Goal: Transaction & Acquisition: Obtain resource

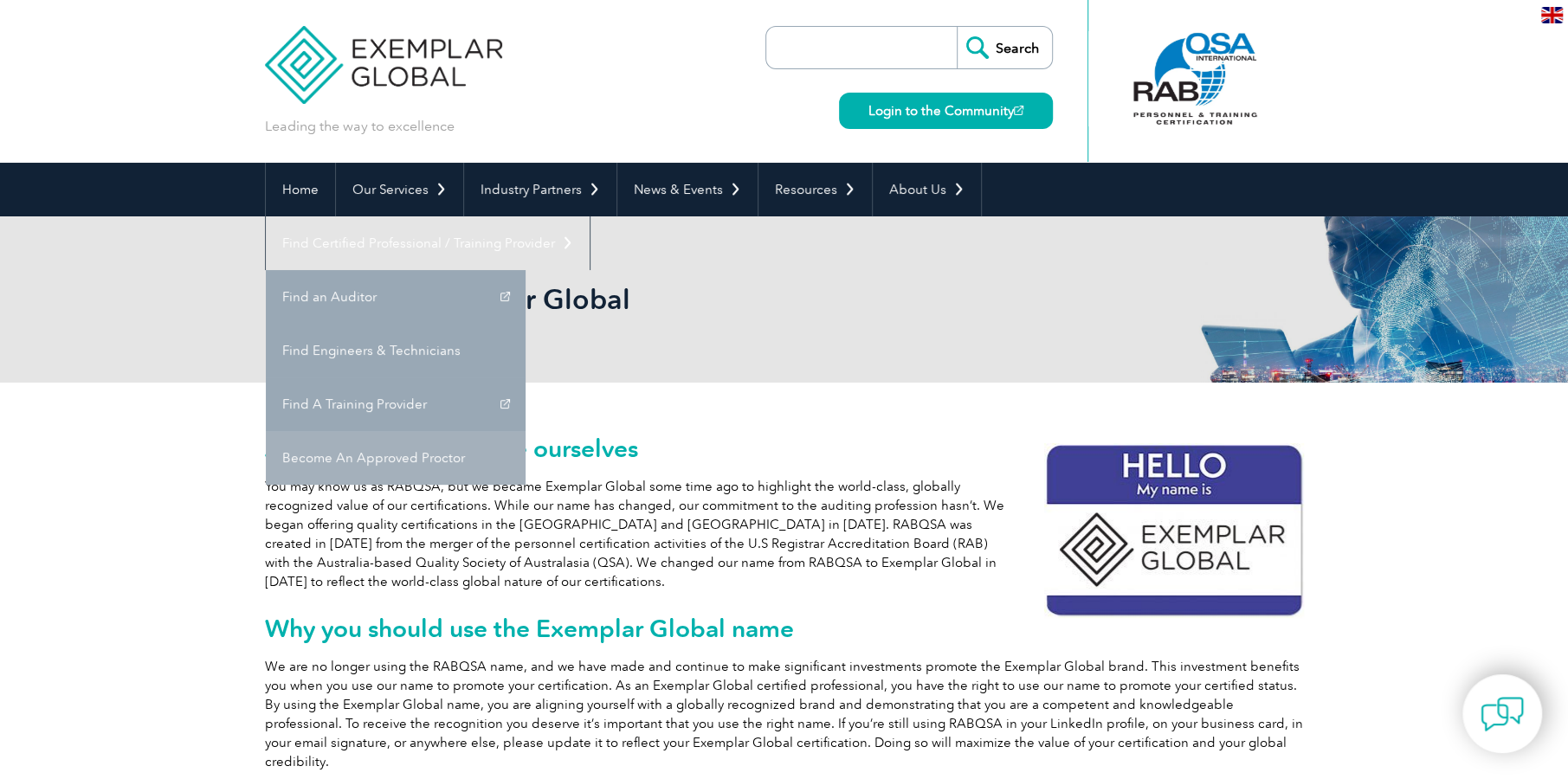
click at [526, 431] on link "Become An Approved Proctor" at bounding box center [395, 457] width 259 height 53
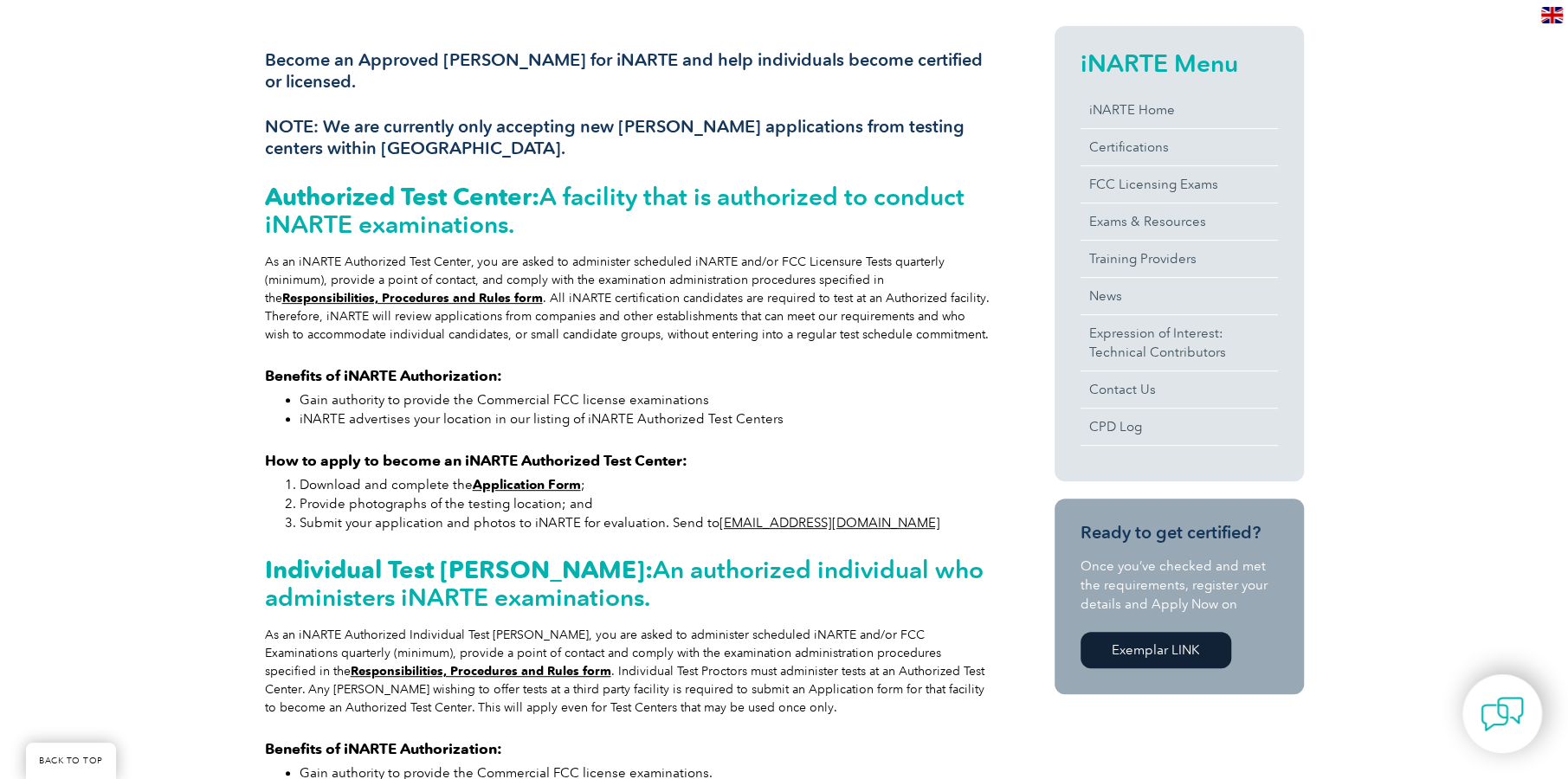
scroll to position [432, 0]
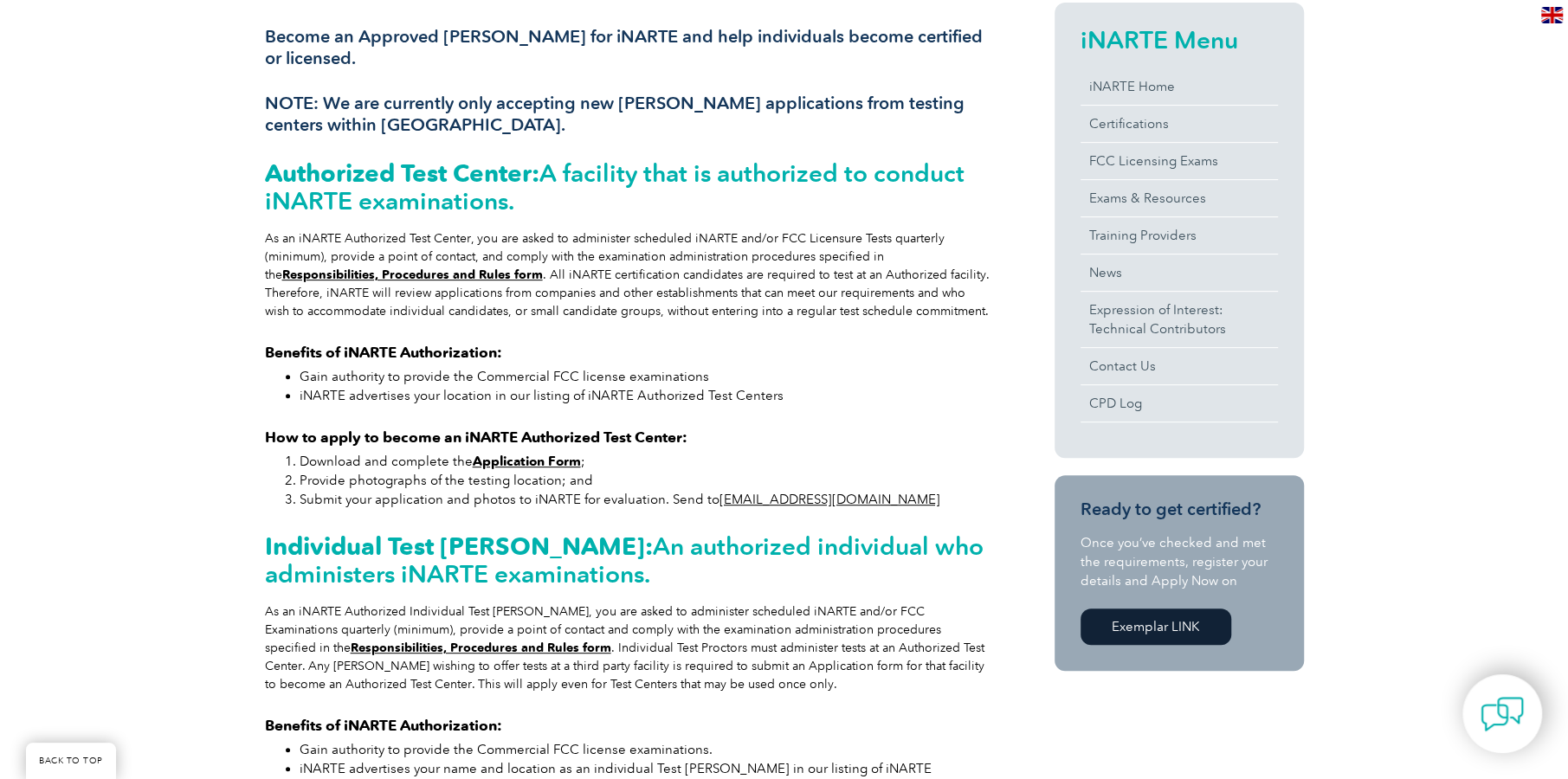
click at [1181, 620] on link "Exemplar LINK" at bounding box center [1156, 626] width 151 height 36
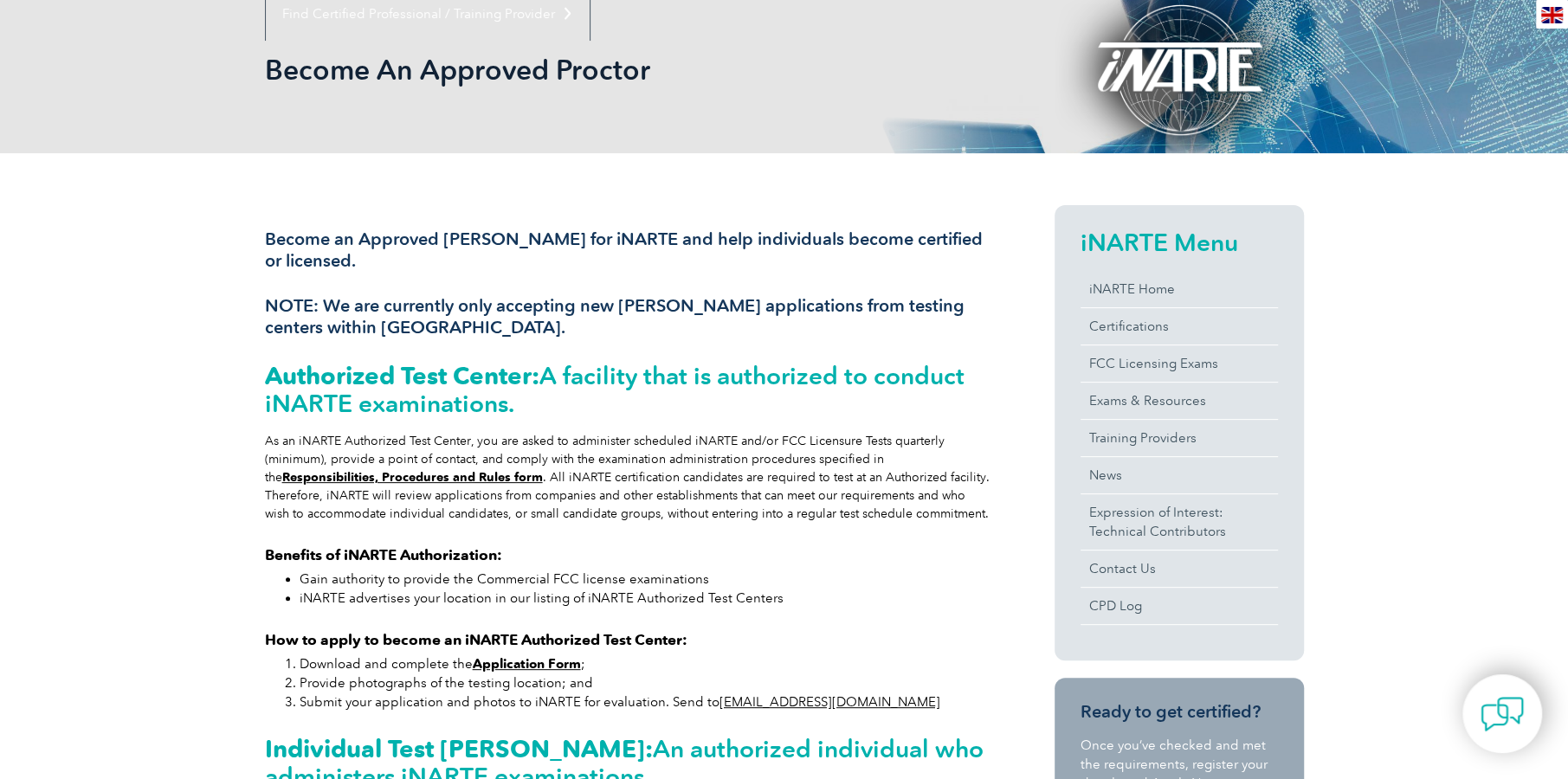
scroll to position [0, 0]
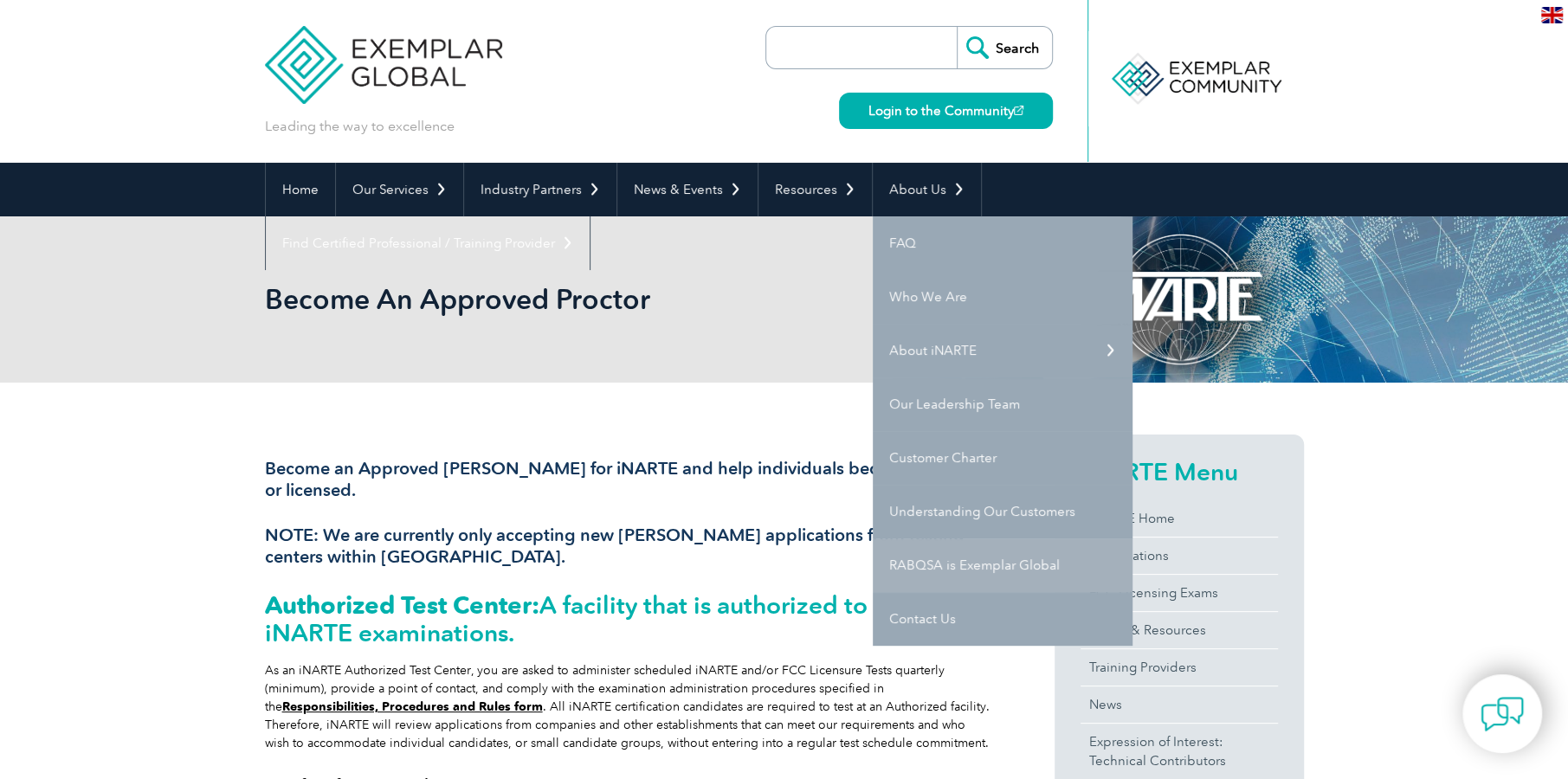
click at [973, 563] on link "RABQSA is Exemplar Global" at bounding box center [1003, 564] width 259 height 53
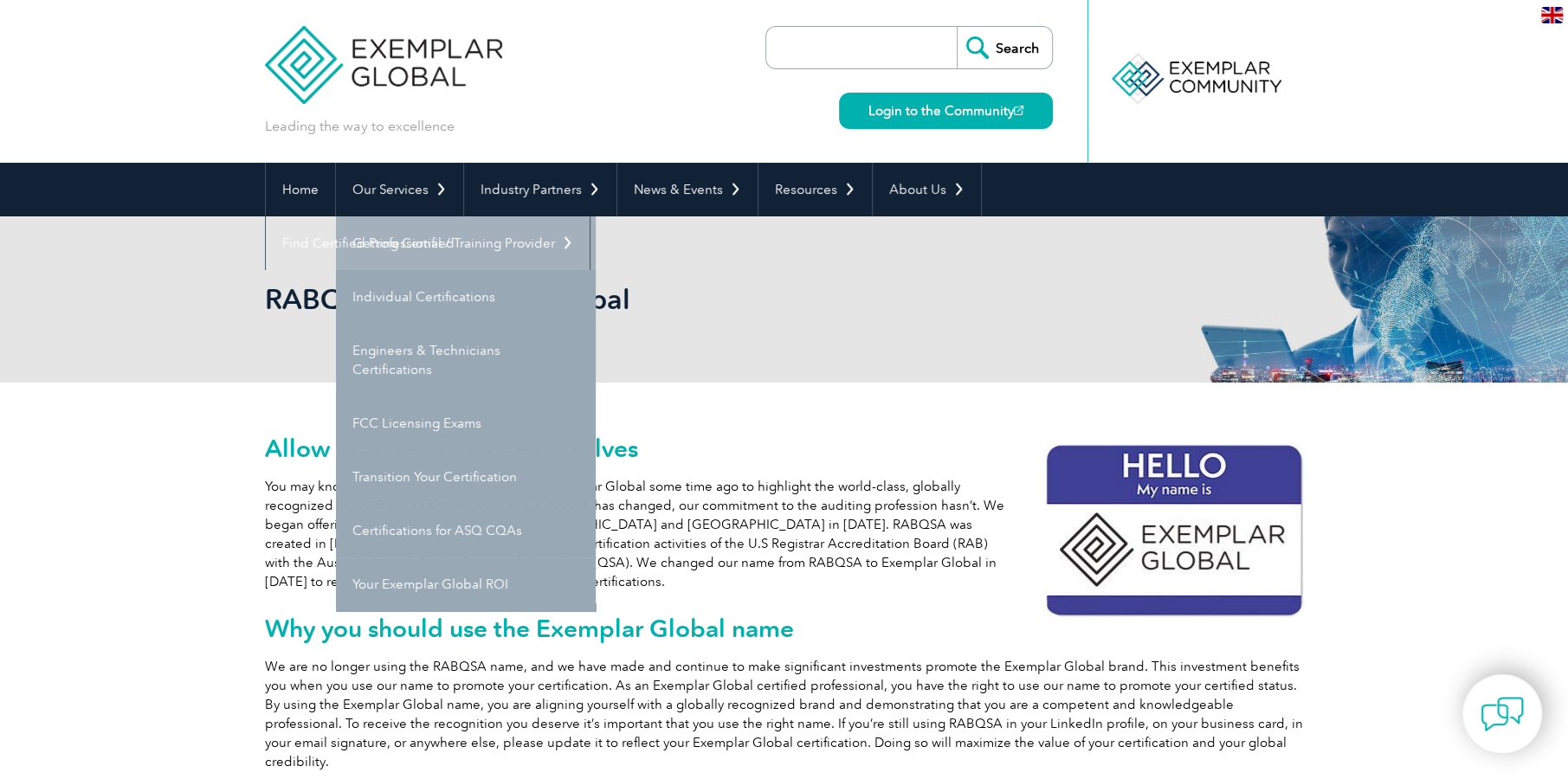
click at [421, 239] on link "Getting Certified" at bounding box center [465, 243] width 259 height 53
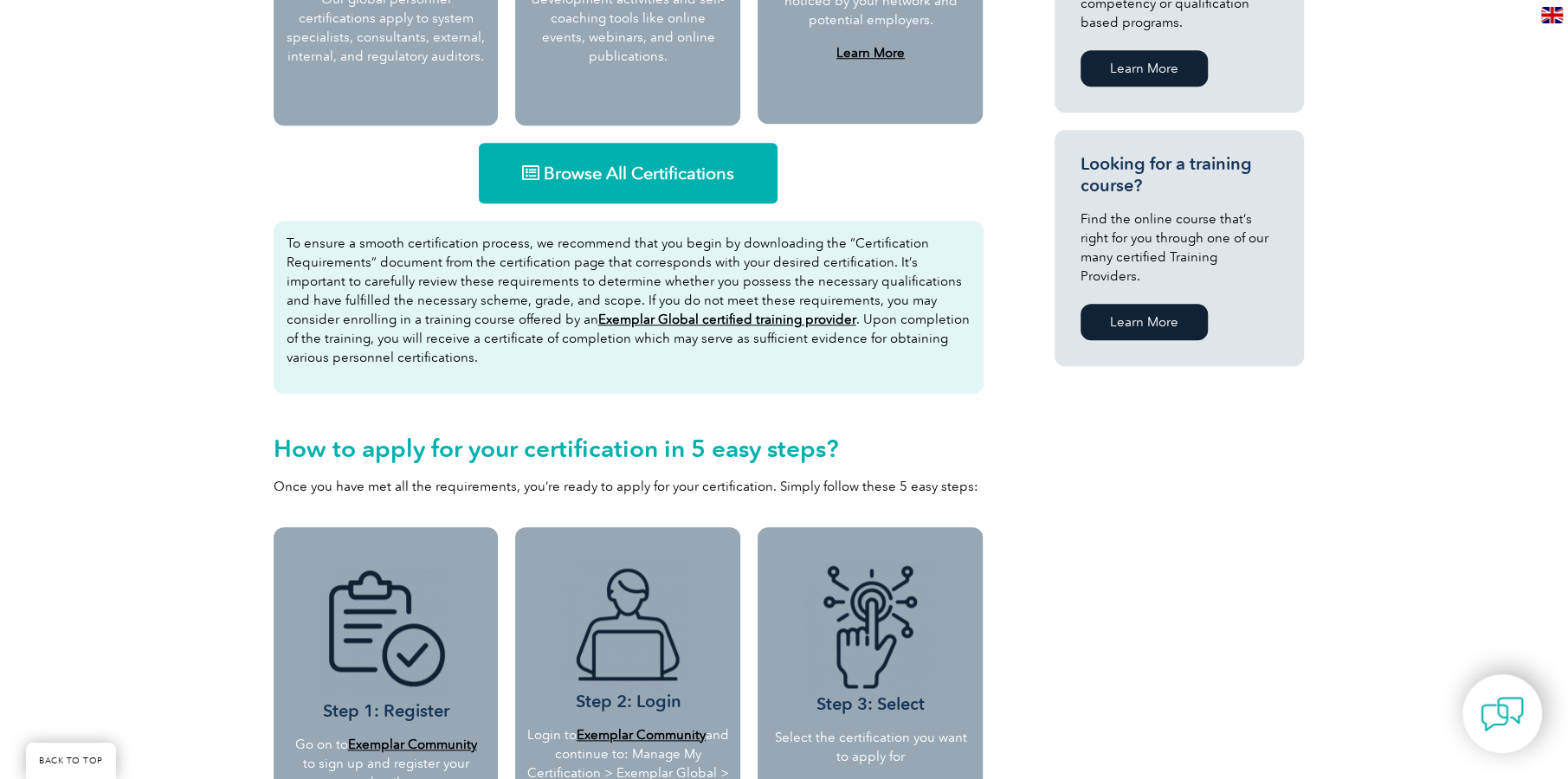
scroll to position [865, 0]
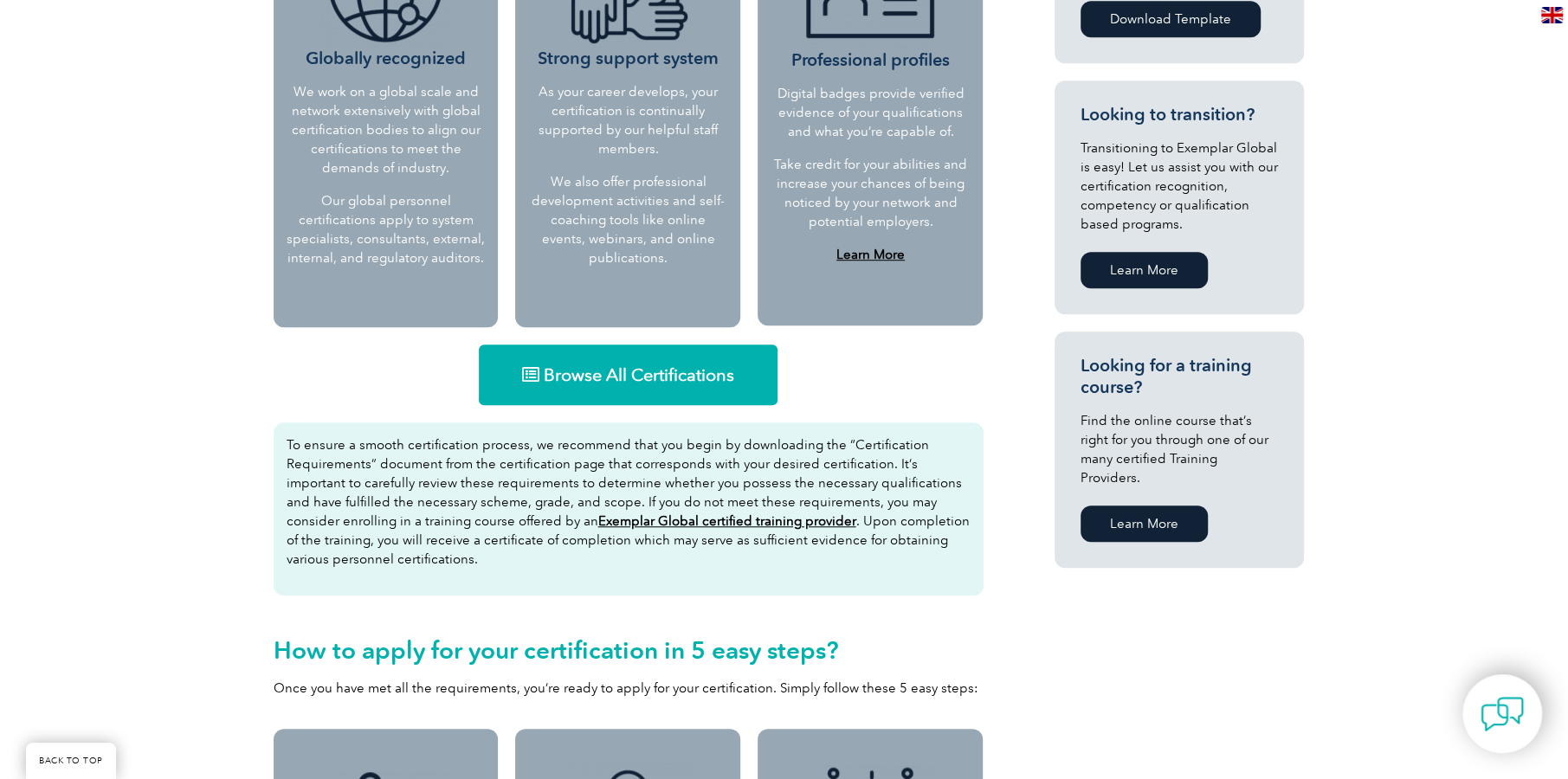
click at [622, 379] on span "Browse All Certifications" at bounding box center [638, 375] width 190 height 18
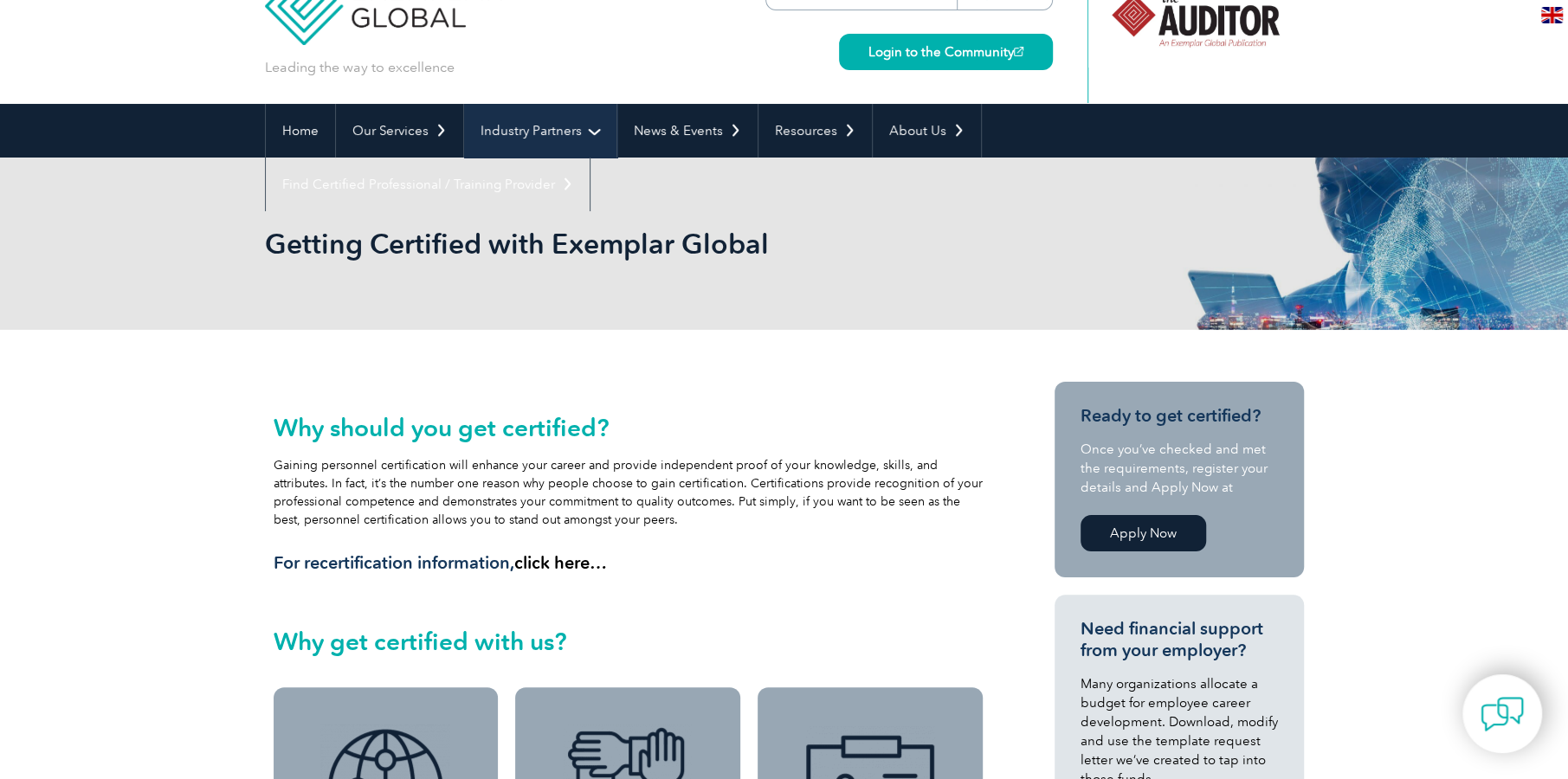
scroll to position [0, 0]
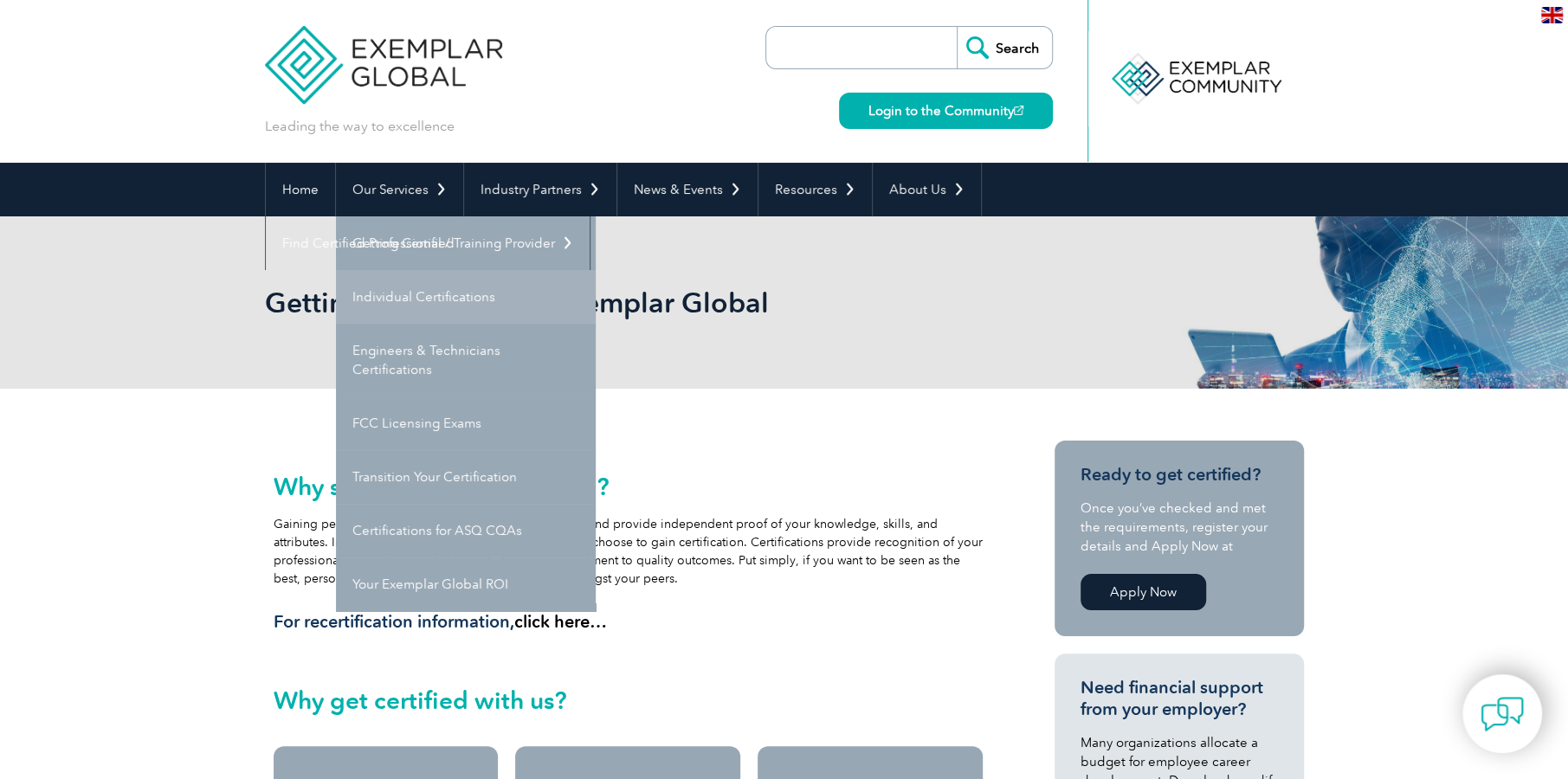
click at [434, 307] on link "Individual Certifications" at bounding box center [465, 296] width 259 height 53
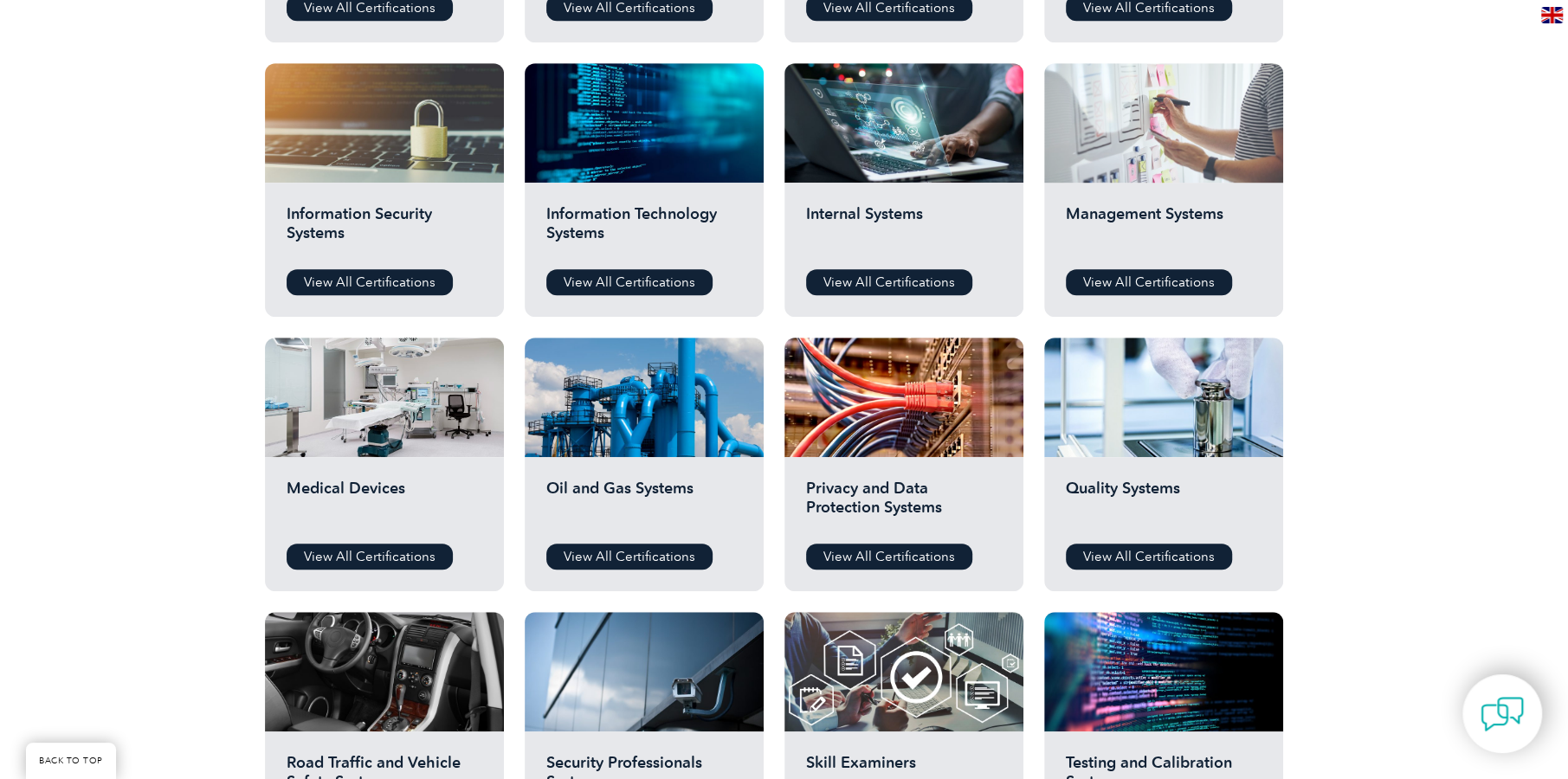
scroll to position [779, 0]
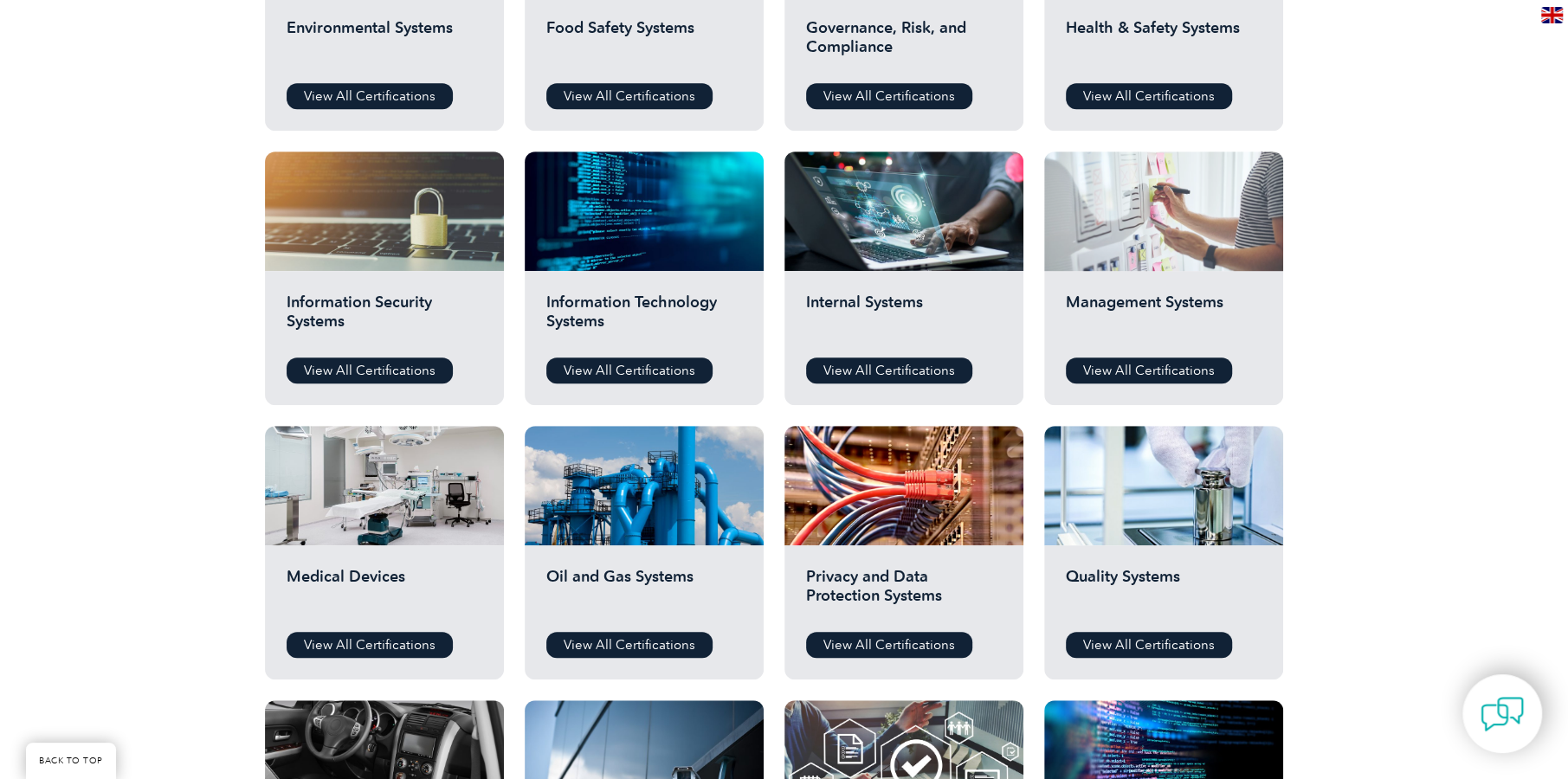
click at [1199, 246] on div at bounding box center [1163, 211] width 239 height 119
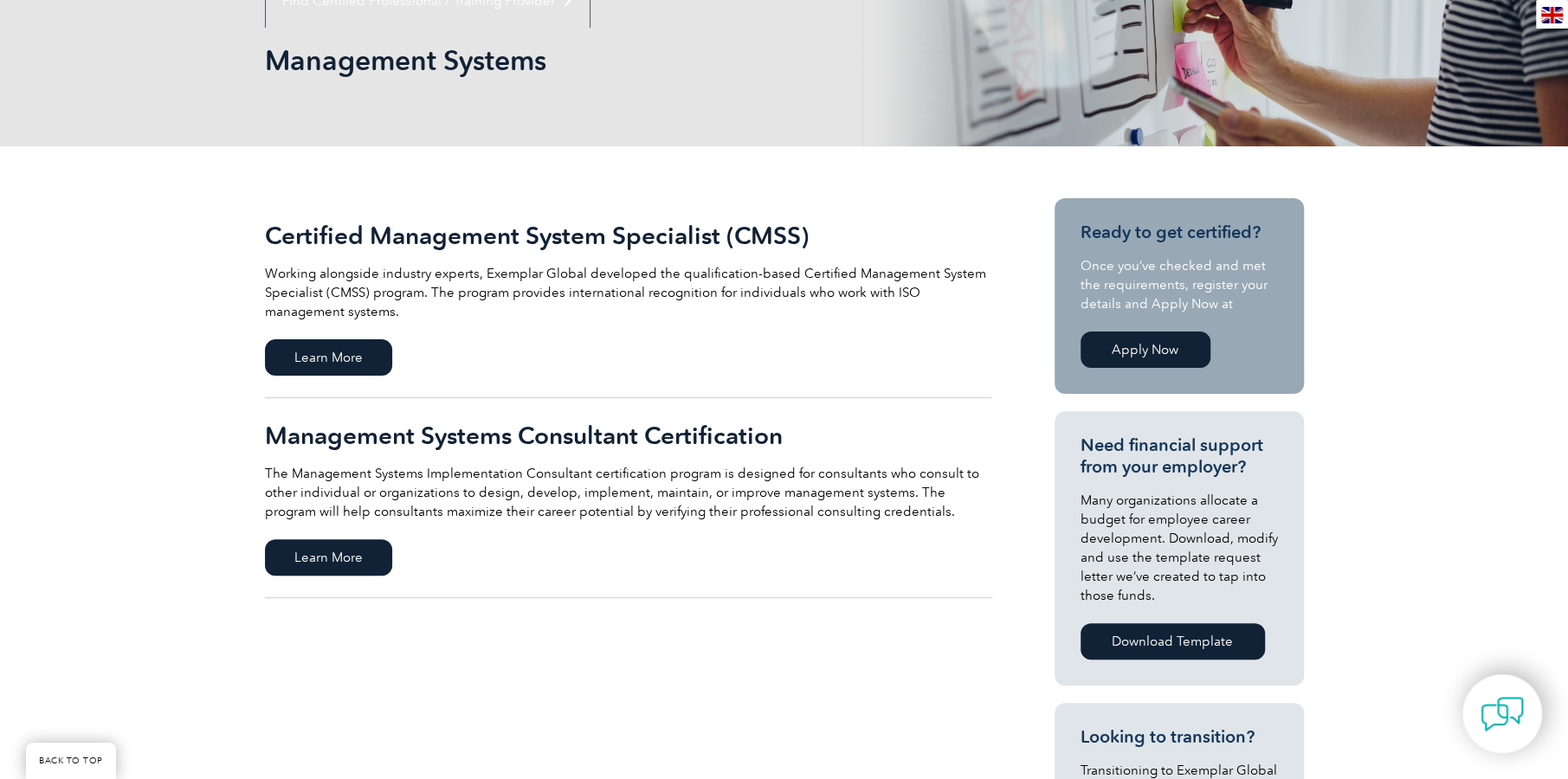
scroll to position [86, 0]
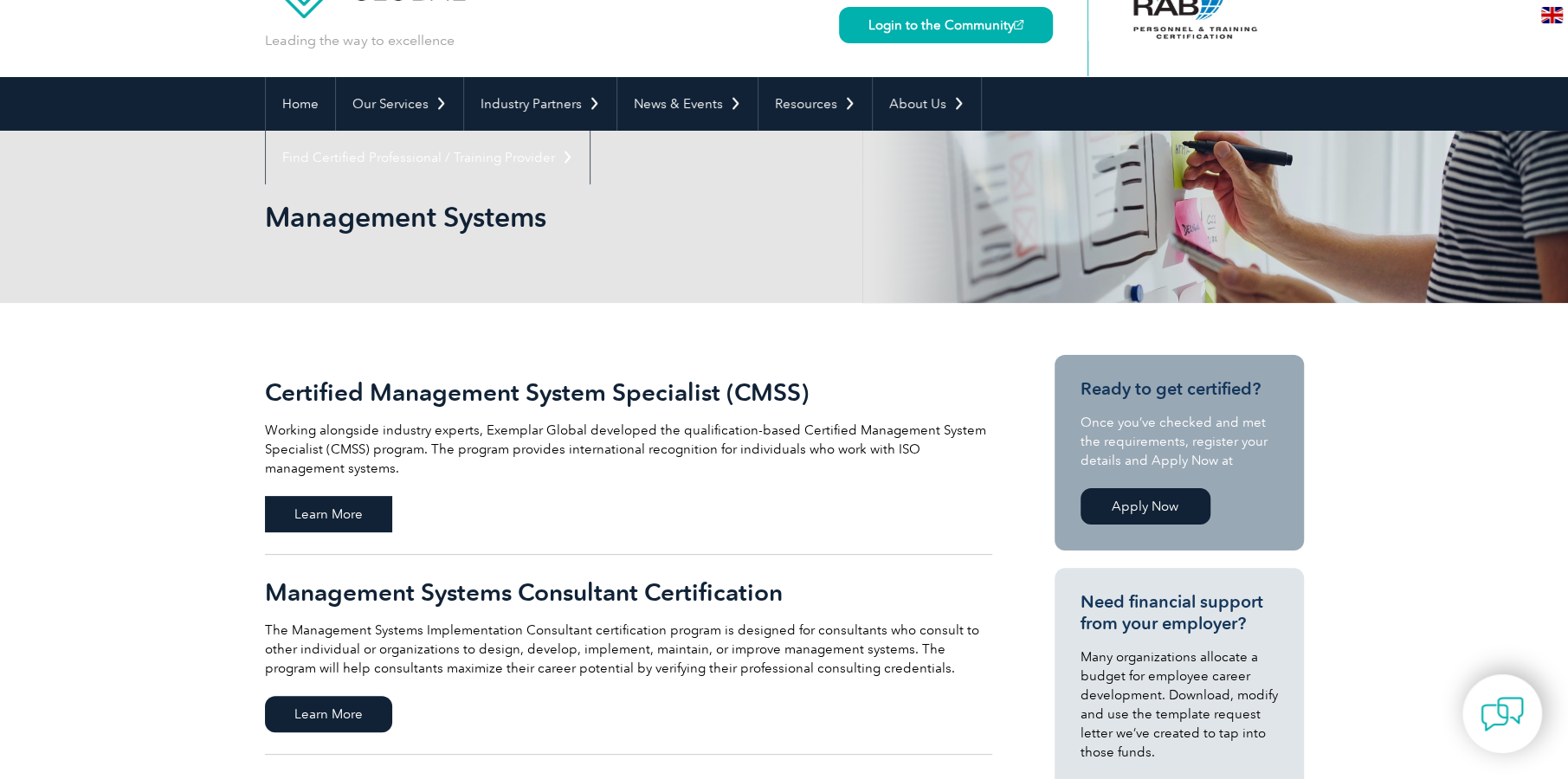
click at [323, 496] on span "Learn More" at bounding box center [328, 513] width 127 height 36
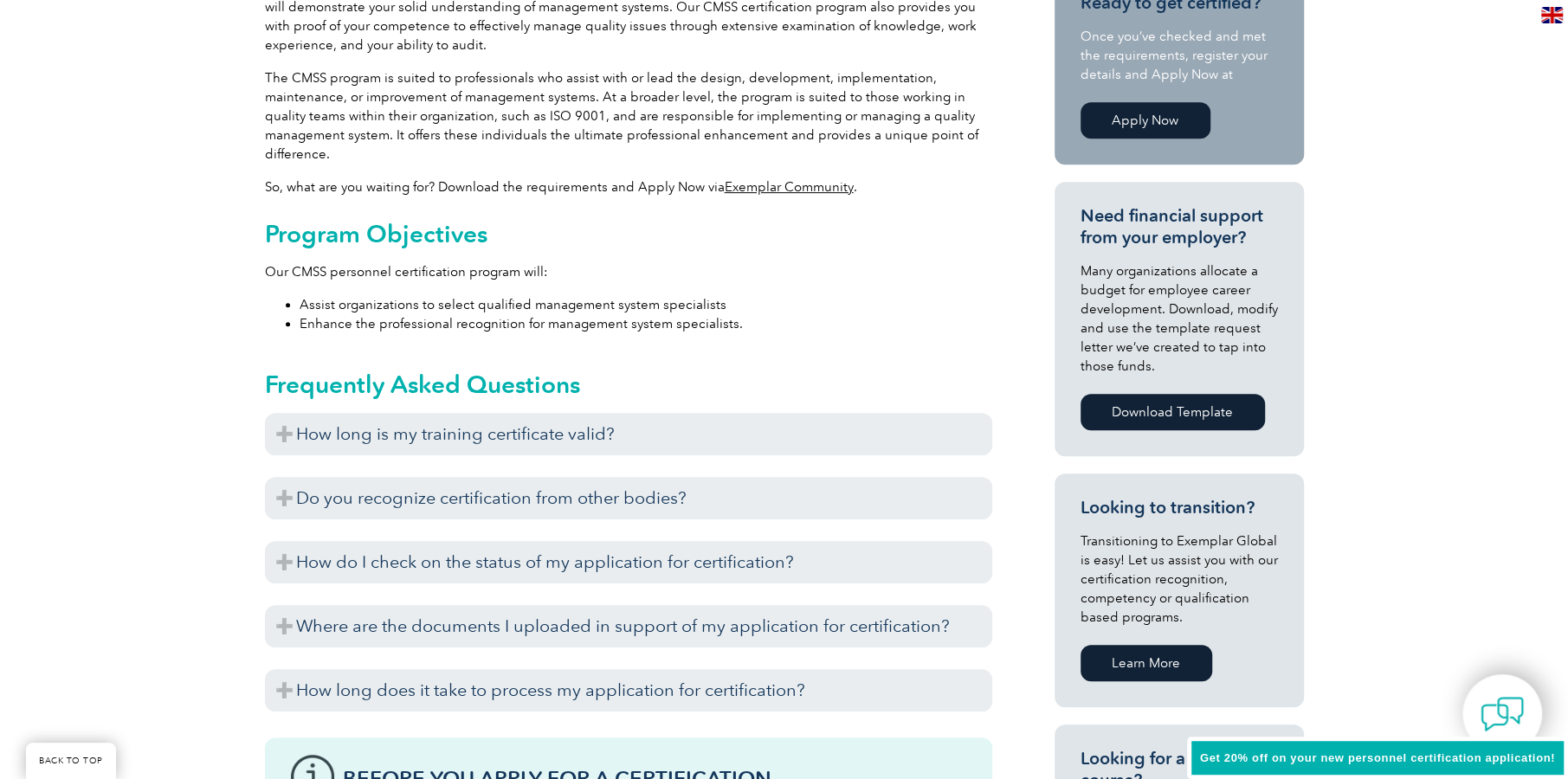
scroll to position [605, 0]
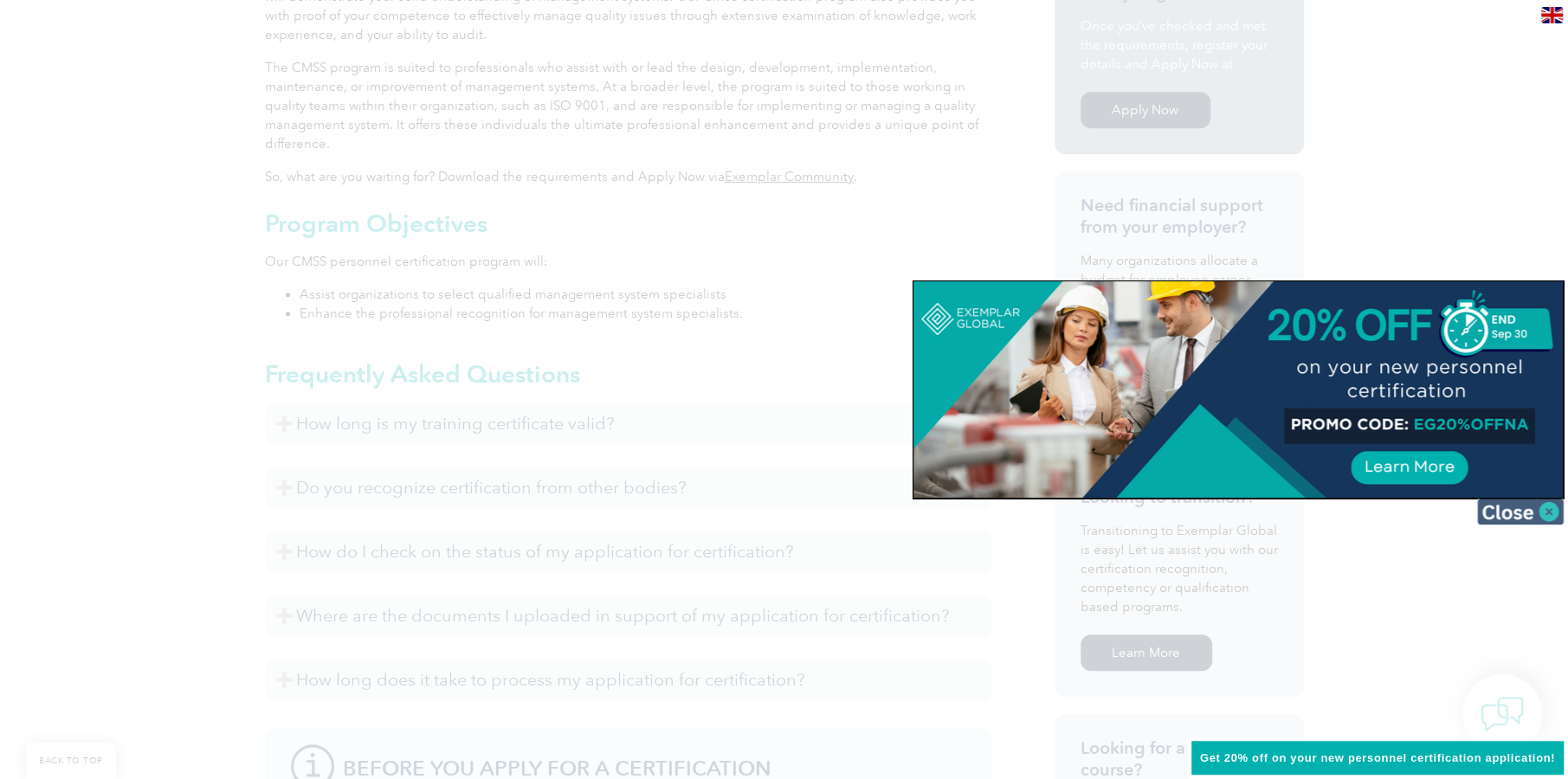
click at [1550, 518] on img at bounding box center [1520, 512] width 87 height 26
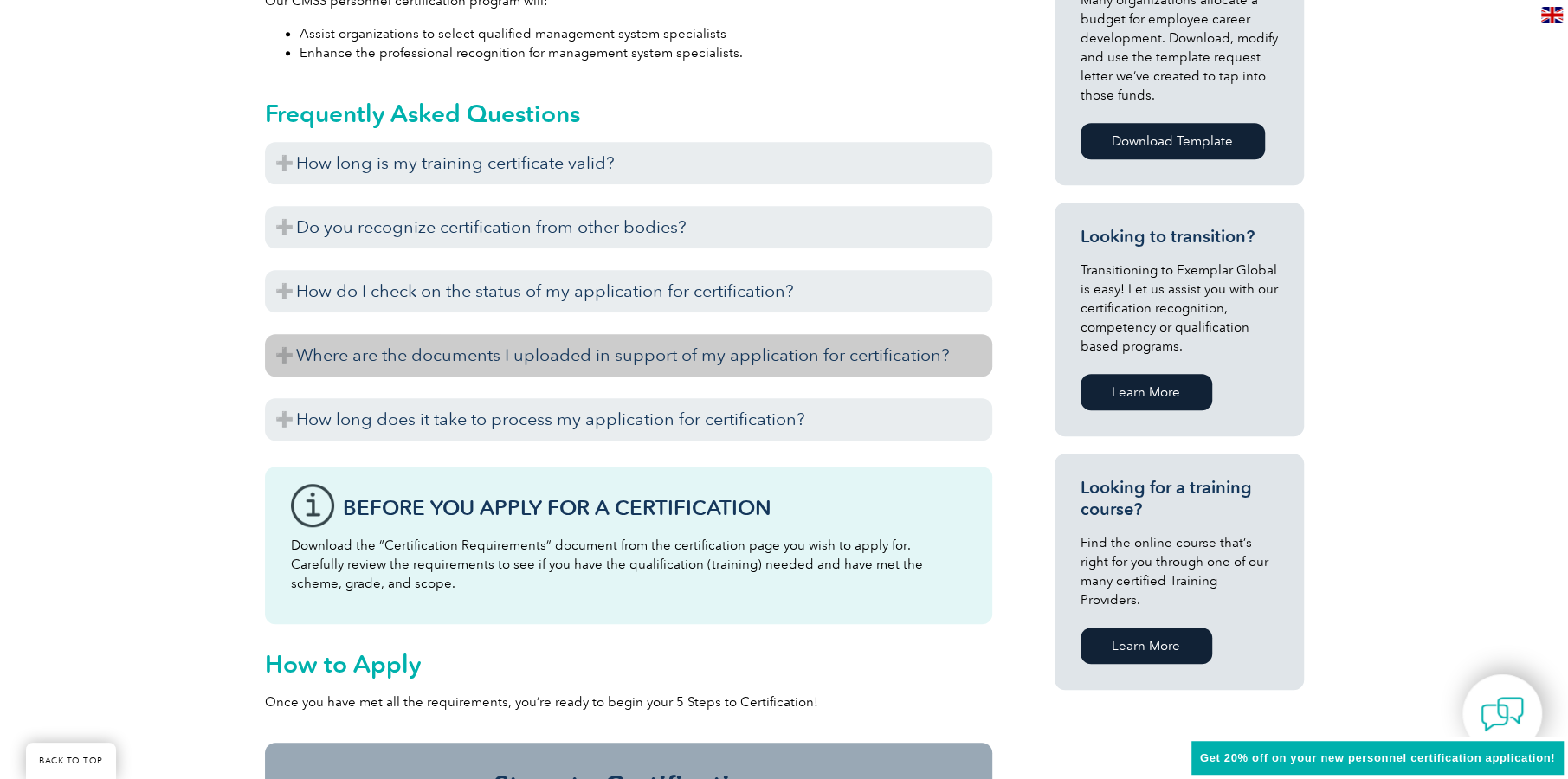
scroll to position [865, 0]
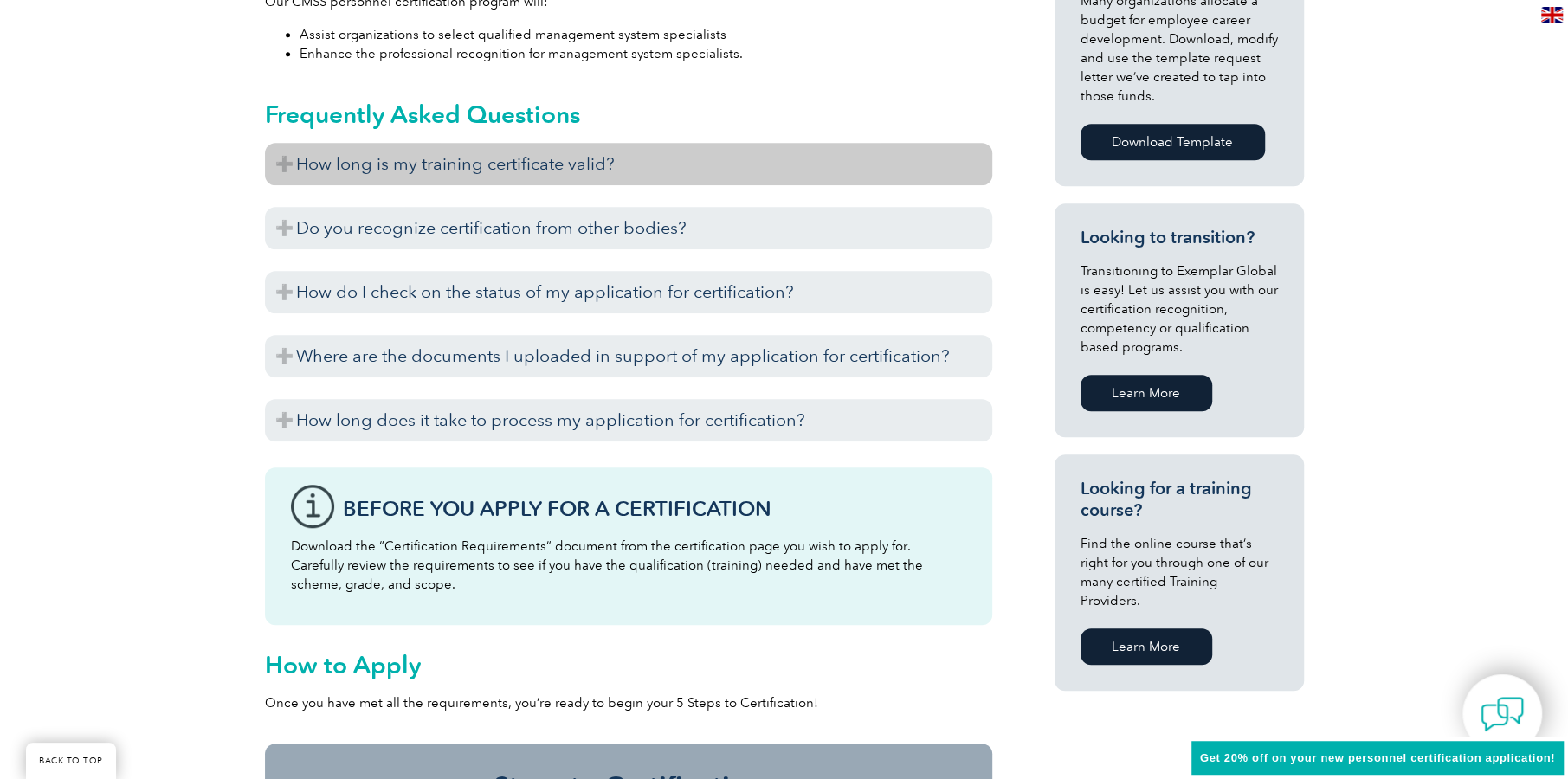
click at [550, 167] on h3 "How long is my training certificate valid?" at bounding box center [628, 164] width 727 height 42
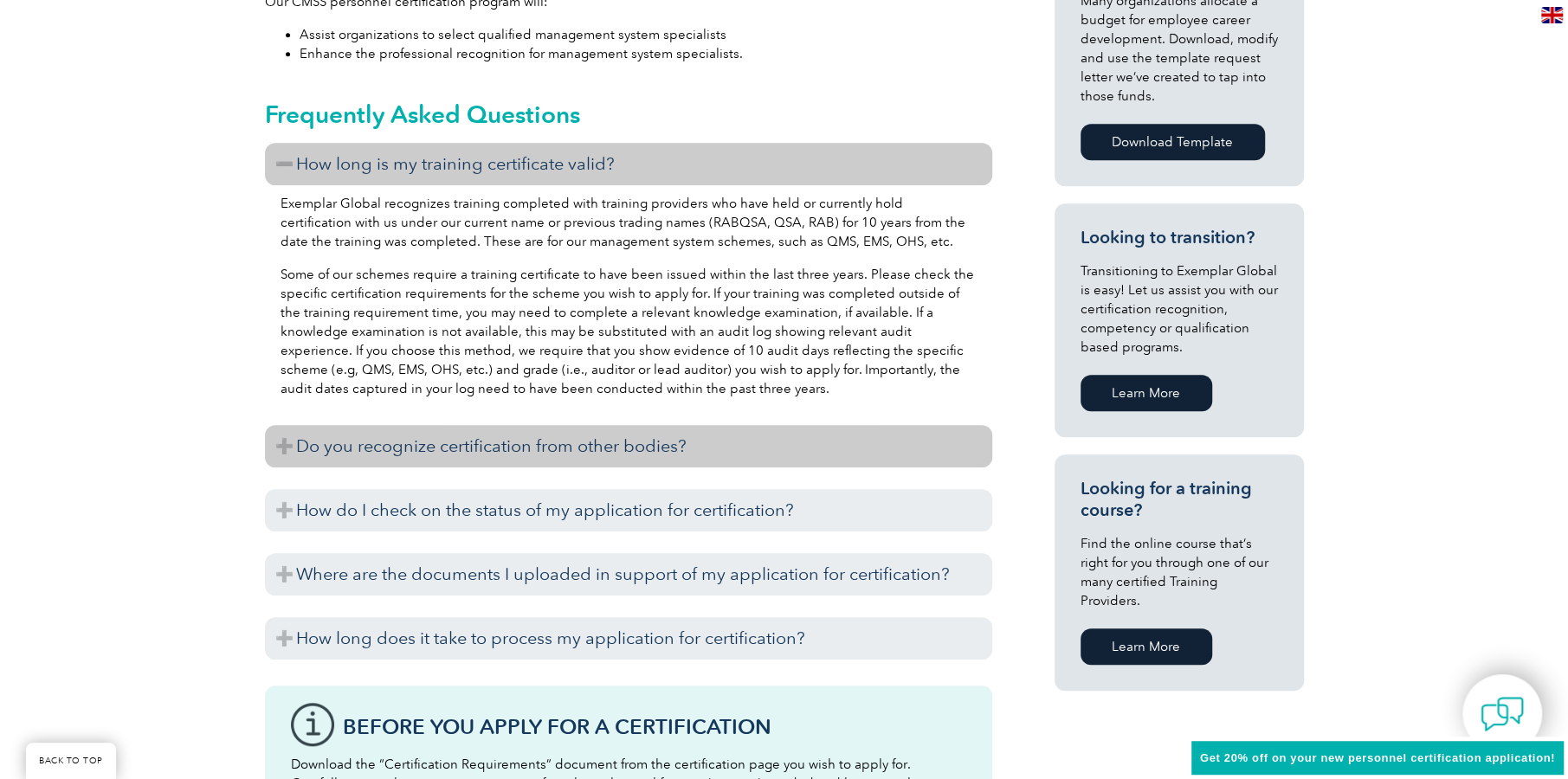
click at [488, 456] on h3 "Do you recognize certification from other bodies?" at bounding box center [628, 446] width 727 height 42
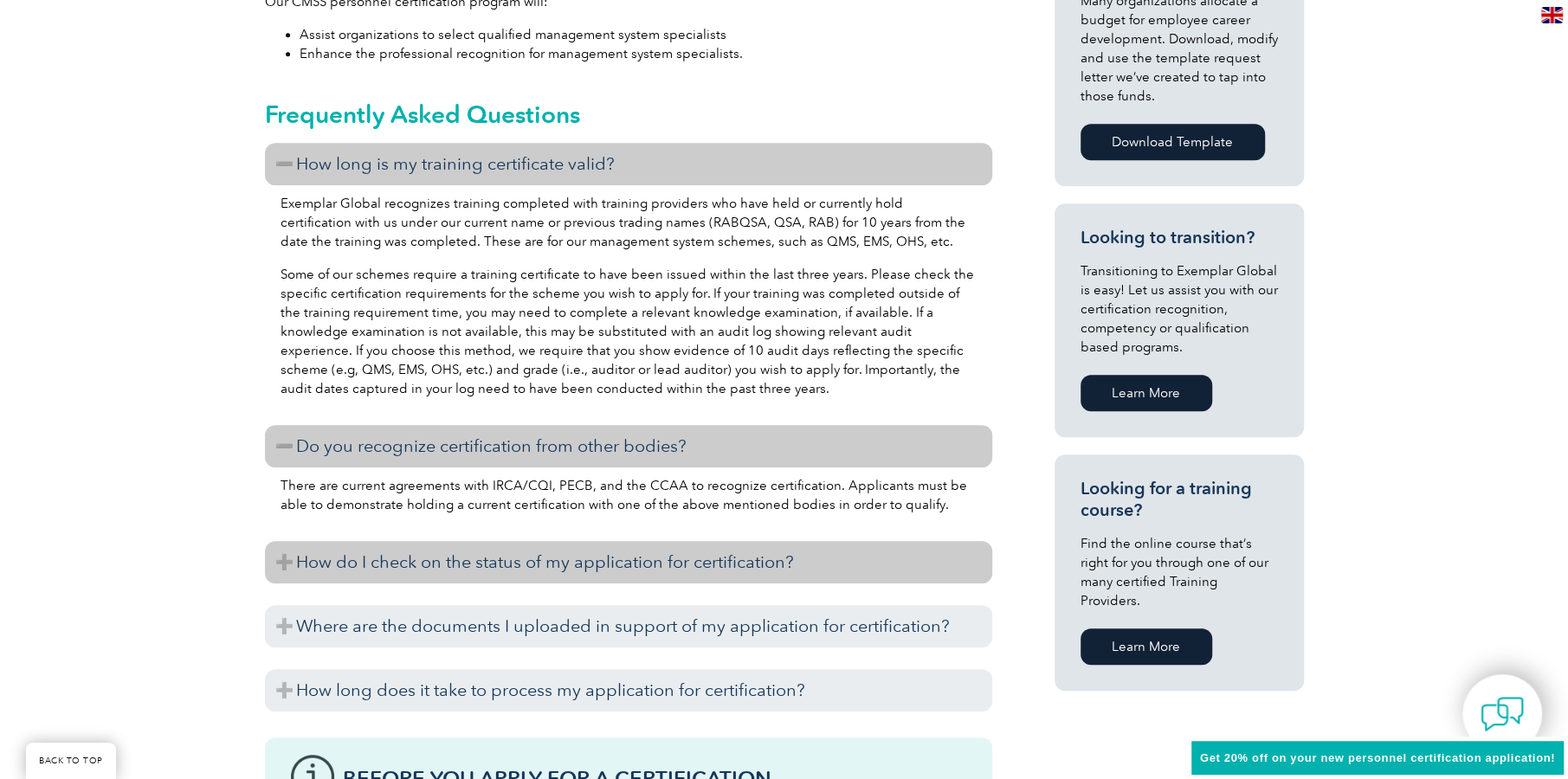
click at [573, 572] on h3 "How do I check on the status of my application for certification?" at bounding box center [628, 562] width 727 height 42
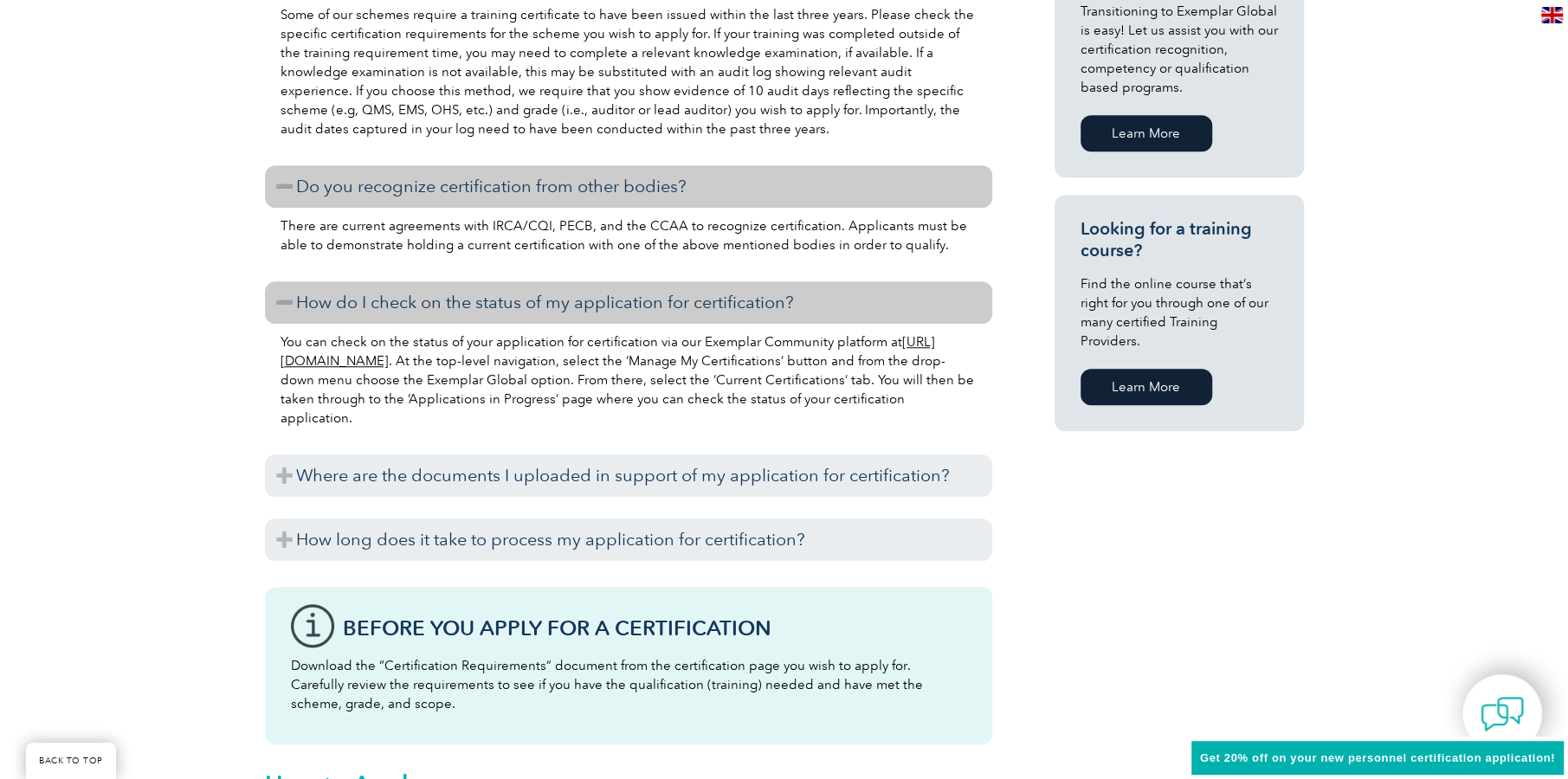
scroll to position [1125, 0]
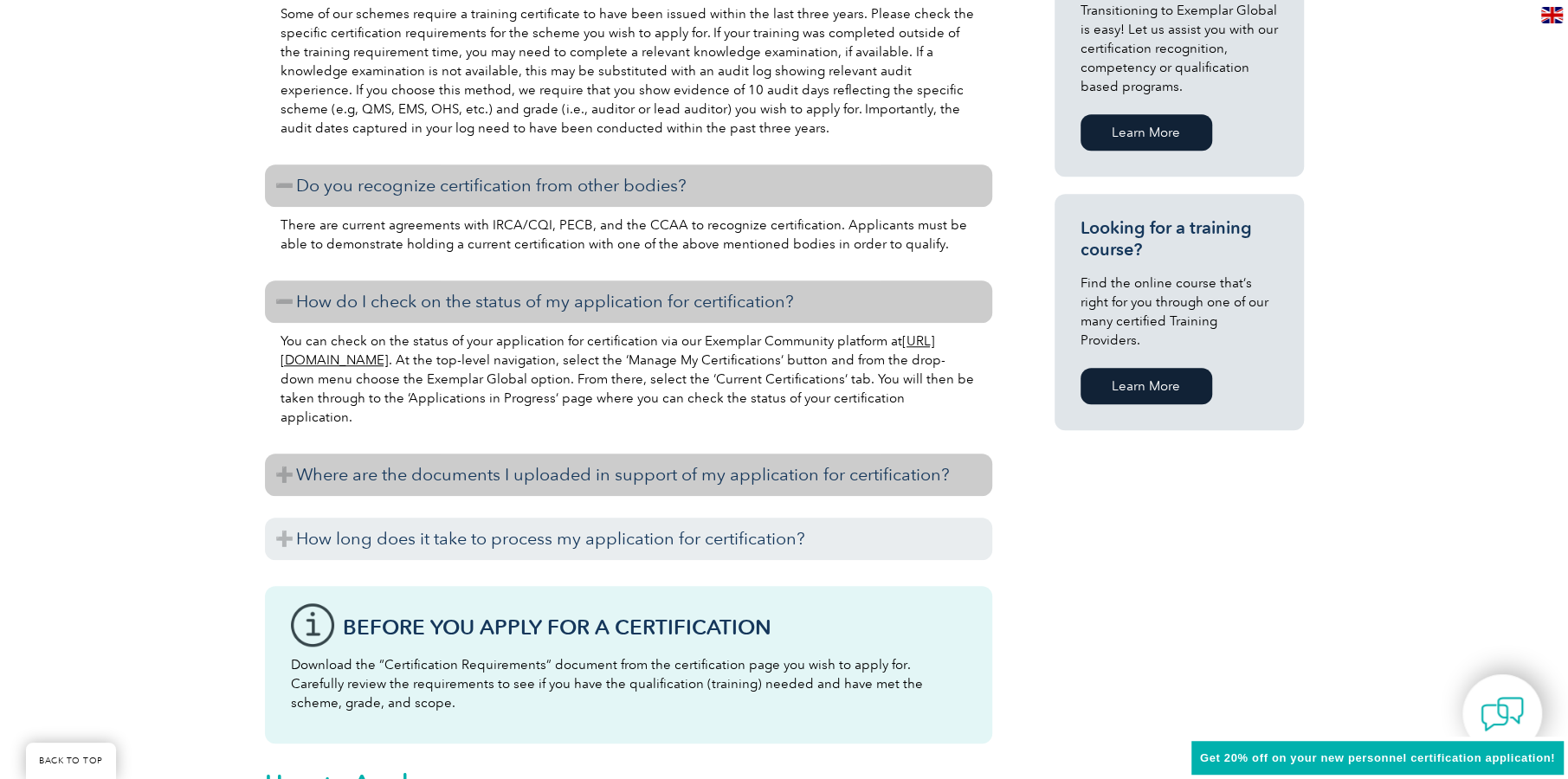
click at [619, 489] on h3 "Where are the documents I uploaded in support of my application for certificati…" at bounding box center [628, 475] width 727 height 42
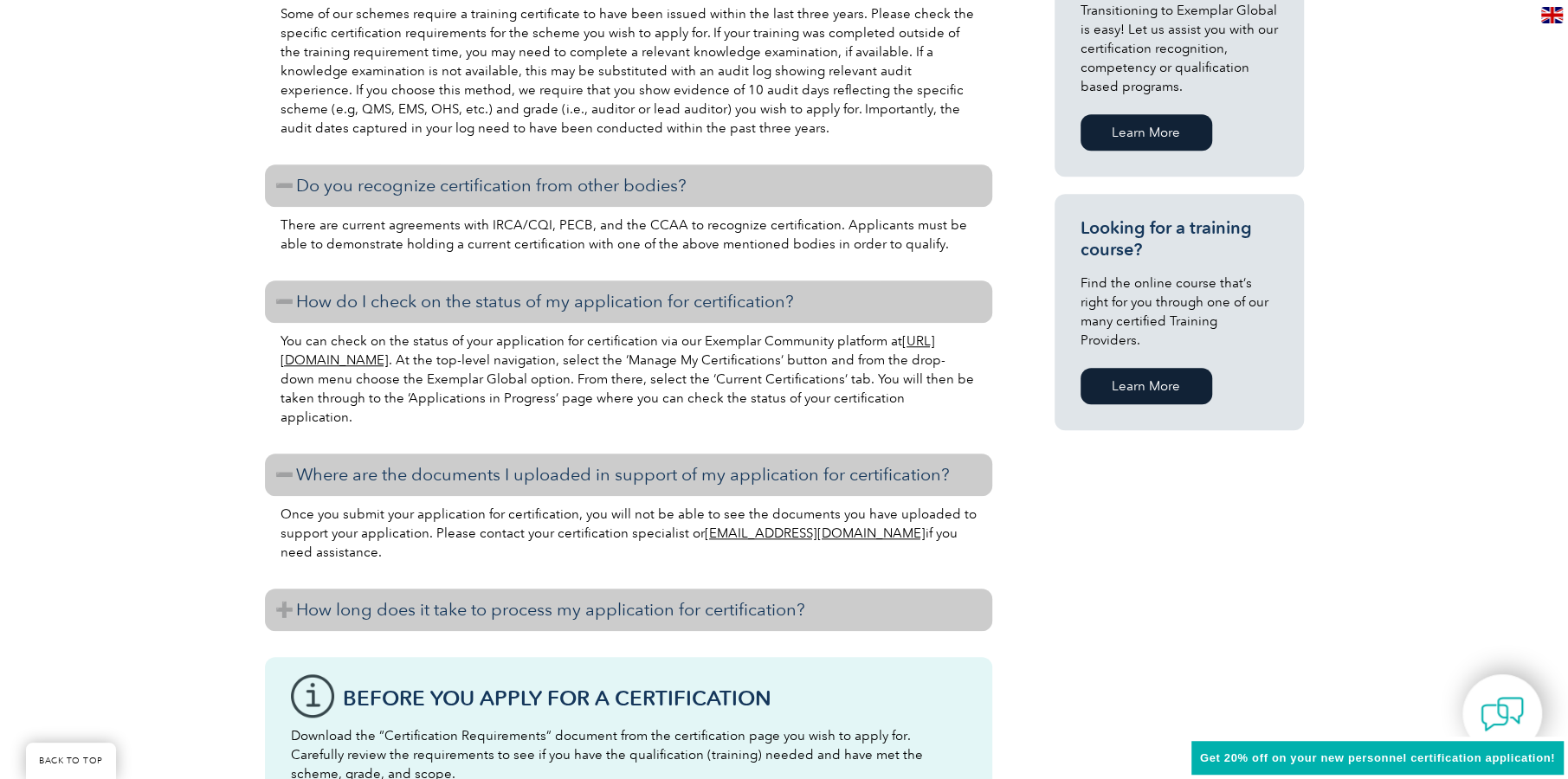
click at [632, 619] on h3 "How long does it take to process my application for certification?" at bounding box center [628, 610] width 727 height 42
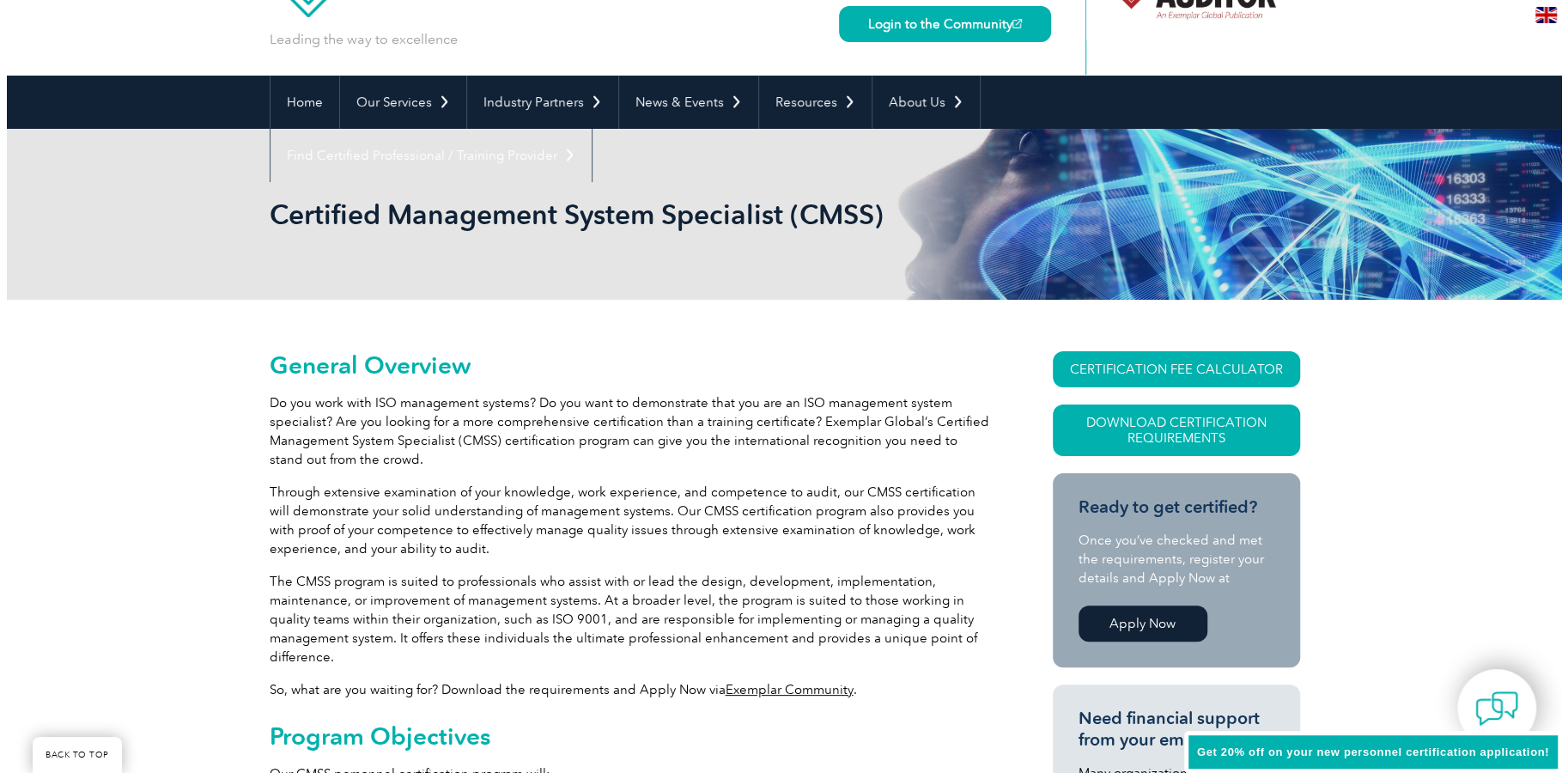
scroll to position [85, 0]
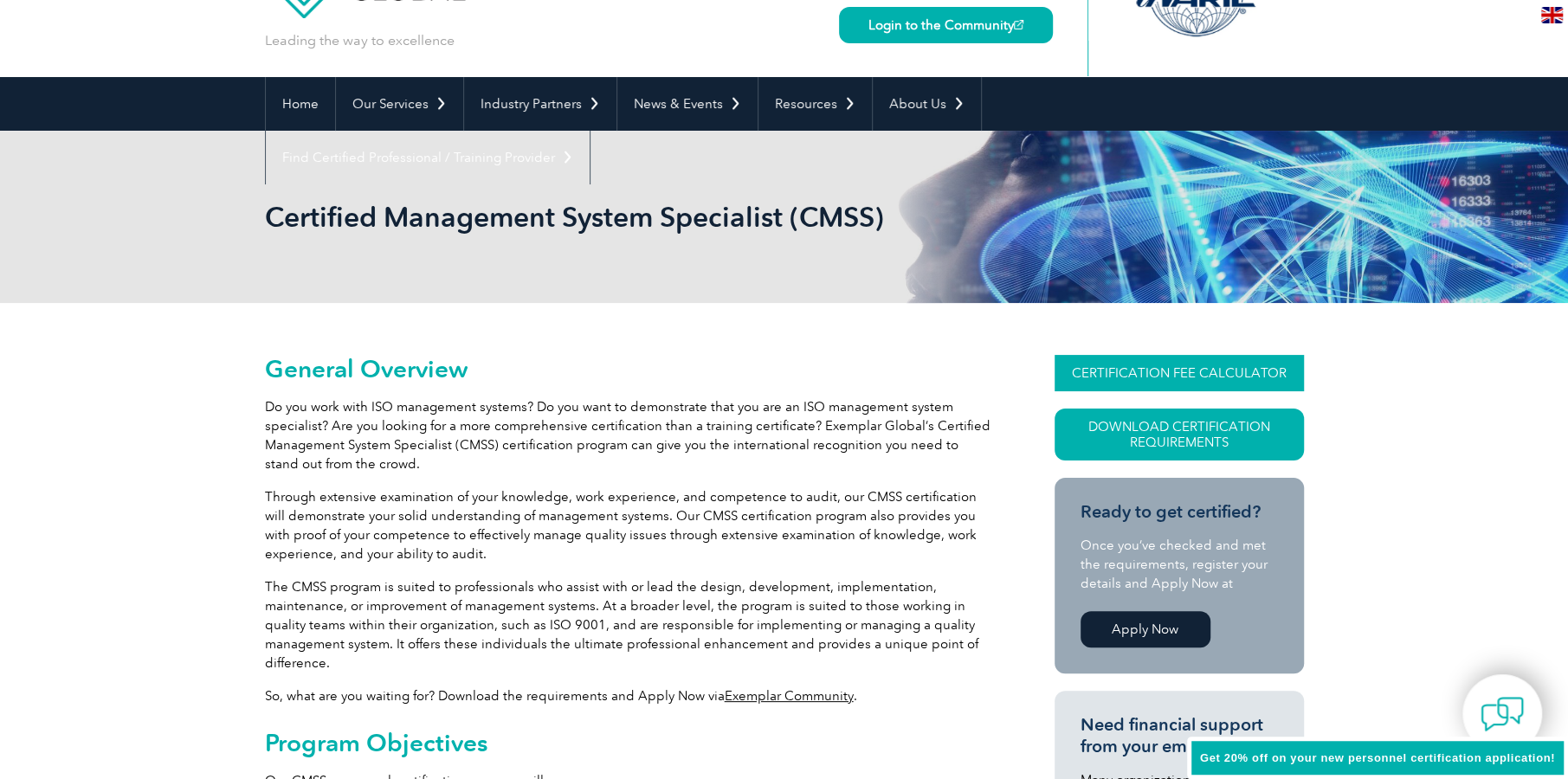
click at [1245, 380] on link "CERTIFICATION FEE CALCULATOR" at bounding box center [1179, 372] width 250 height 36
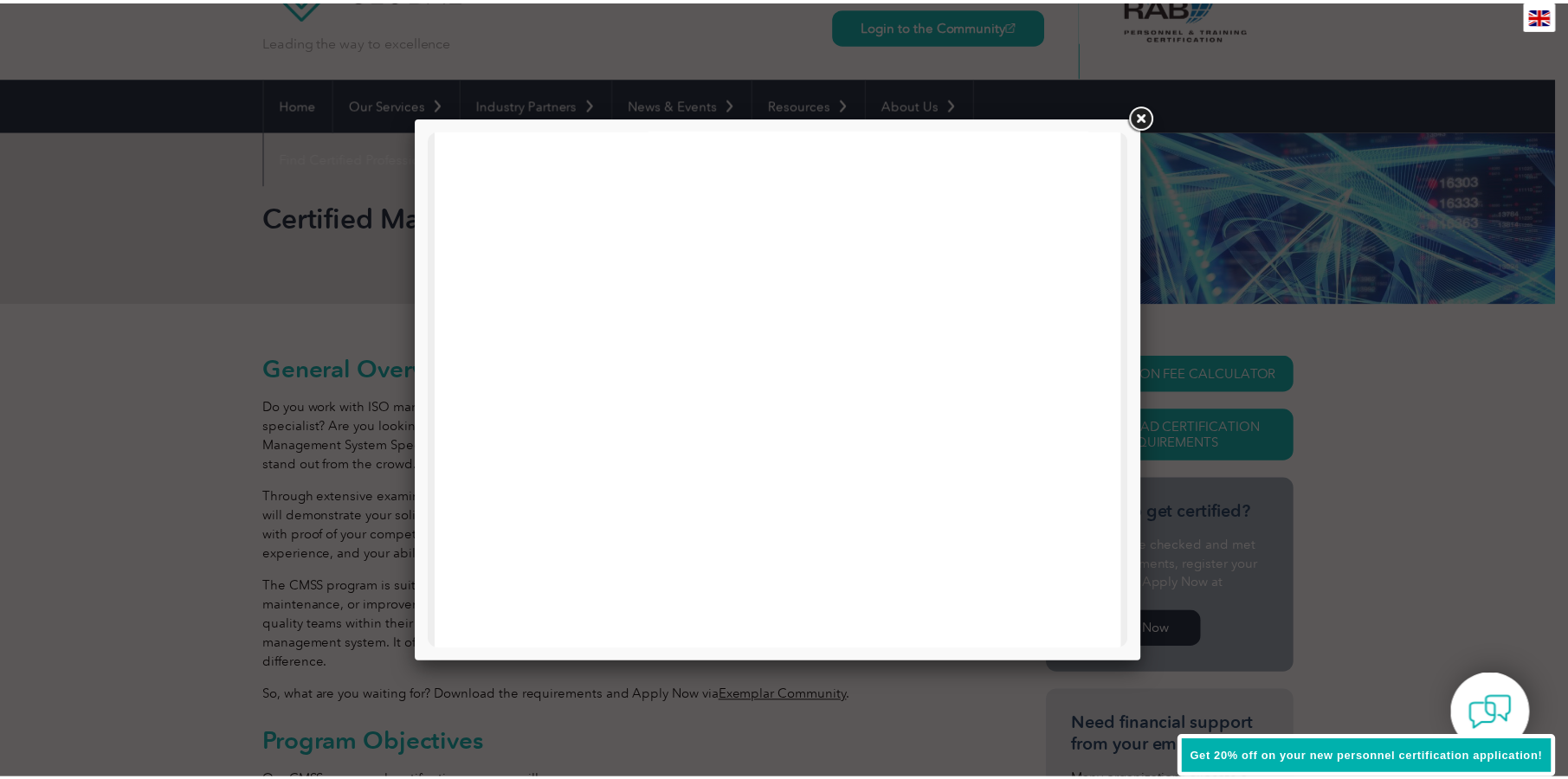
scroll to position [307, 0]
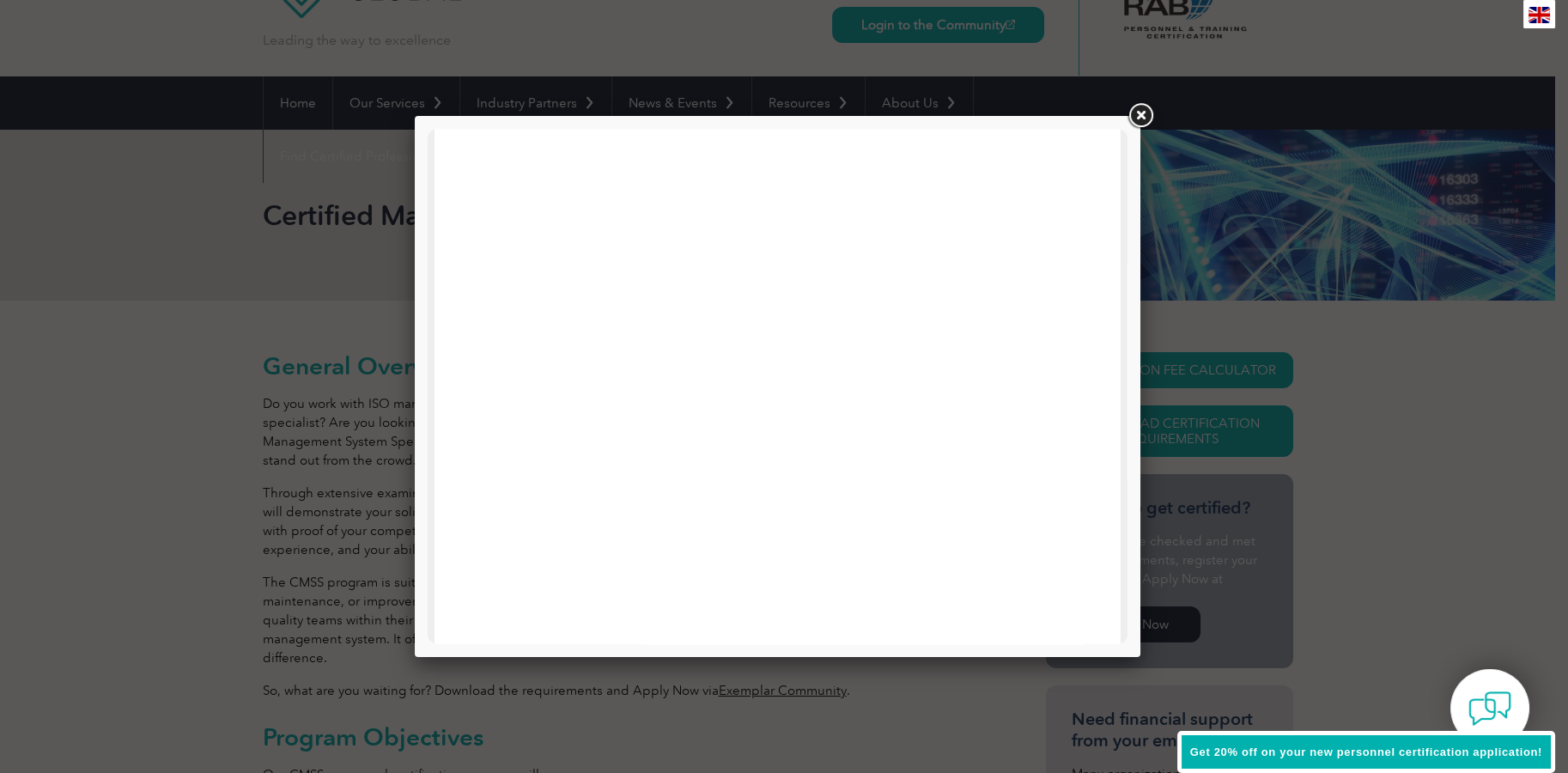
drag, startPoint x: 1122, startPoint y: 295, endPoint x: 1150, endPoint y: 232, distance: 68.9
click at [1127, 232] on html "LOADING Currently loading, please be patient." at bounding box center [777, 491] width 700 height 1335
click at [1144, 110] on link at bounding box center [1140, 117] width 31 height 31
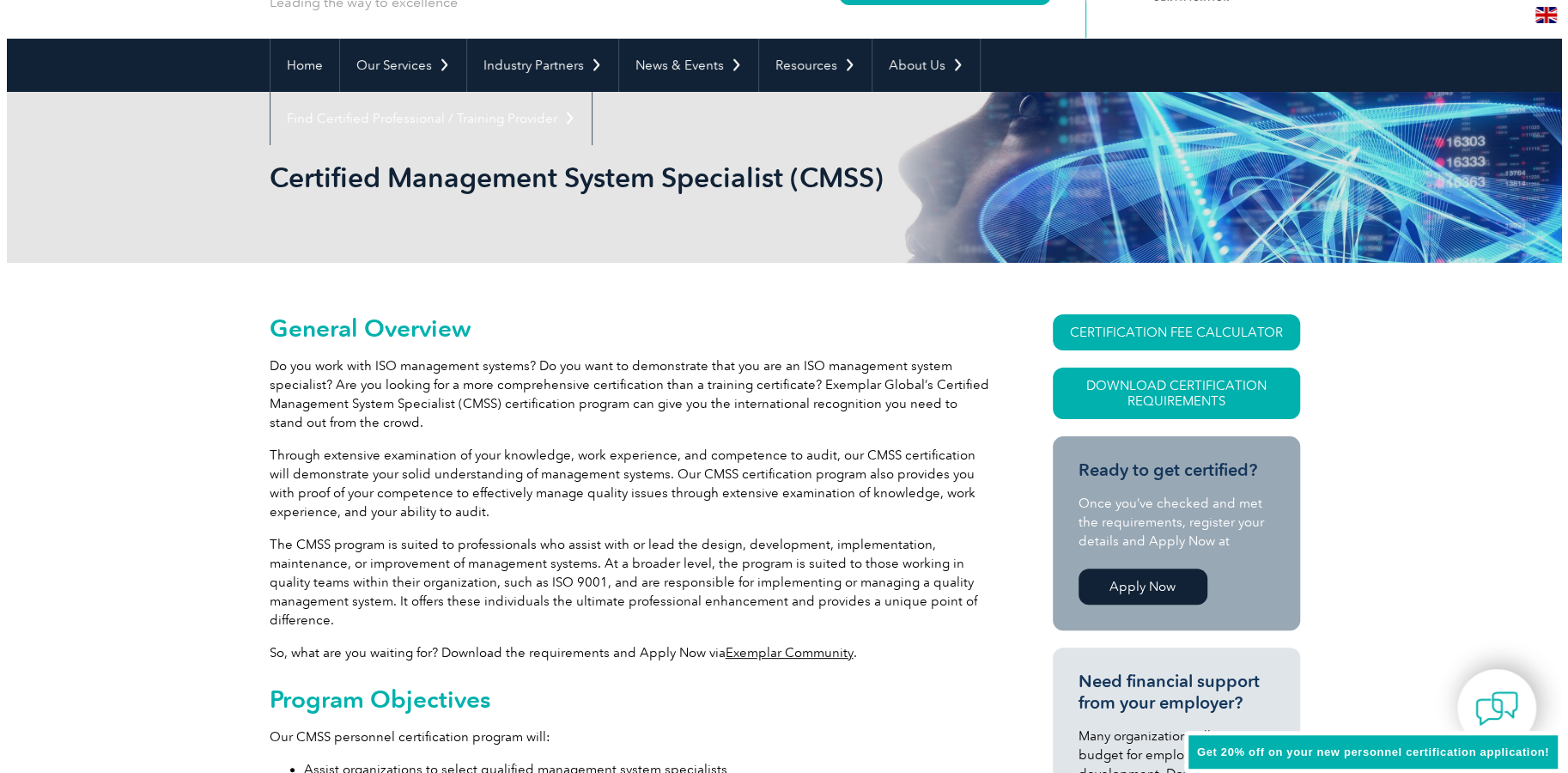
scroll to position [257, 0]
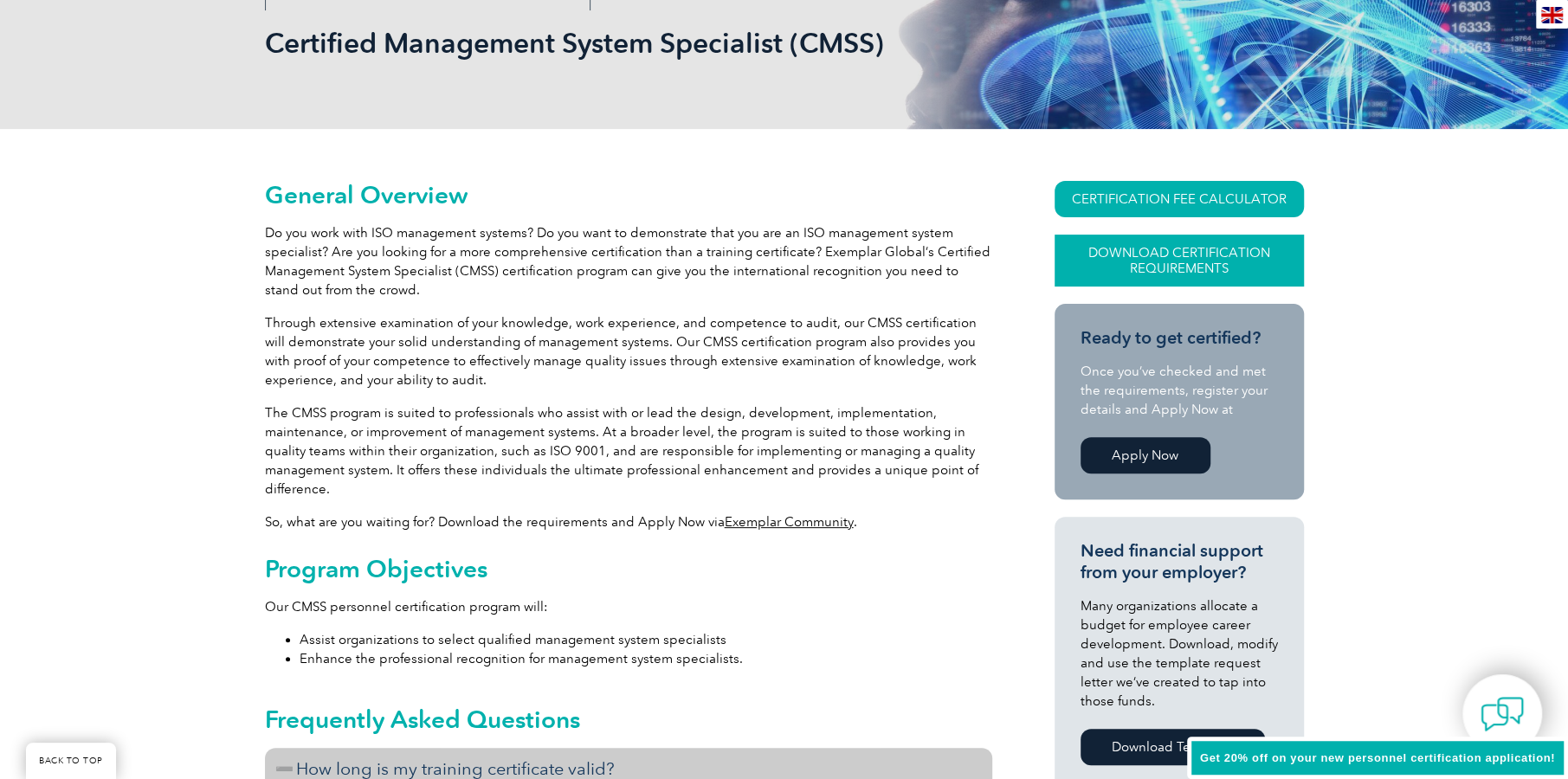
click at [1191, 239] on link "Download Certification Requirements" at bounding box center [1179, 260] width 250 height 52
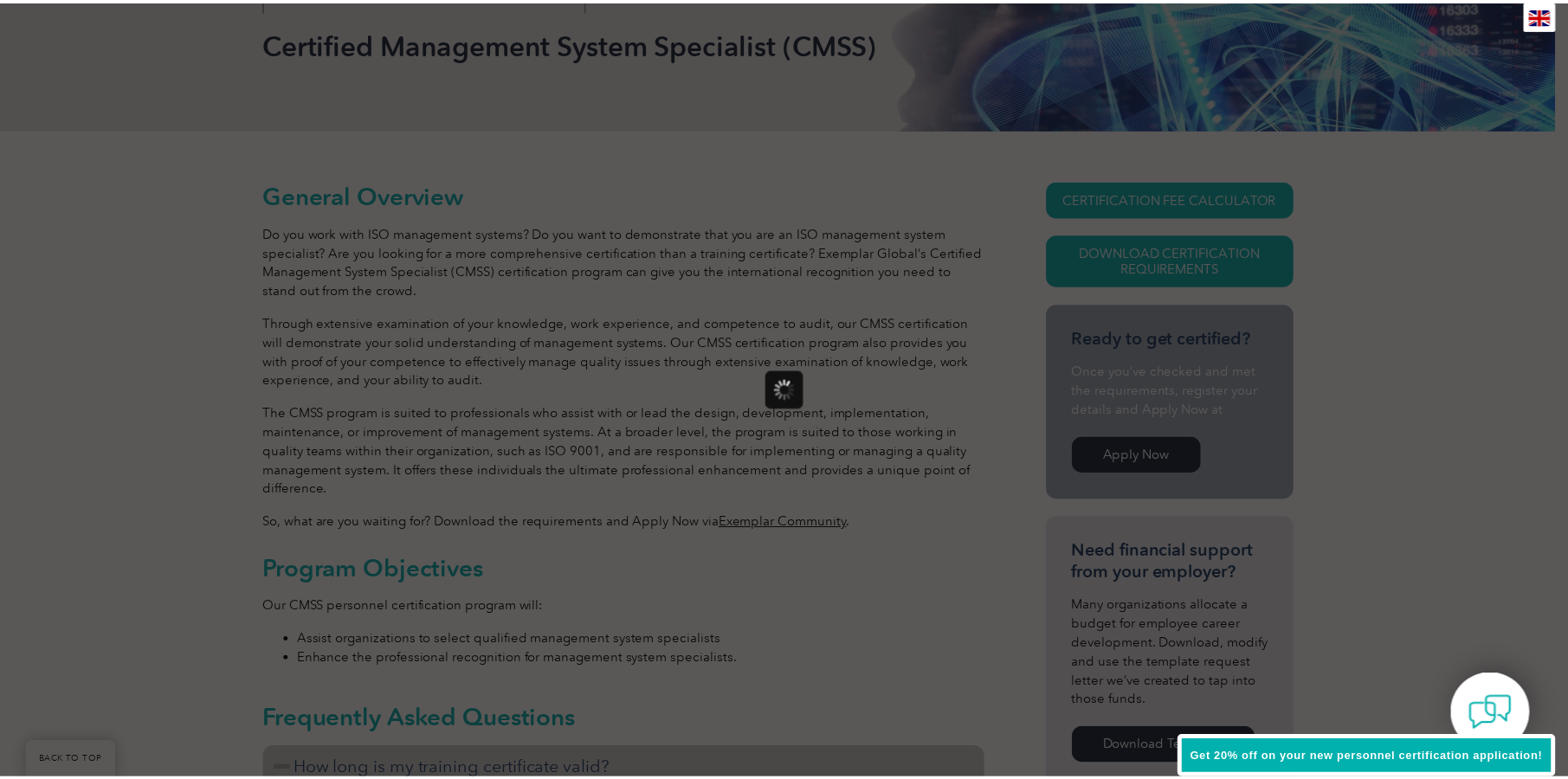
scroll to position [0, 0]
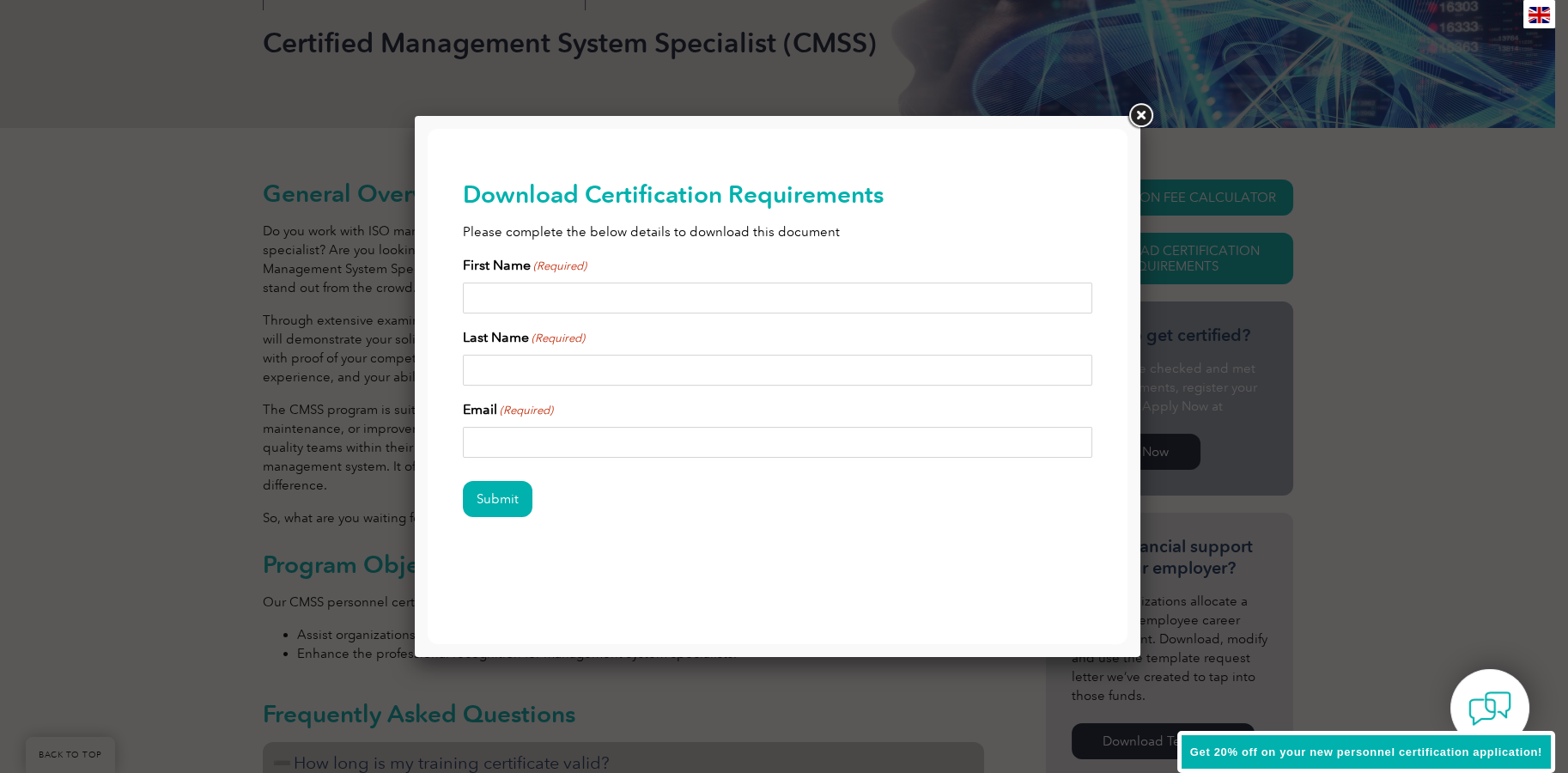
click at [1139, 116] on link at bounding box center [1140, 117] width 31 height 31
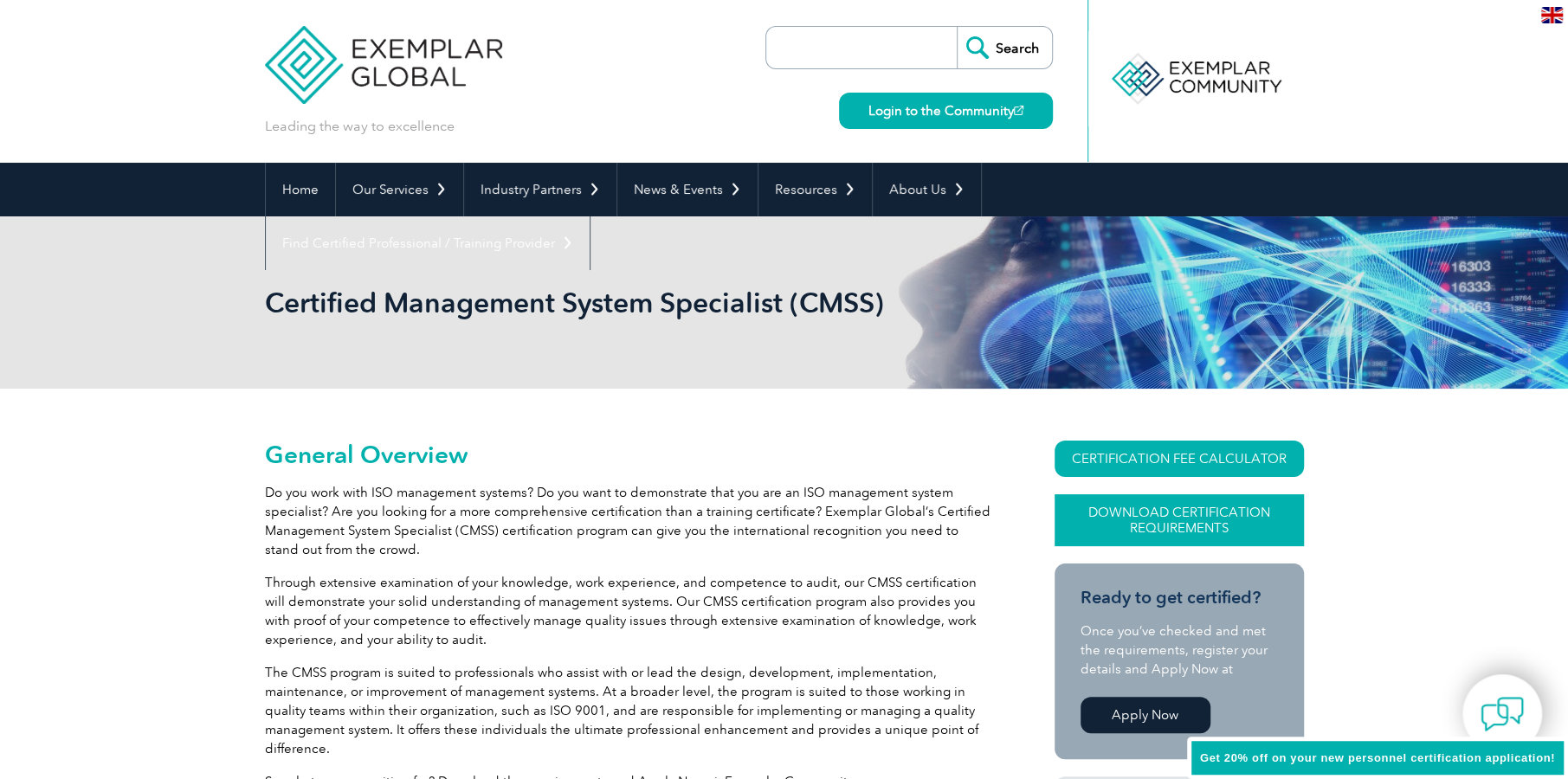
click at [1114, 522] on link "Download Certification Requirements" at bounding box center [1179, 520] width 250 height 52
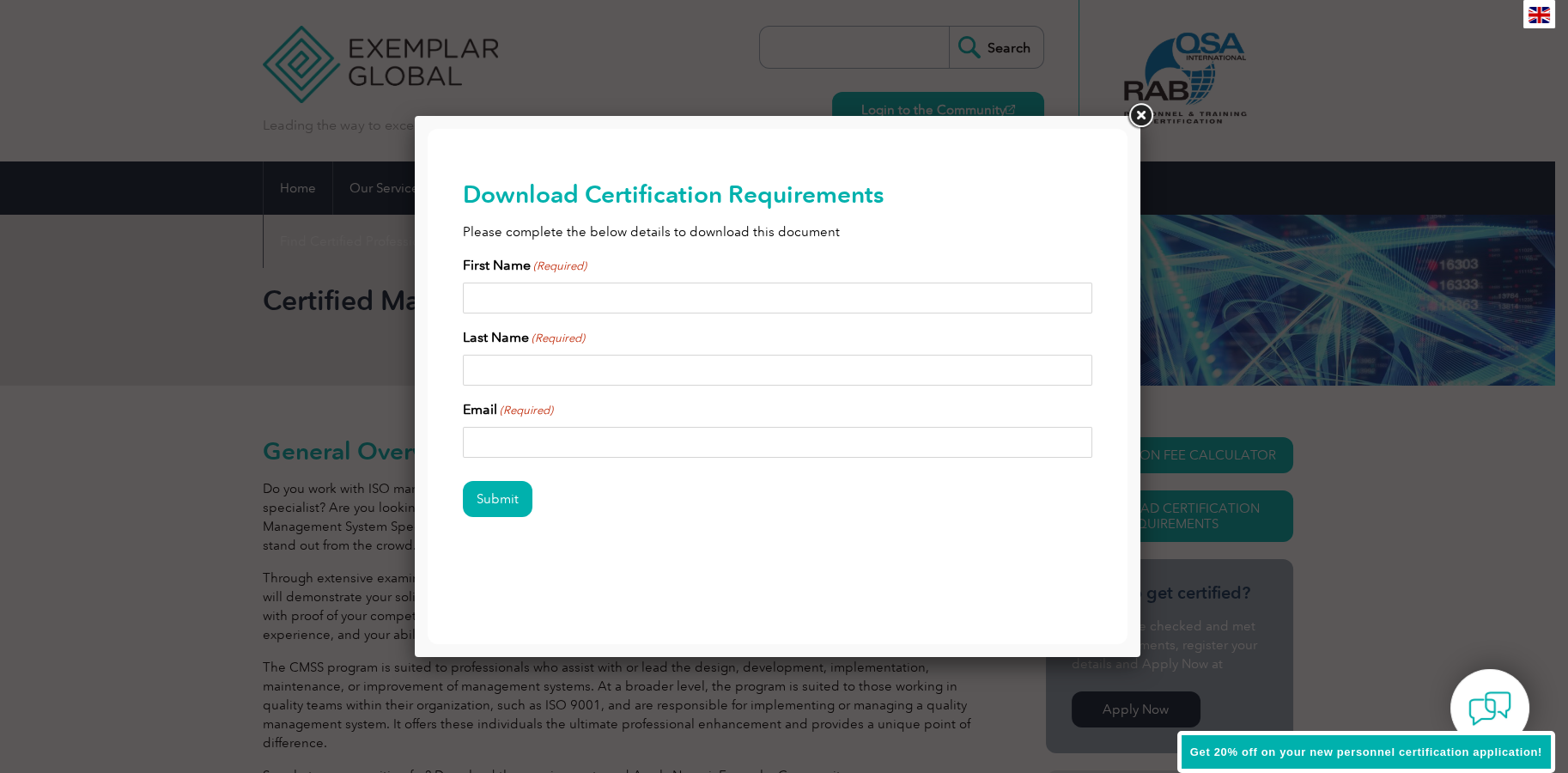
click at [1141, 116] on link at bounding box center [1140, 117] width 31 height 31
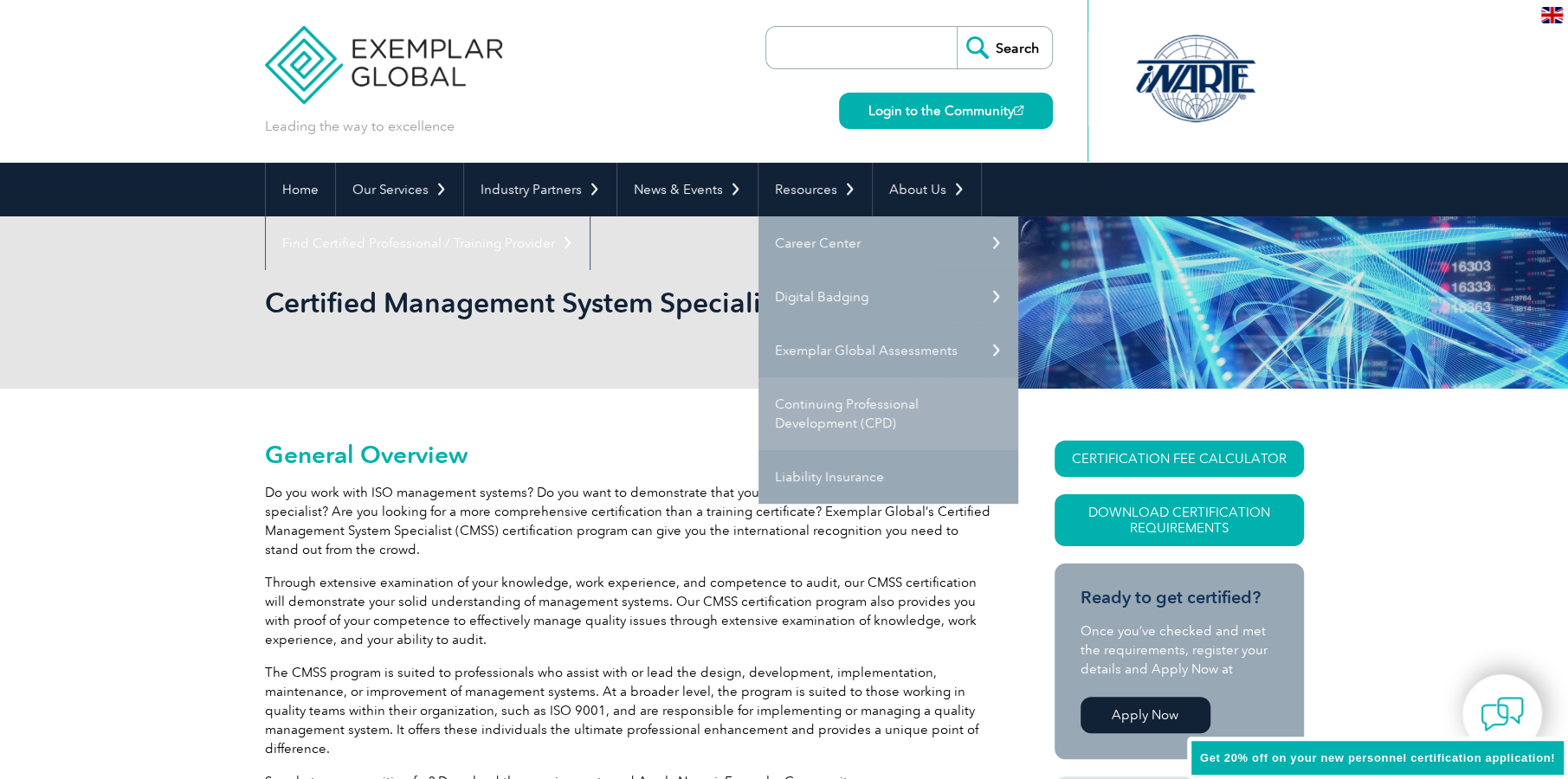
click at [898, 408] on link "Continuing Professional Development (CPD)" at bounding box center [888, 414] width 259 height 73
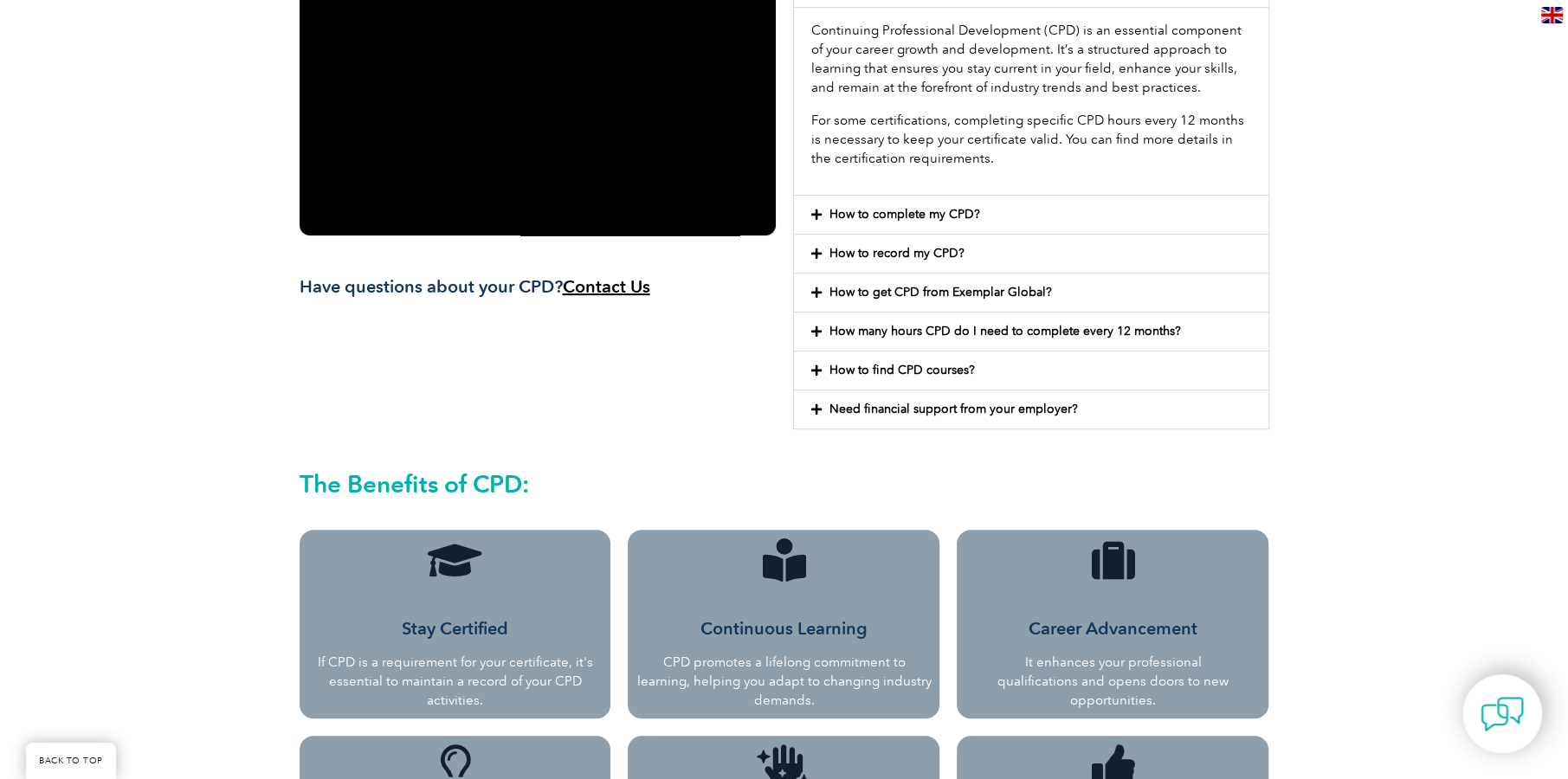
scroll to position [506, 0]
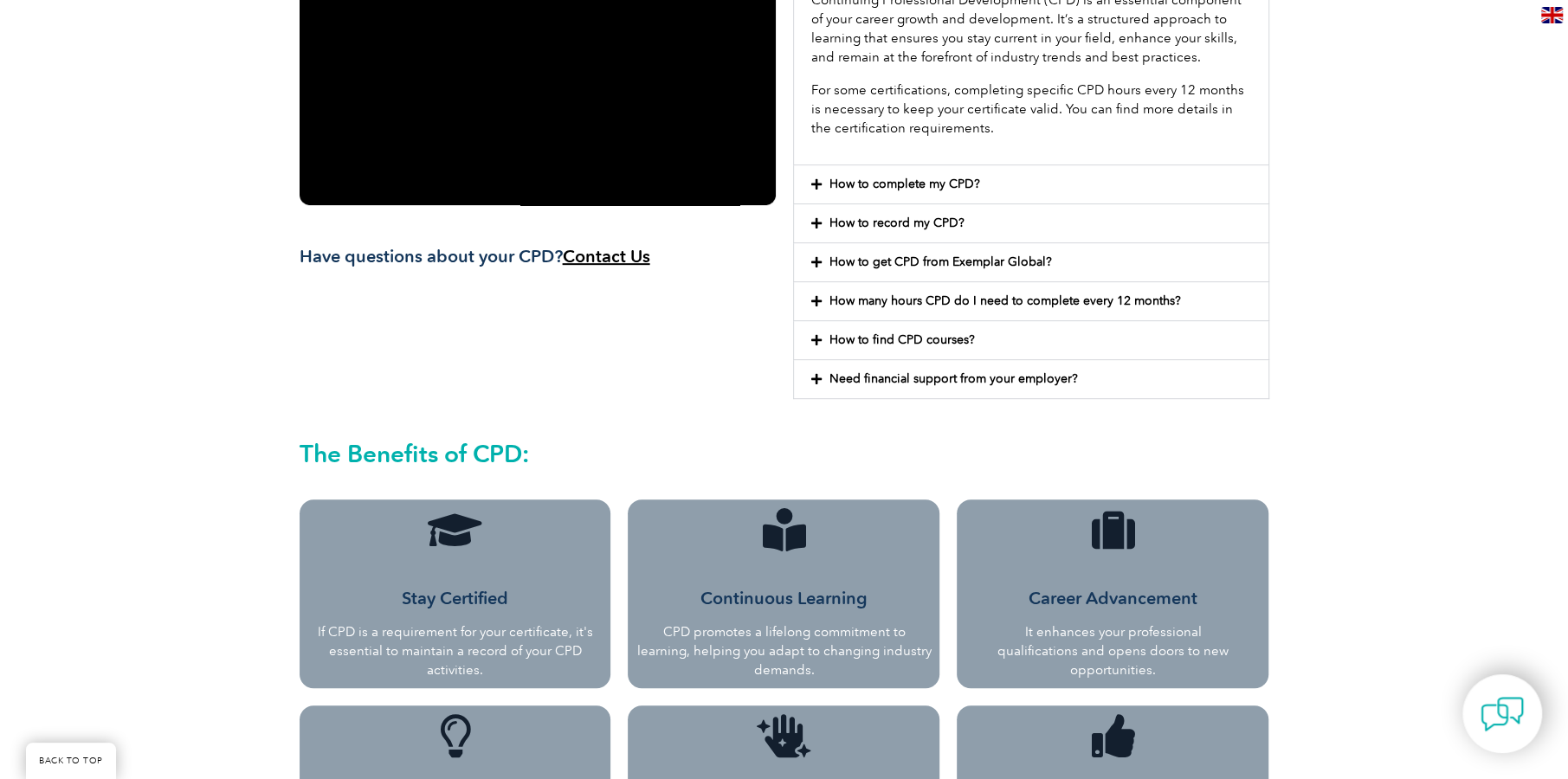
click at [968, 275] on div "How to get CPD from Exemplar Global?" at bounding box center [1031, 262] width 474 height 38
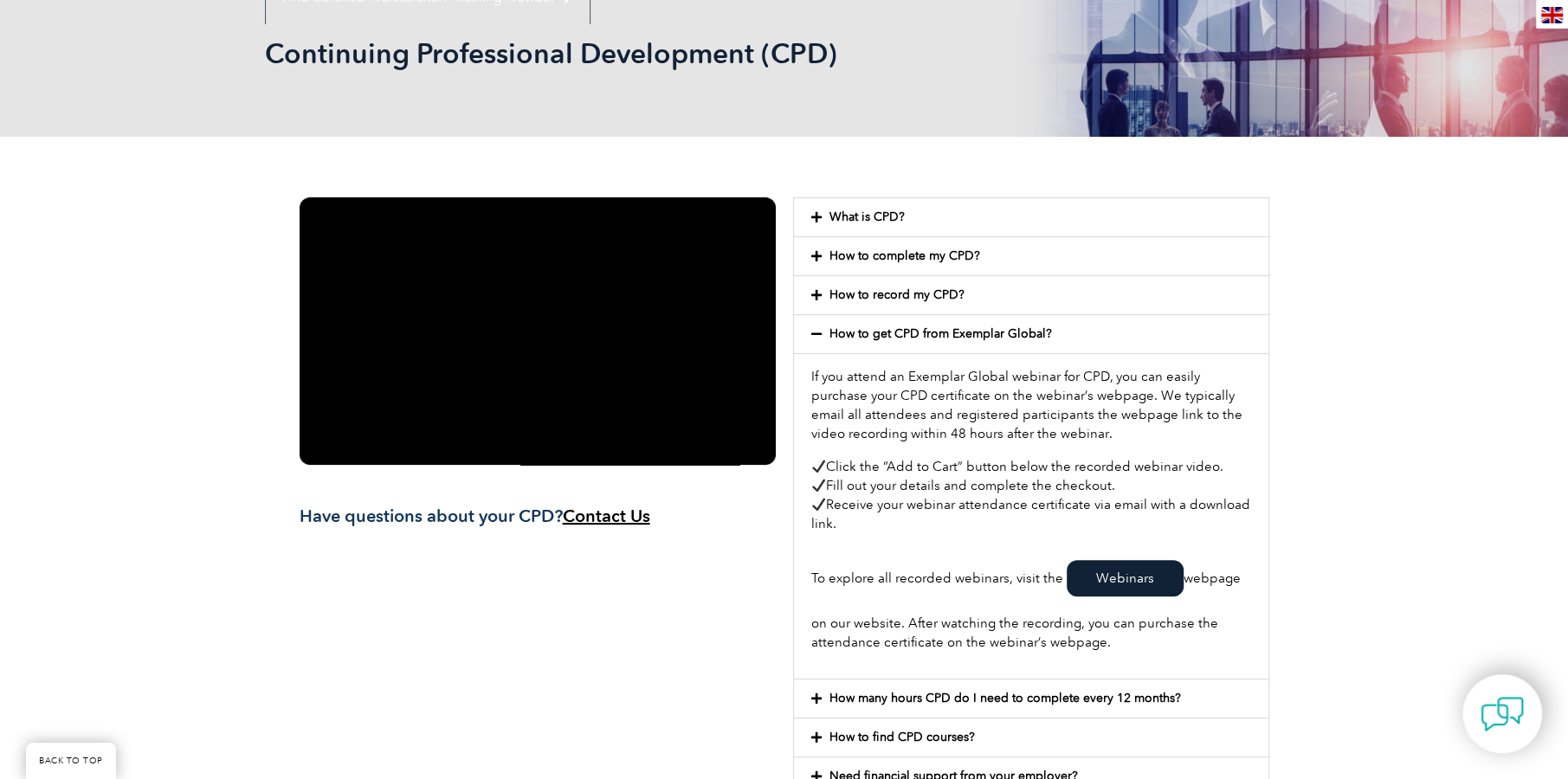
scroll to position [0, 0]
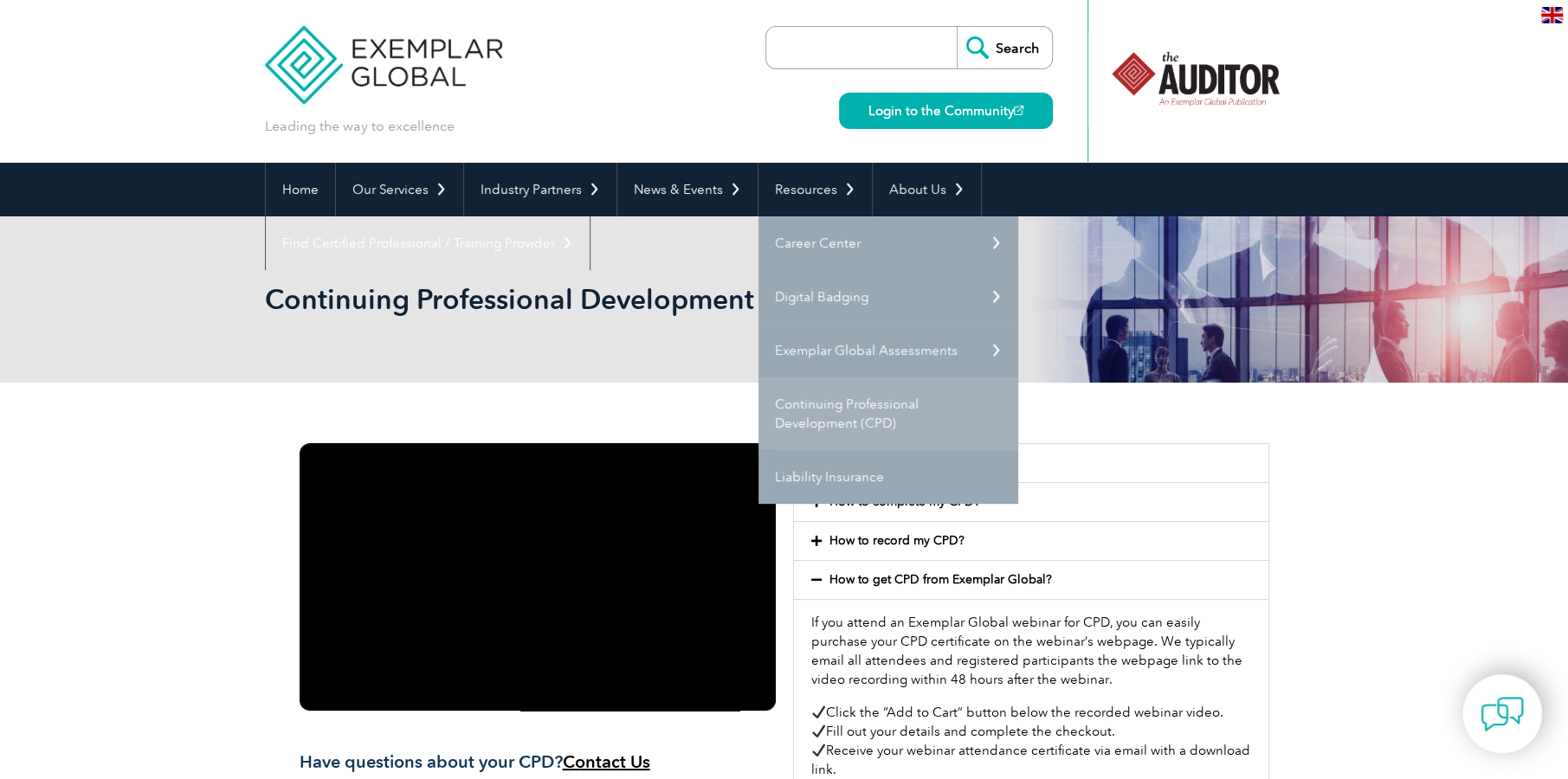
click at [913, 420] on link "Continuing Professional Development (CPD)" at bounding box center [888, 414] width 259 height 73
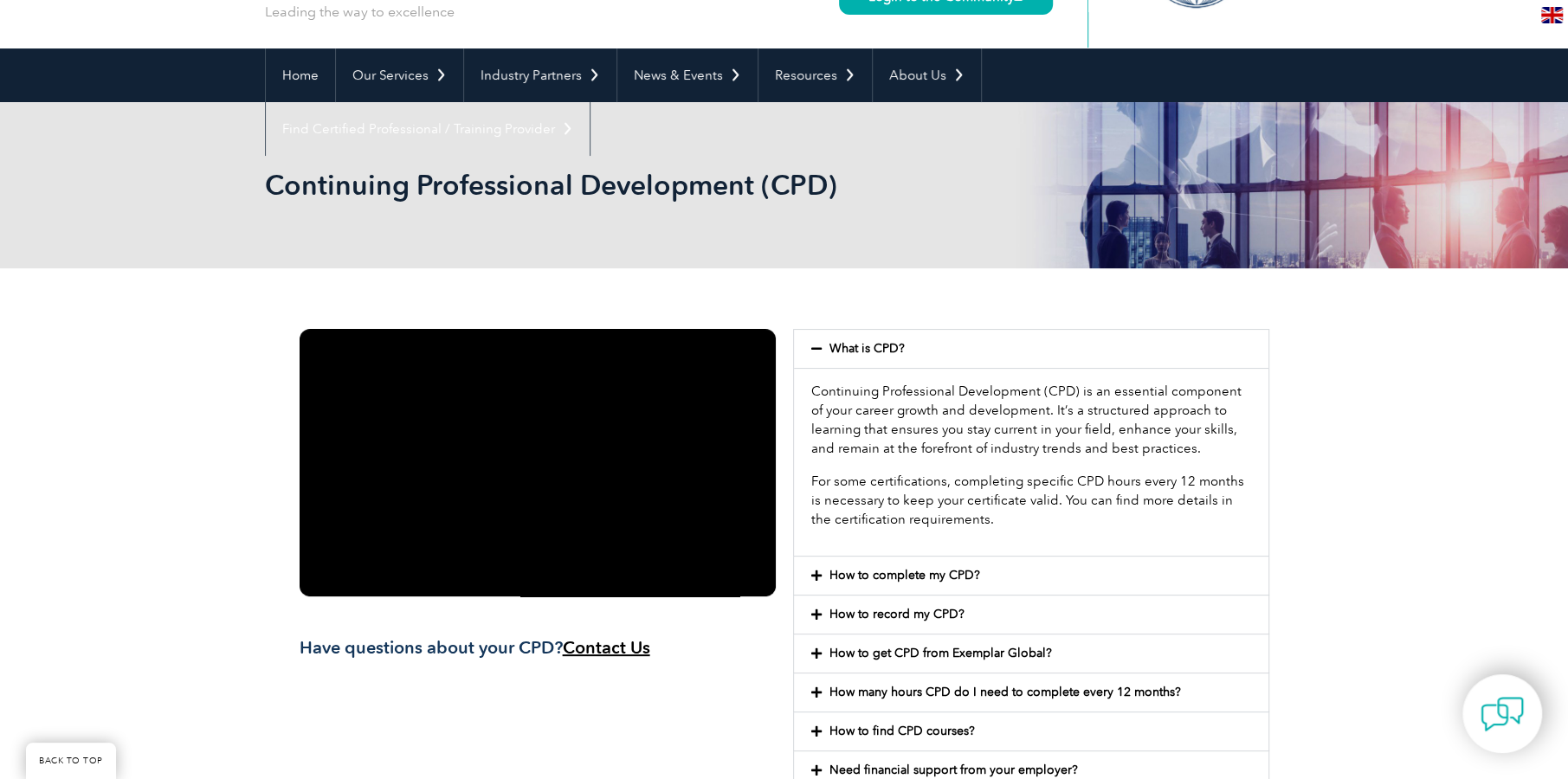
scroll to position [259, 0]
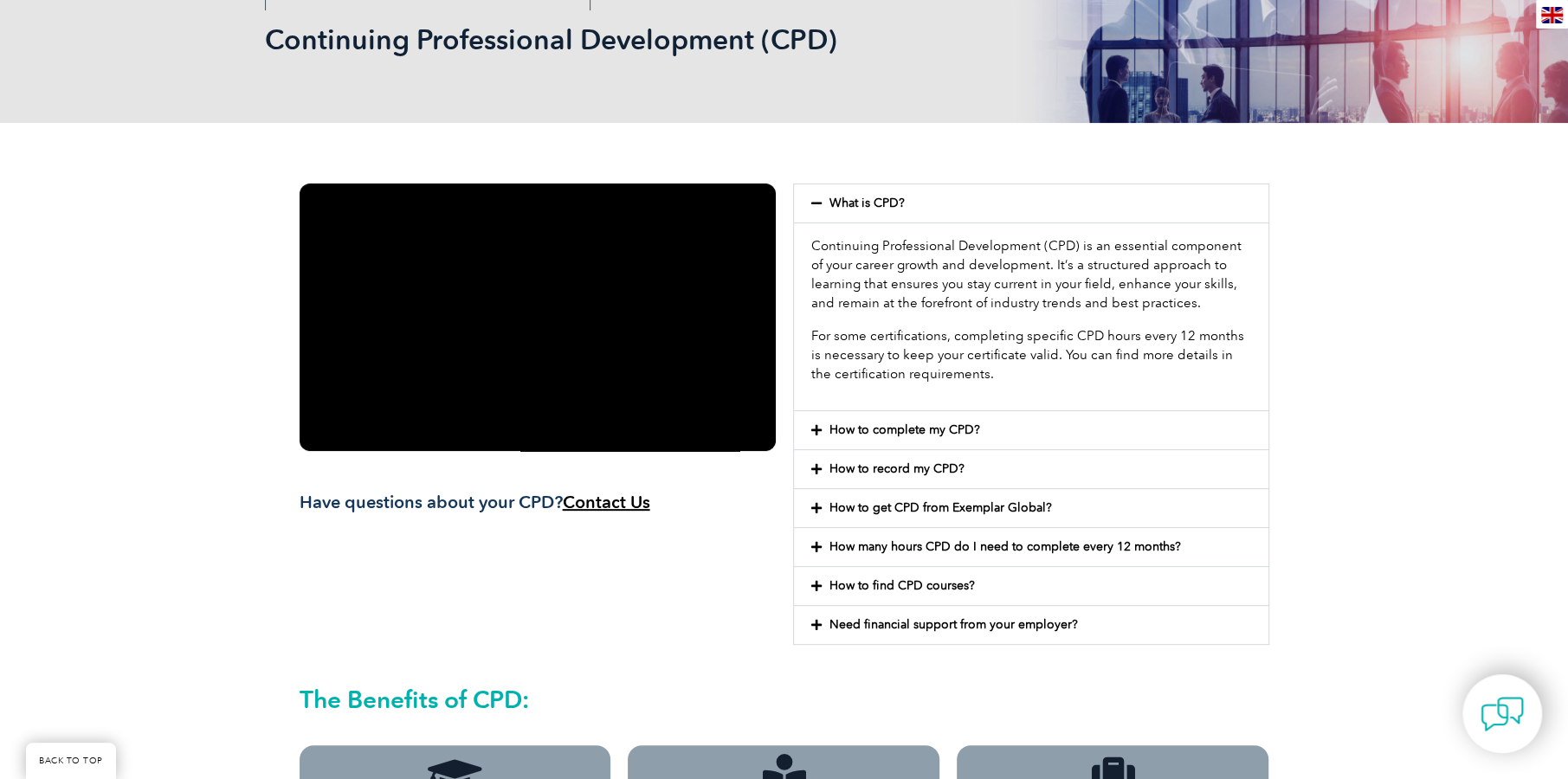
click at [1032, 435] on div "How to complete my CPD?" at bounding box center [1031, 429] width 474 height 38
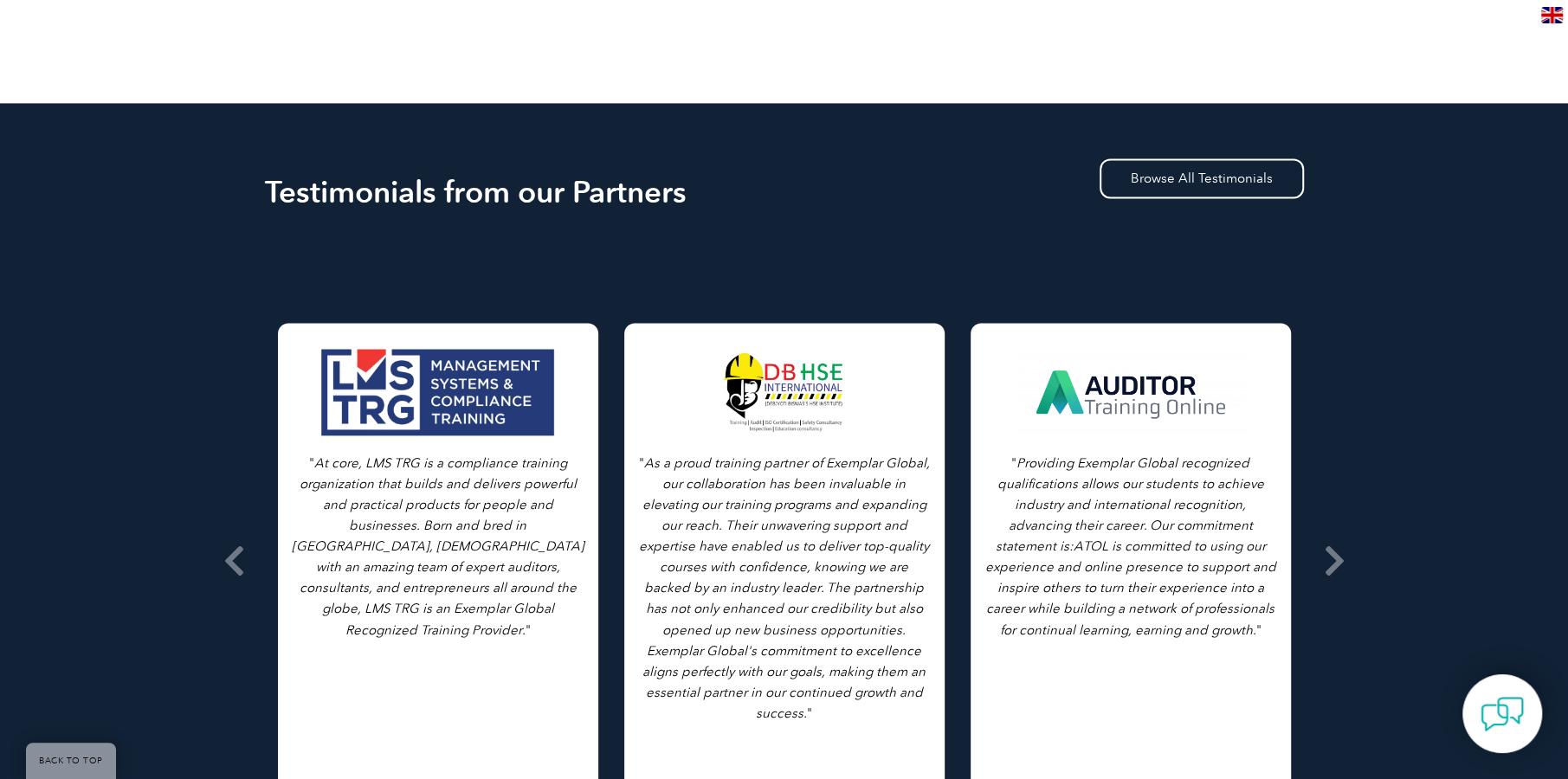
scroll to position [2163, 0]
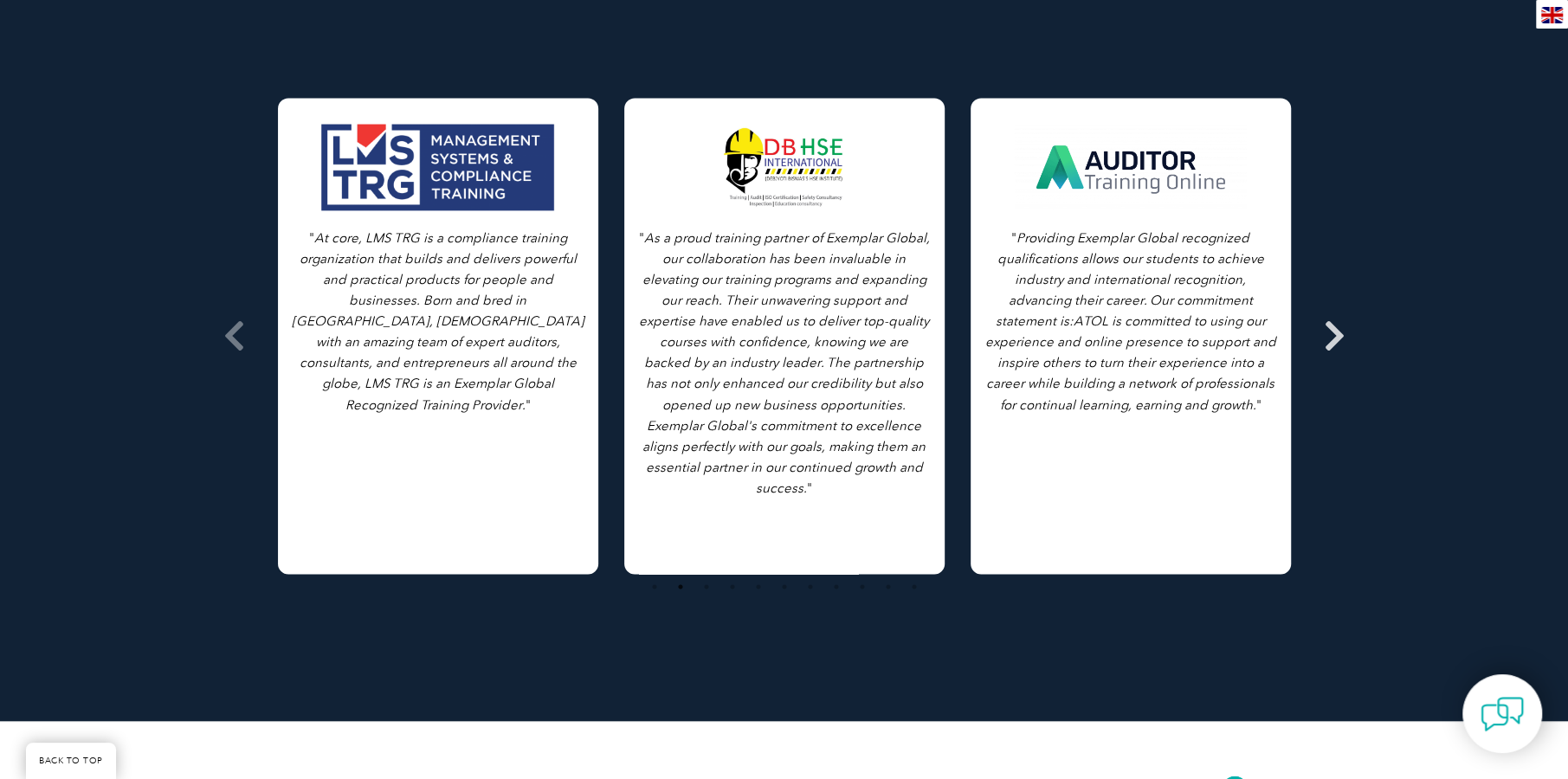
click at [1324, 336] on icon at bounding box center [1335, 336] width 22 height 0
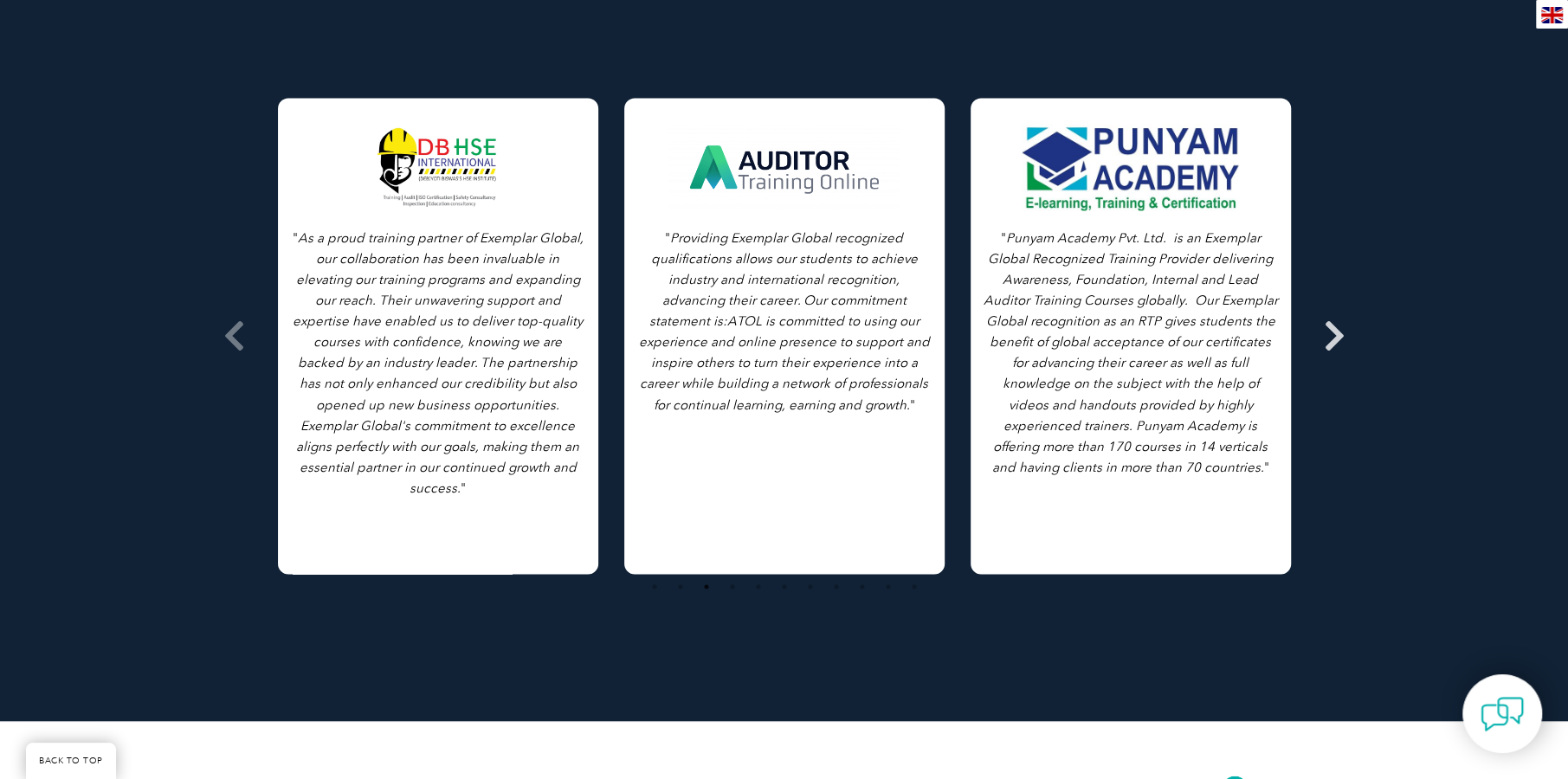
click at [1330, 336] on icon at bounding box center [1335, 336] width 22 height 0
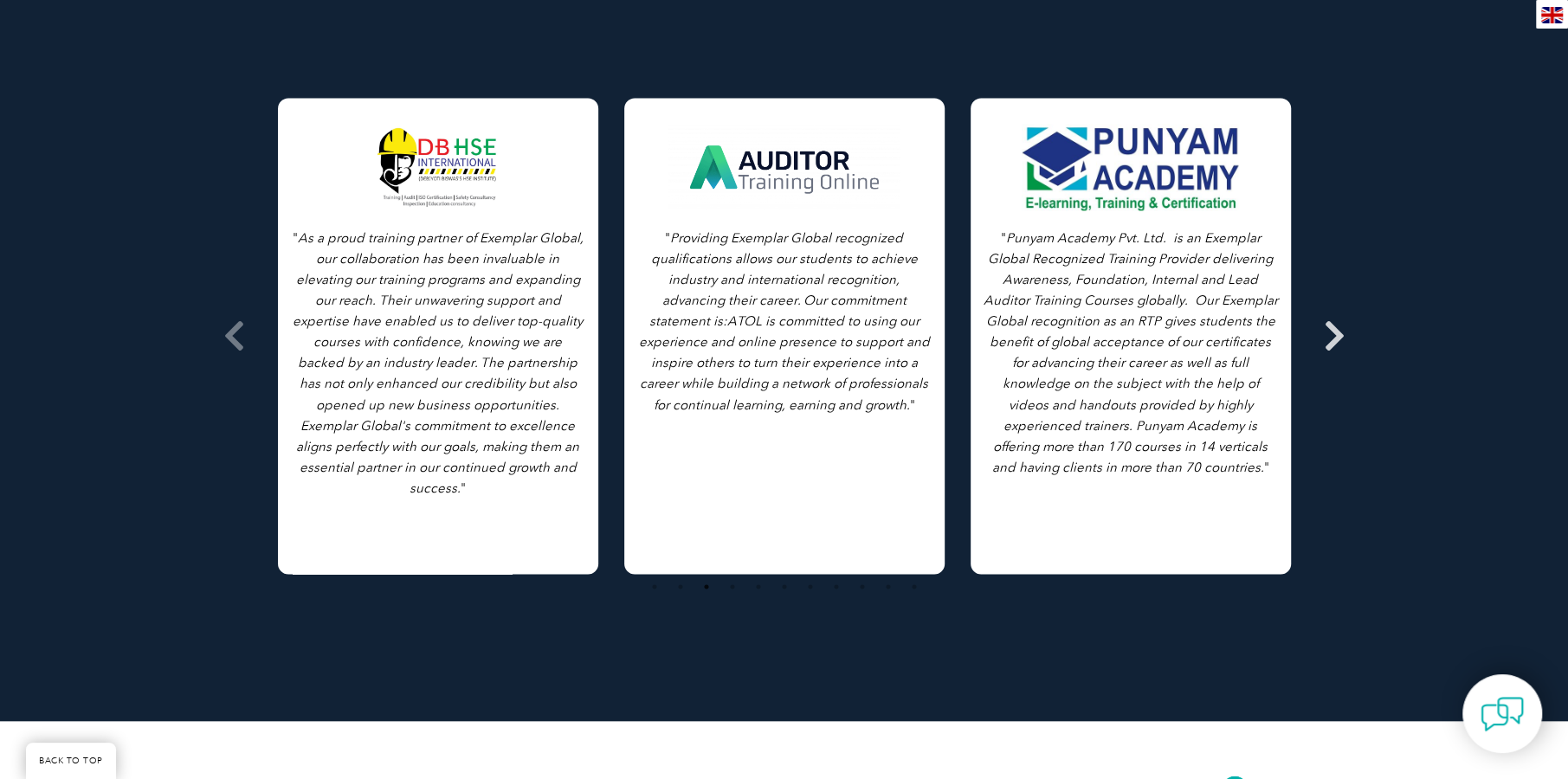
click at [1330, 336] on icon at bounding box center [1335, 336] width 22 height 0
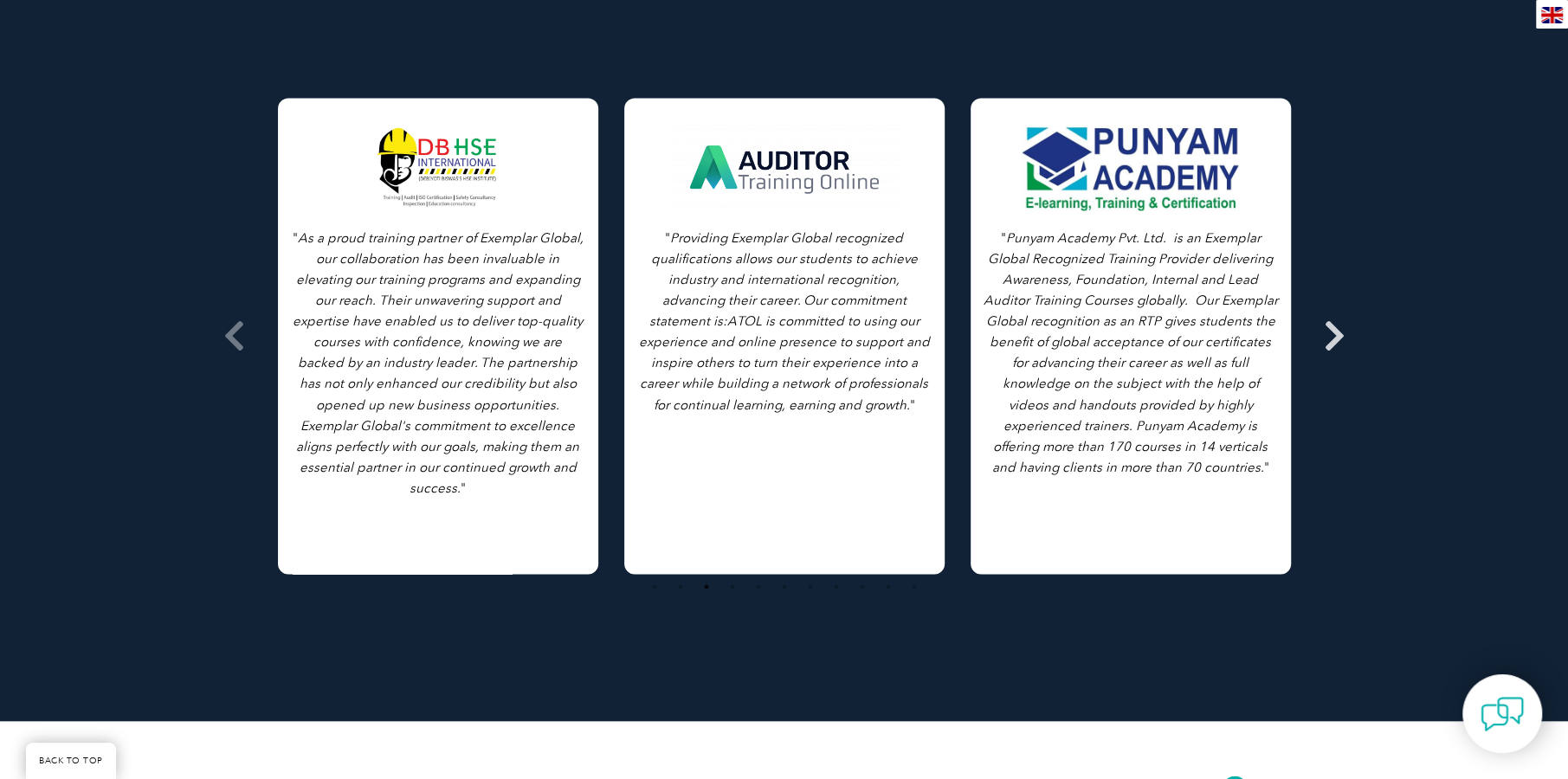
click at [1330, 336] on icon at bounding box center [1335, 336] width 22 height 0
click at [1332, 336] on icon at bounding box center [1335, 336] width 22 height 0
click at [1333, 336] on icon at bounding box center [1335, 336] width 22 height 0
click at [1388, 360] on div "Testimonials from our Partners Browse All Testimonials " As we all know, in eve…" at bounding box center [784, 300] width 1568 height 843
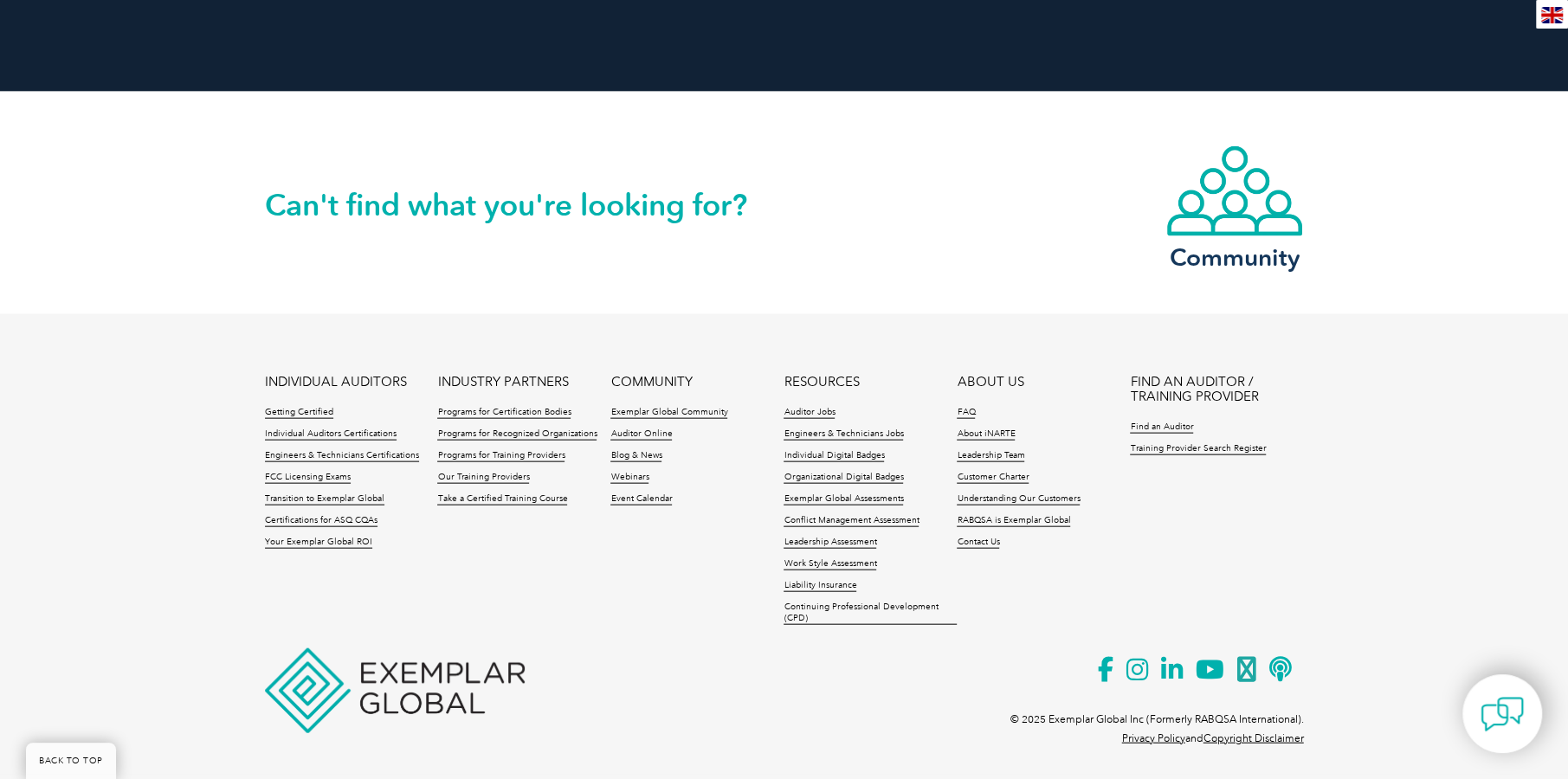
scroll to position [2797, 0]
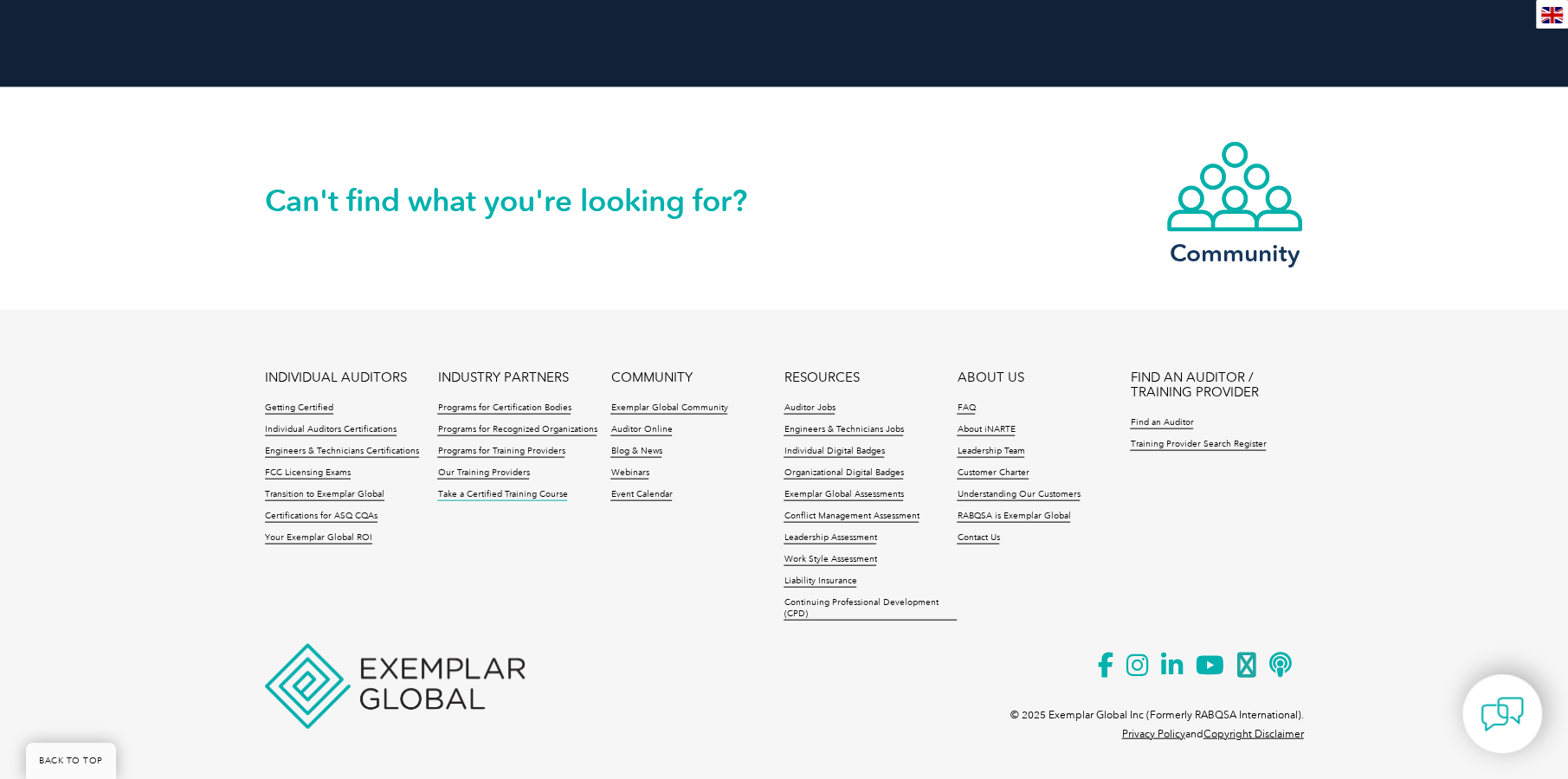
click at [524, 498] on link "Take a Certified Training Course" at bounding box center [502, 495] width 130 height 12
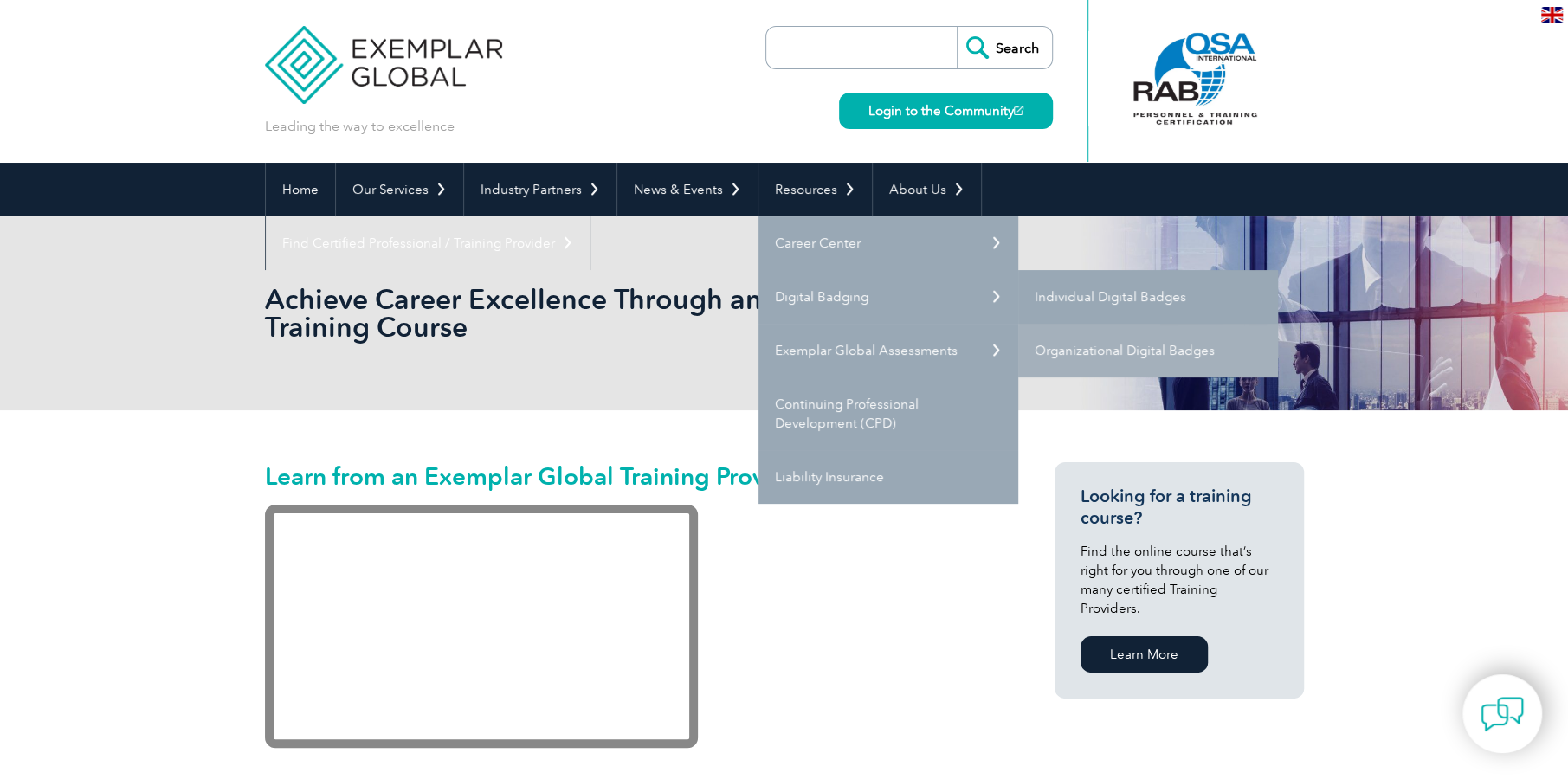
click at [1192, 300] on link "Individual Digital Badges" at bounding box center [1148, 296] width 259 height 53
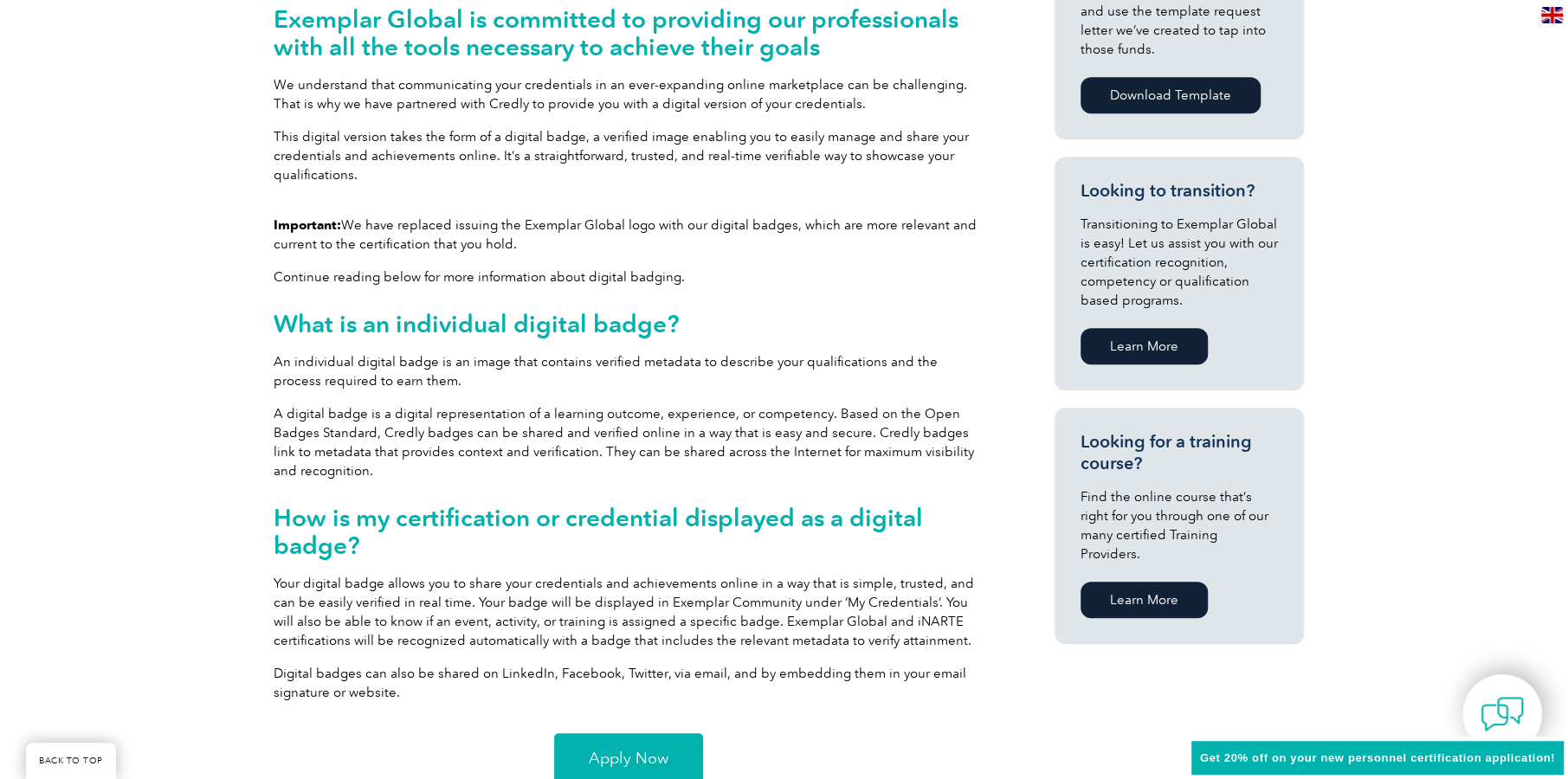
scroll to position [865, 0]
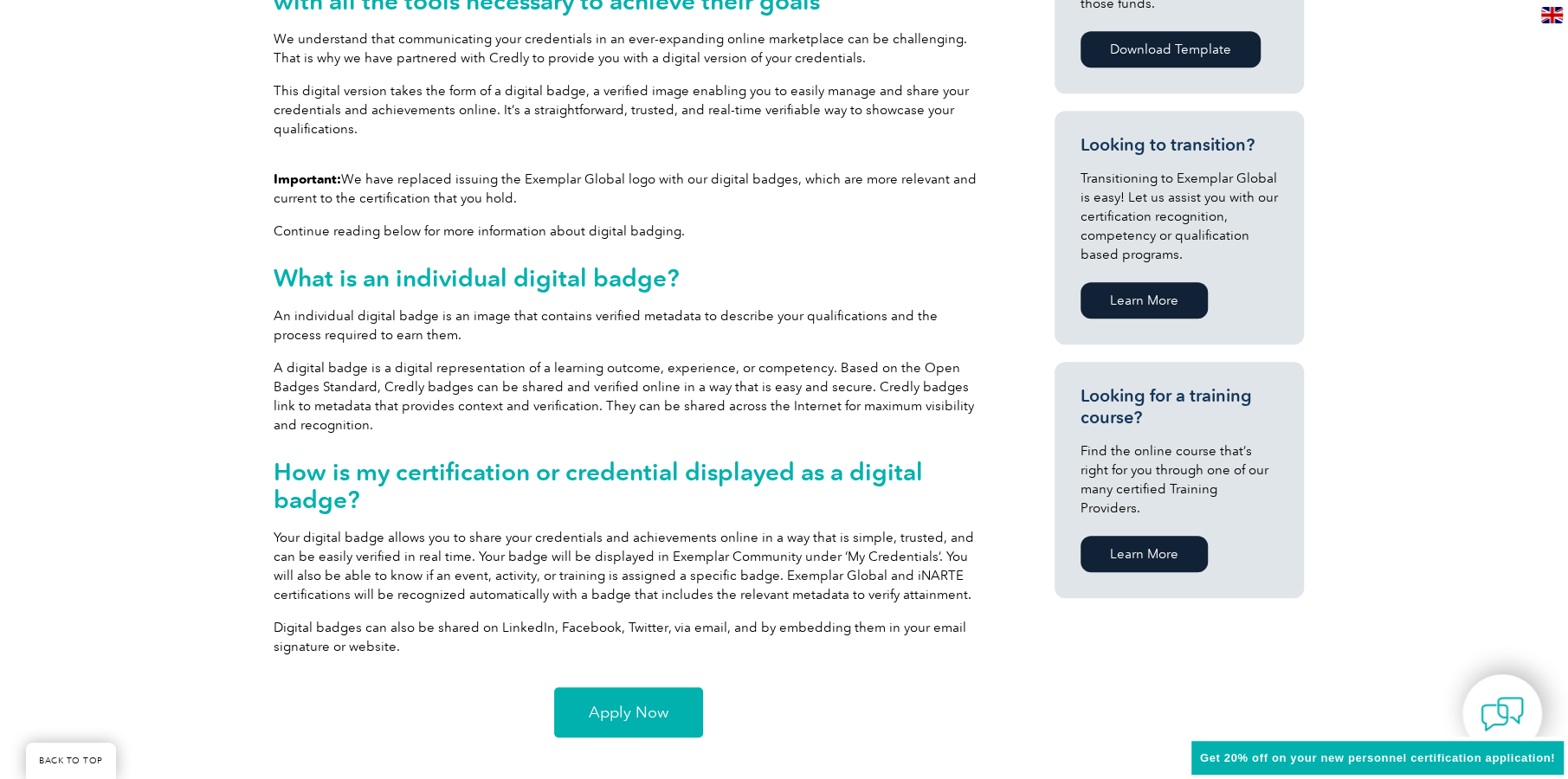
click at [641, 714] on span "Apply Now" at bounding box center [628, 712] width 80 height 16
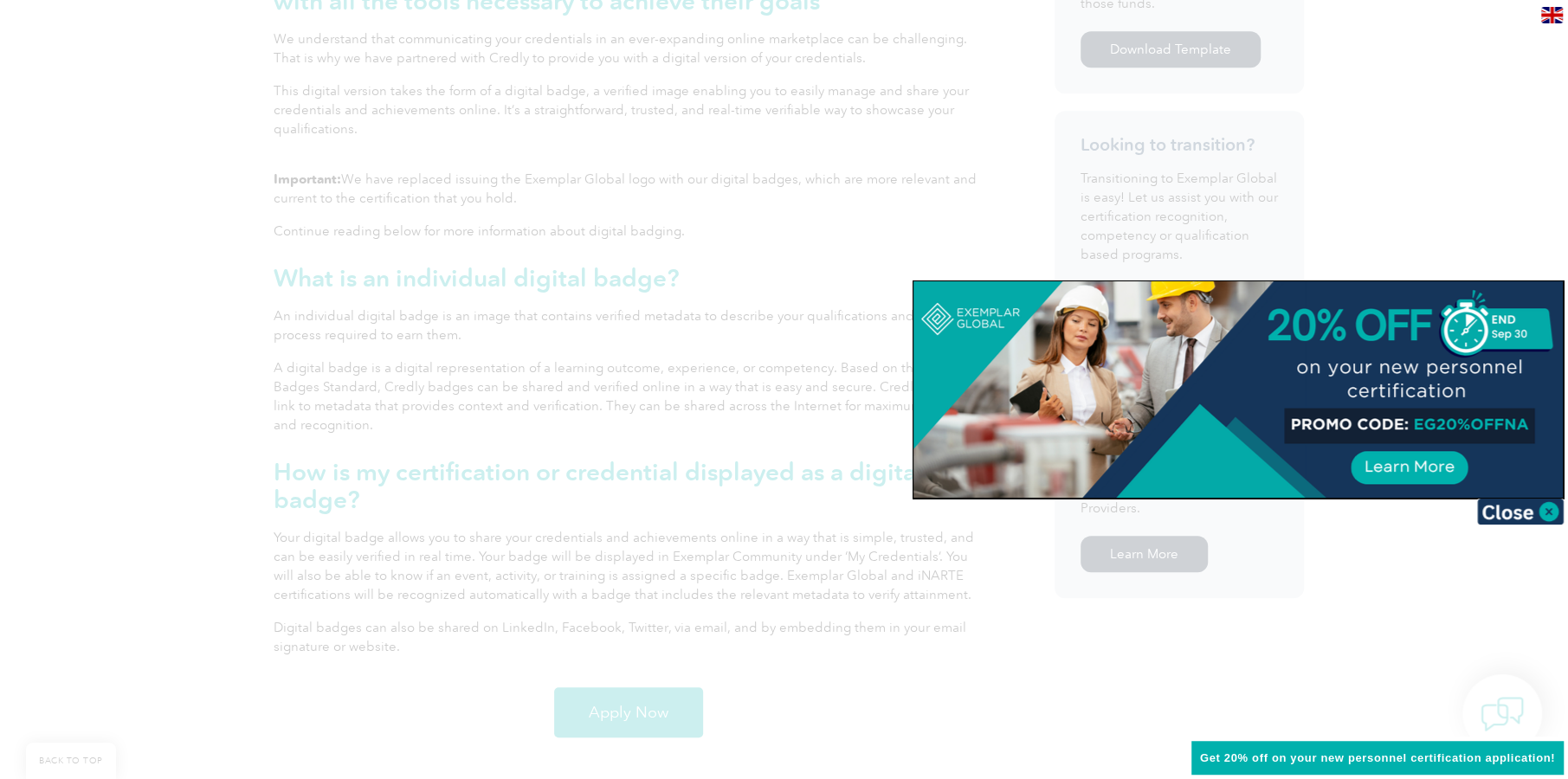
click at [1390, 139] on div at bounding box center [784, 389] width 1568 height 779
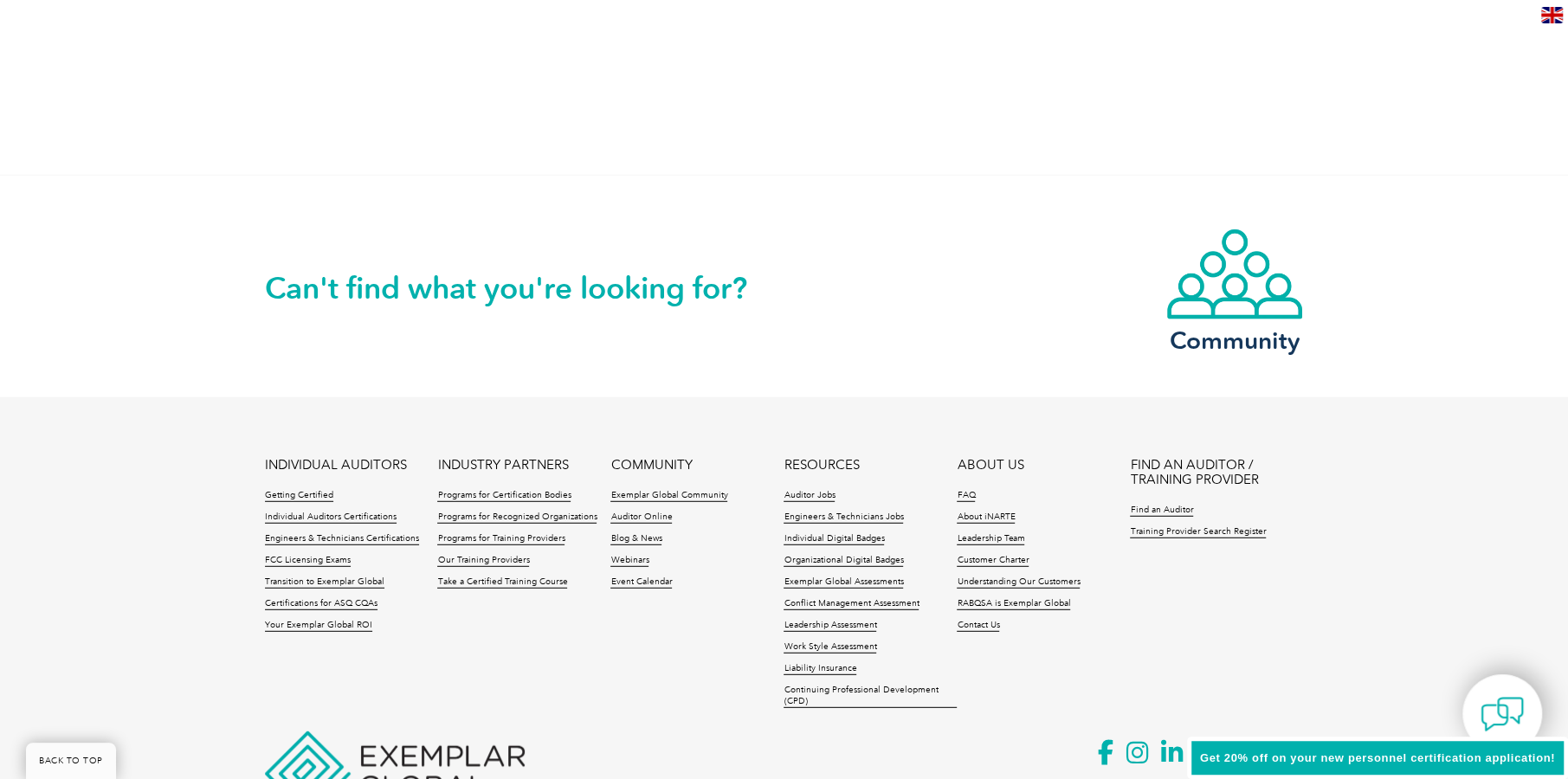
scroll to position [3530, 0]
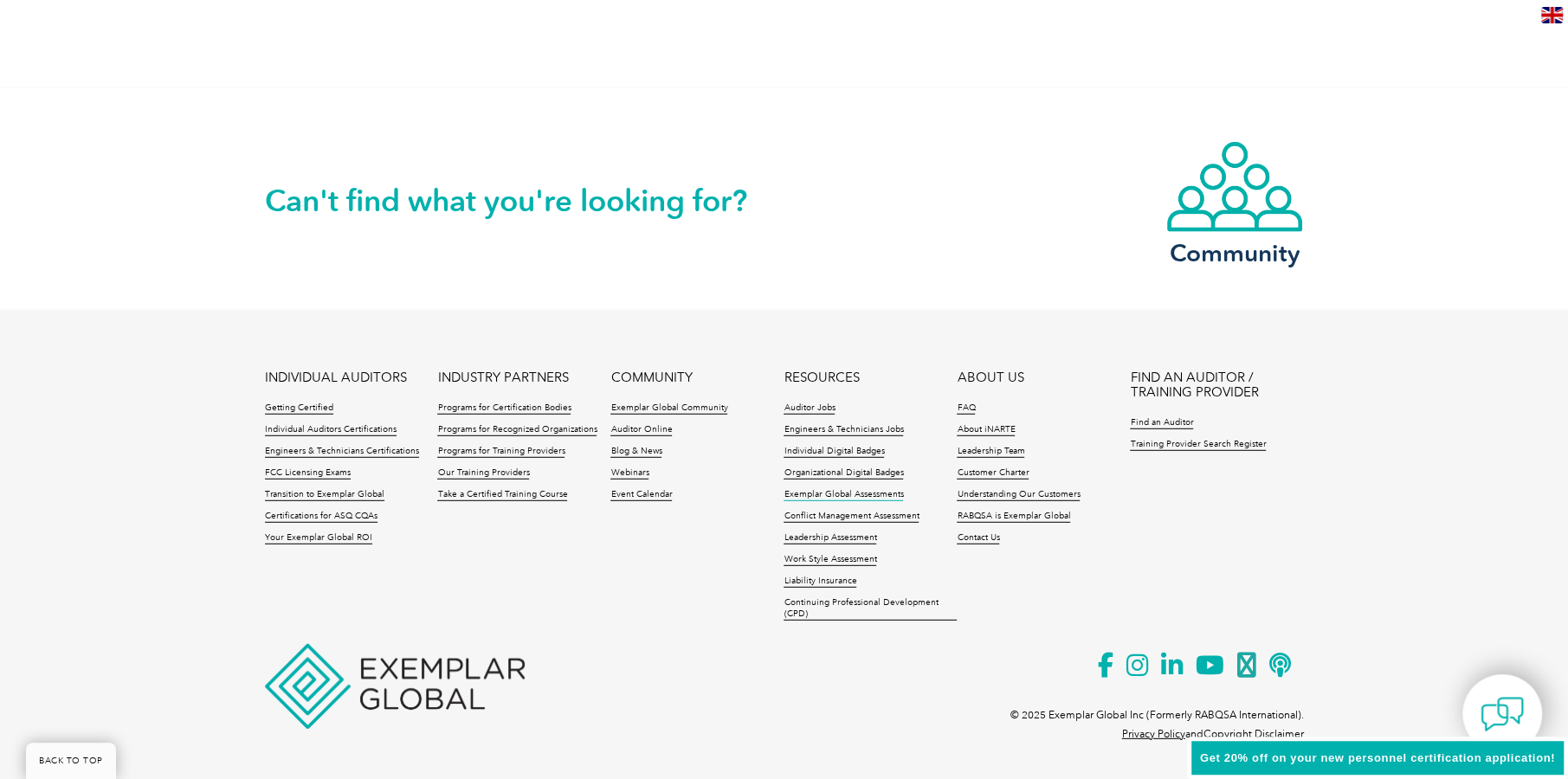
click at [852, 492] on link "Exemplar Global Assessments" at bounding box center [843, 495] width 119 height 12
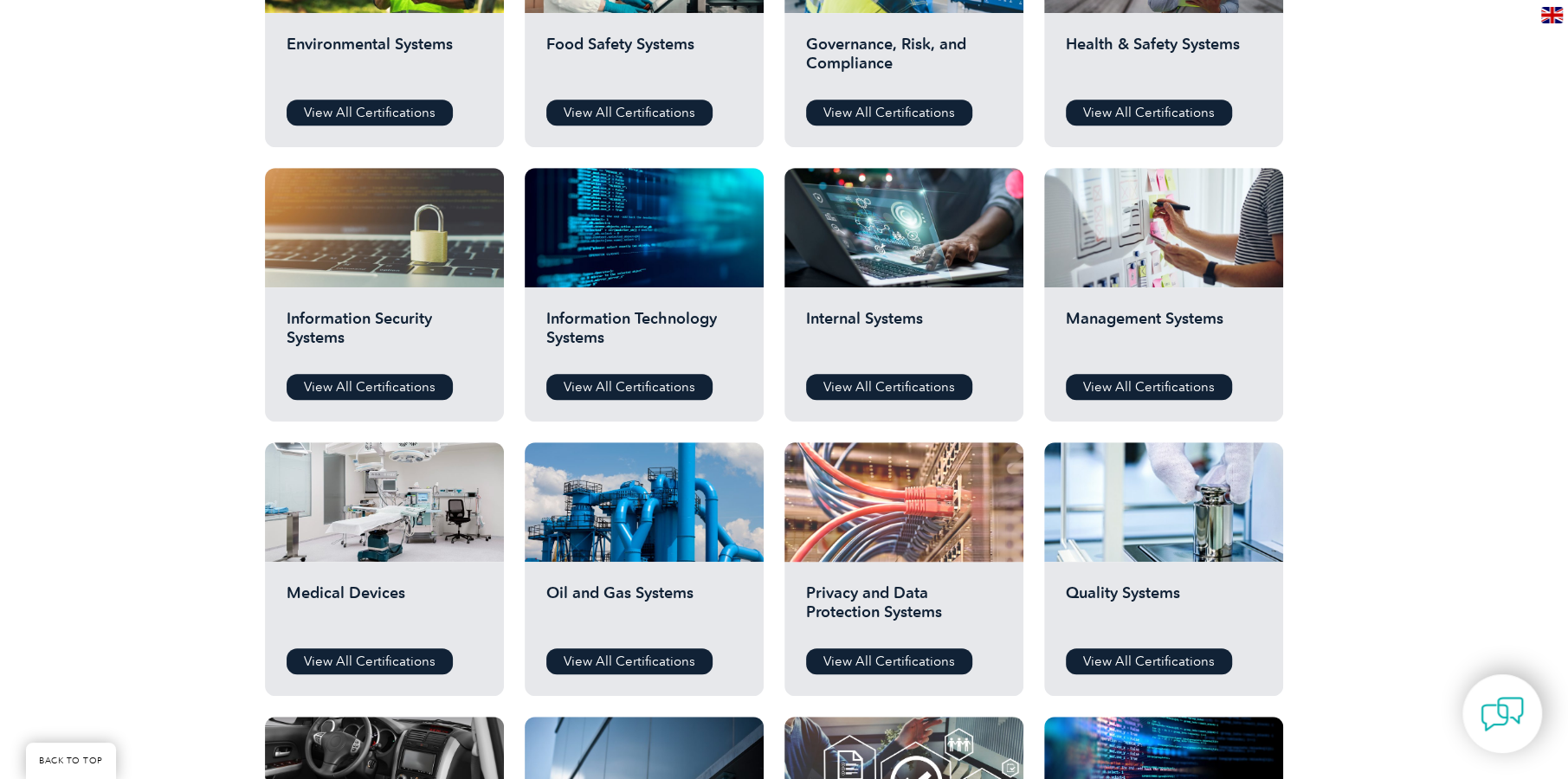
scroll to position [779, 0]
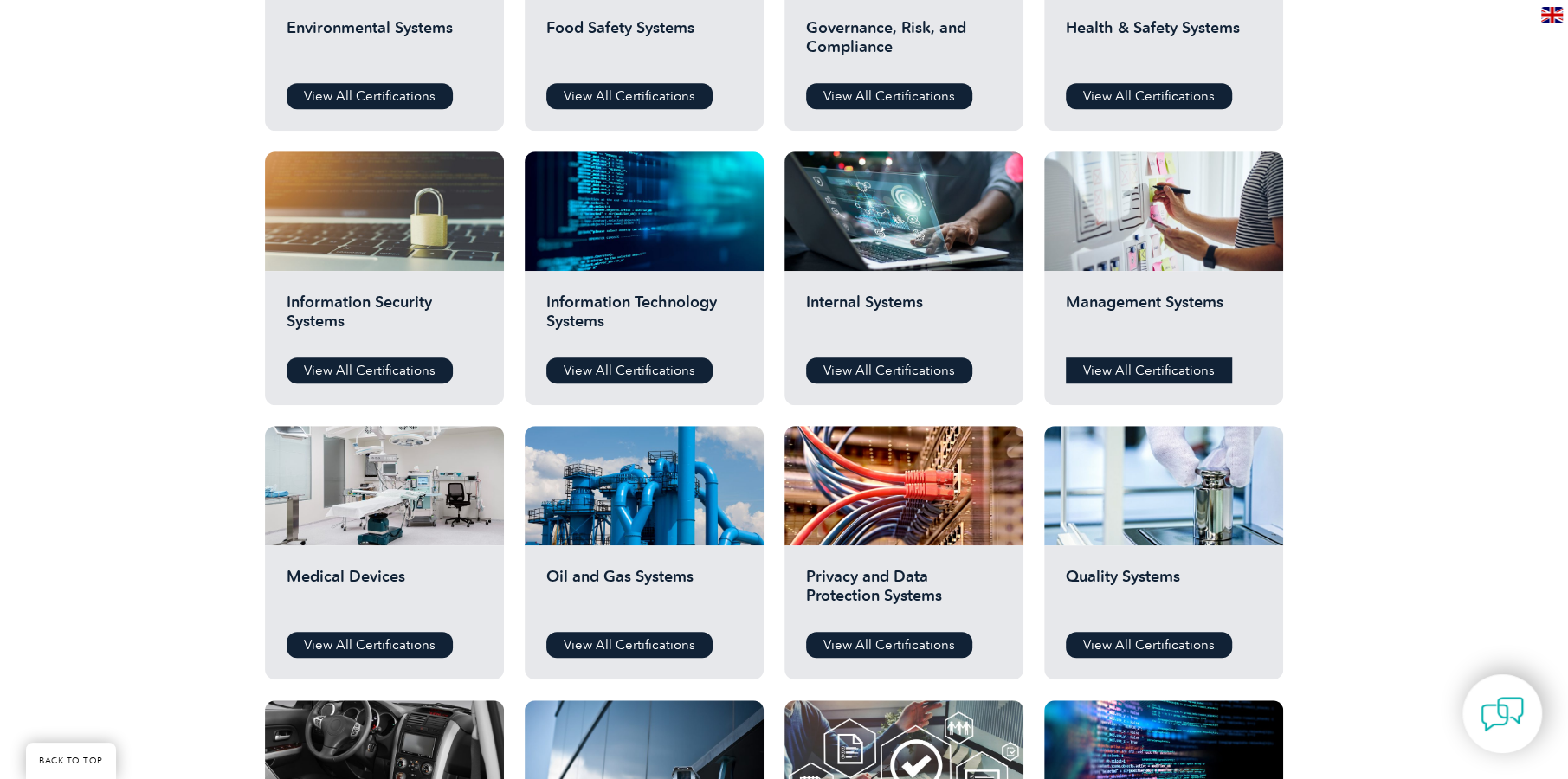
click at [1188, 367] on link "View All Certifications" at bounding box center [1149, 371] width 167 height 26
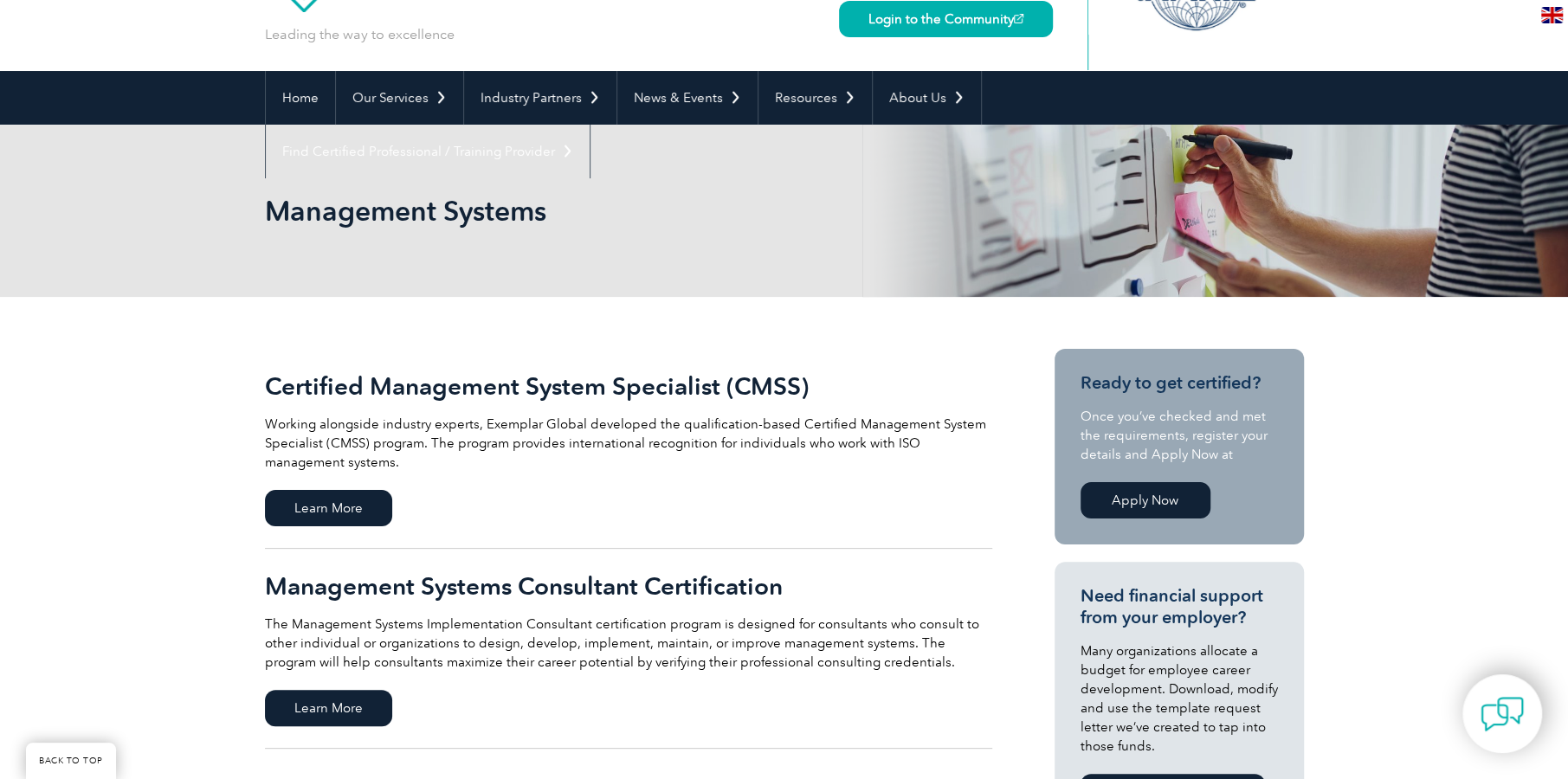
scroll to position [173, 0]
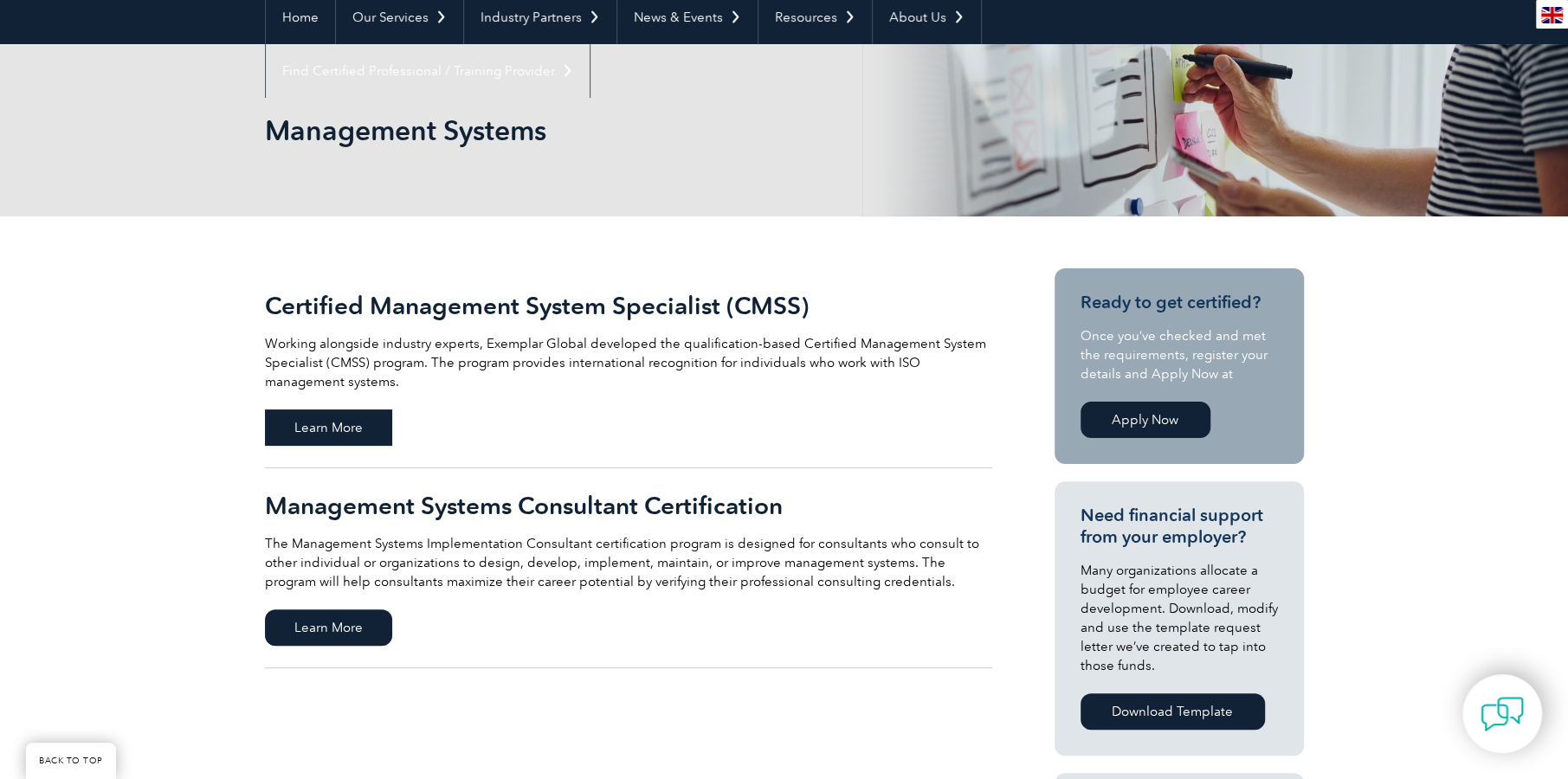
click at [358, 419] on span "Learn More" at bounding box center [328, 427] width 127 height 36
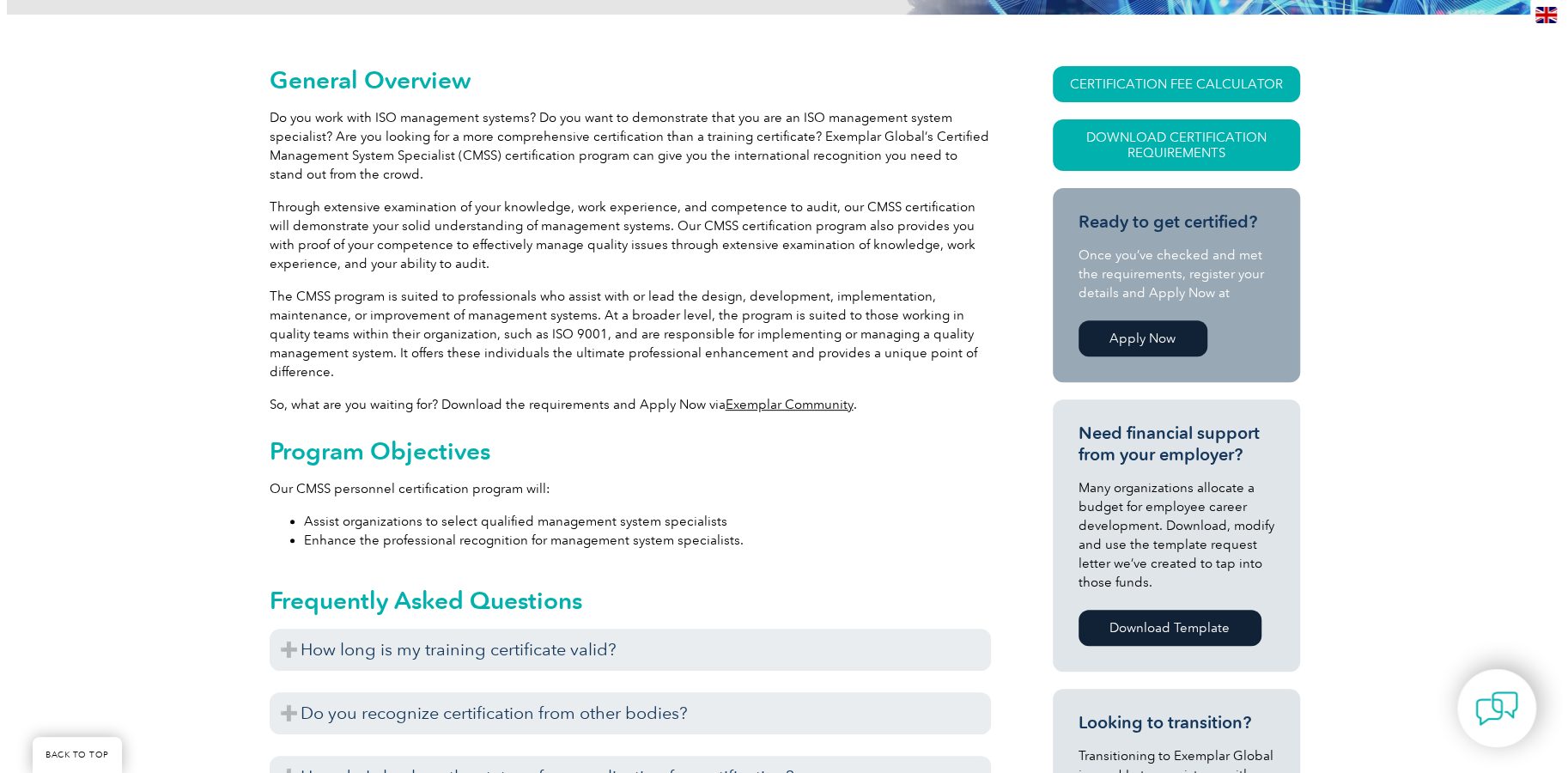
scroll to position [343, 0]
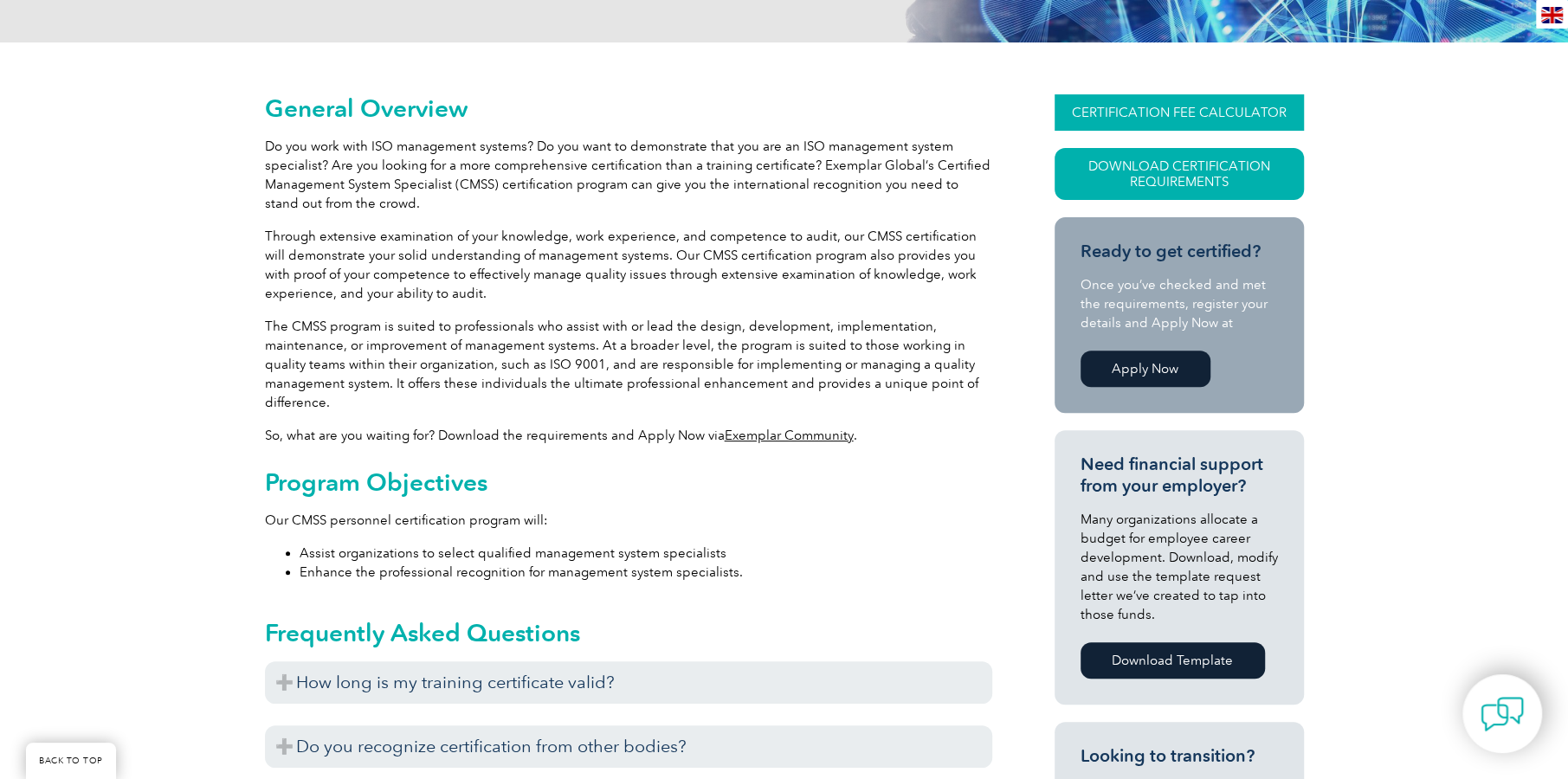
click at [1202, 115] on link "CERTIFICATION FEE CALCULATOR" at bounding box center [1179, 112] width 250 height 36
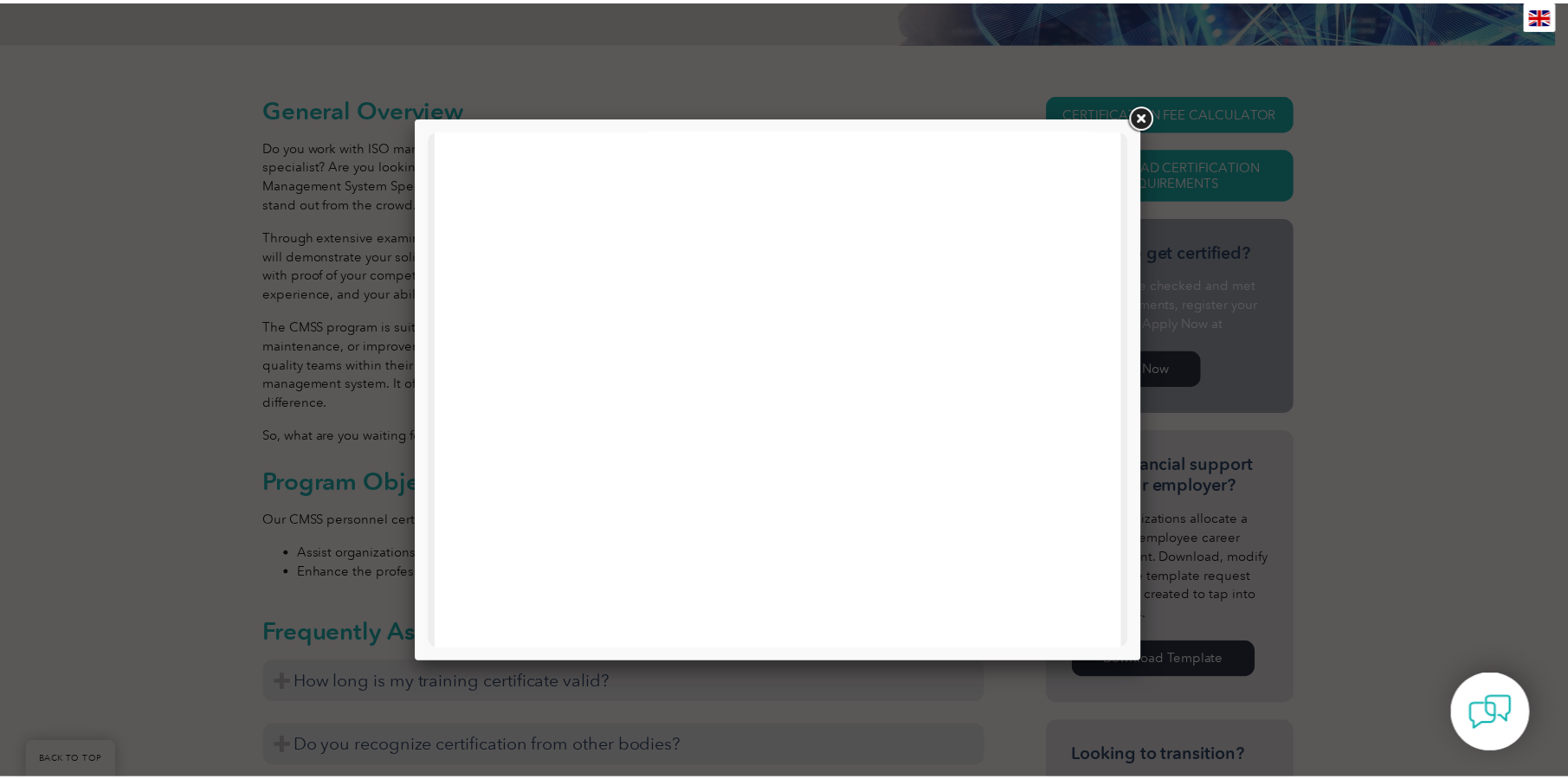
scroll to position [605, 0]
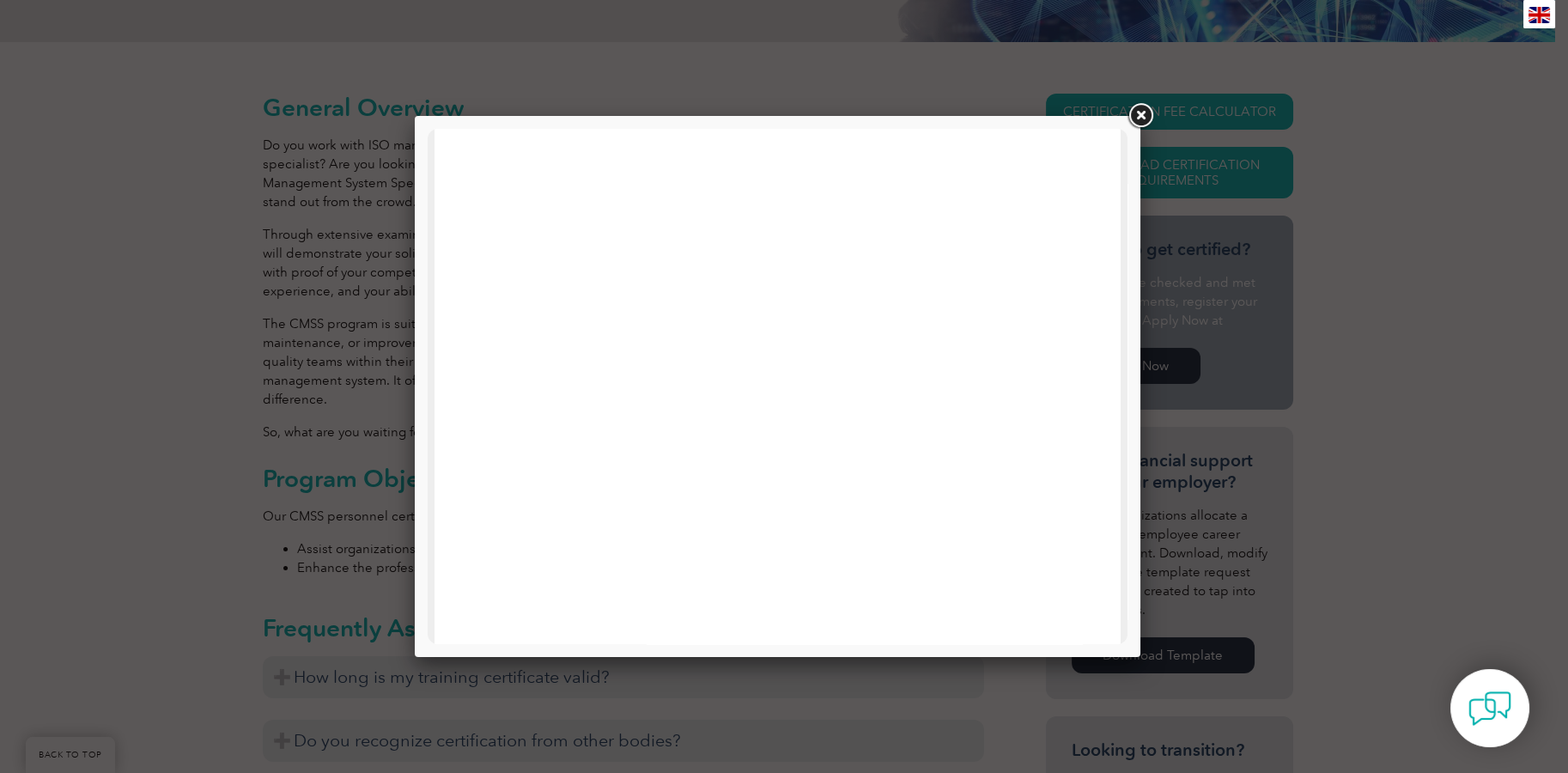
click at [1147, 110] on link at bounding box center [1140, 117] width 31 height 31
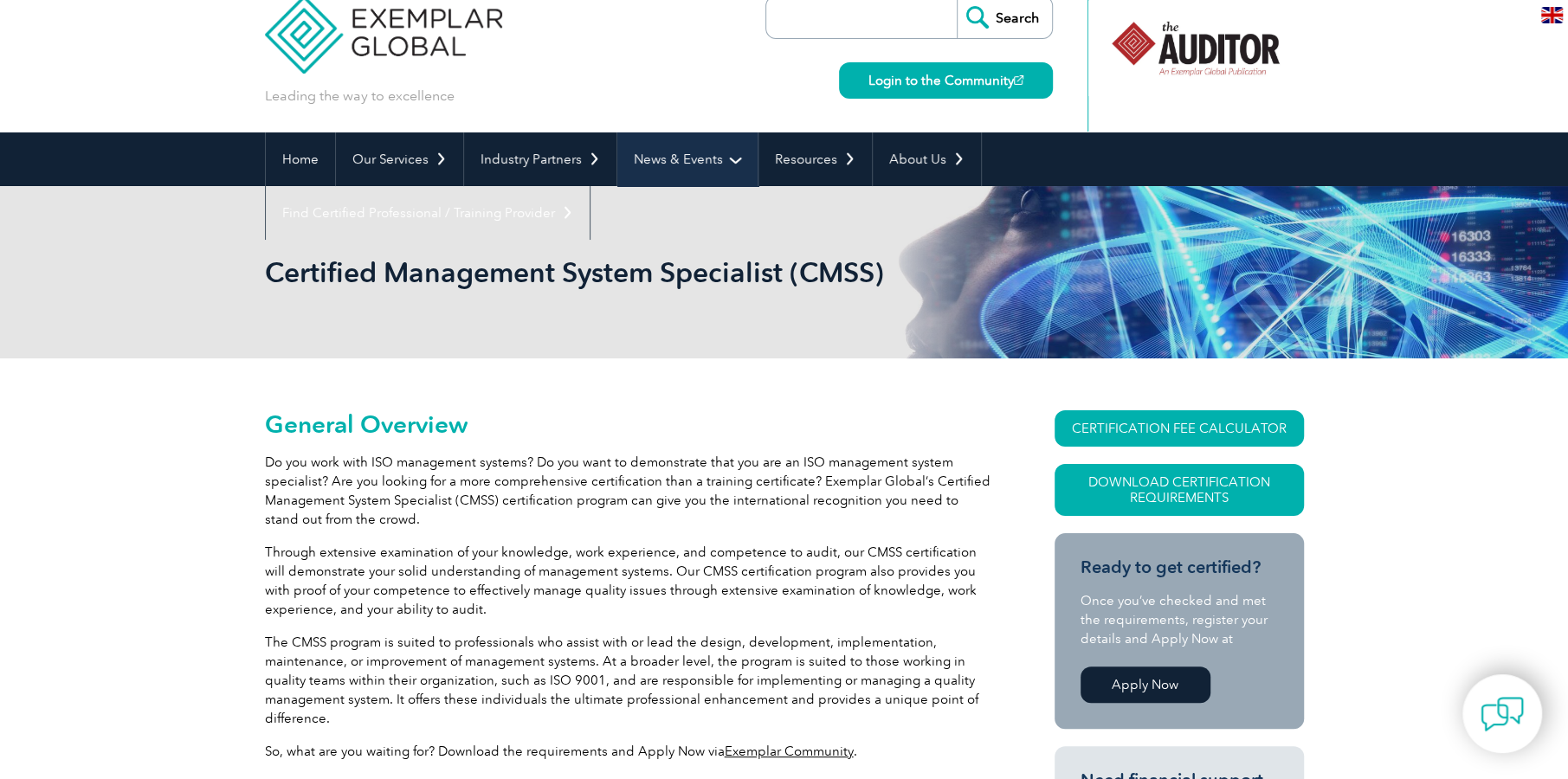
scroll to position [0, 0]
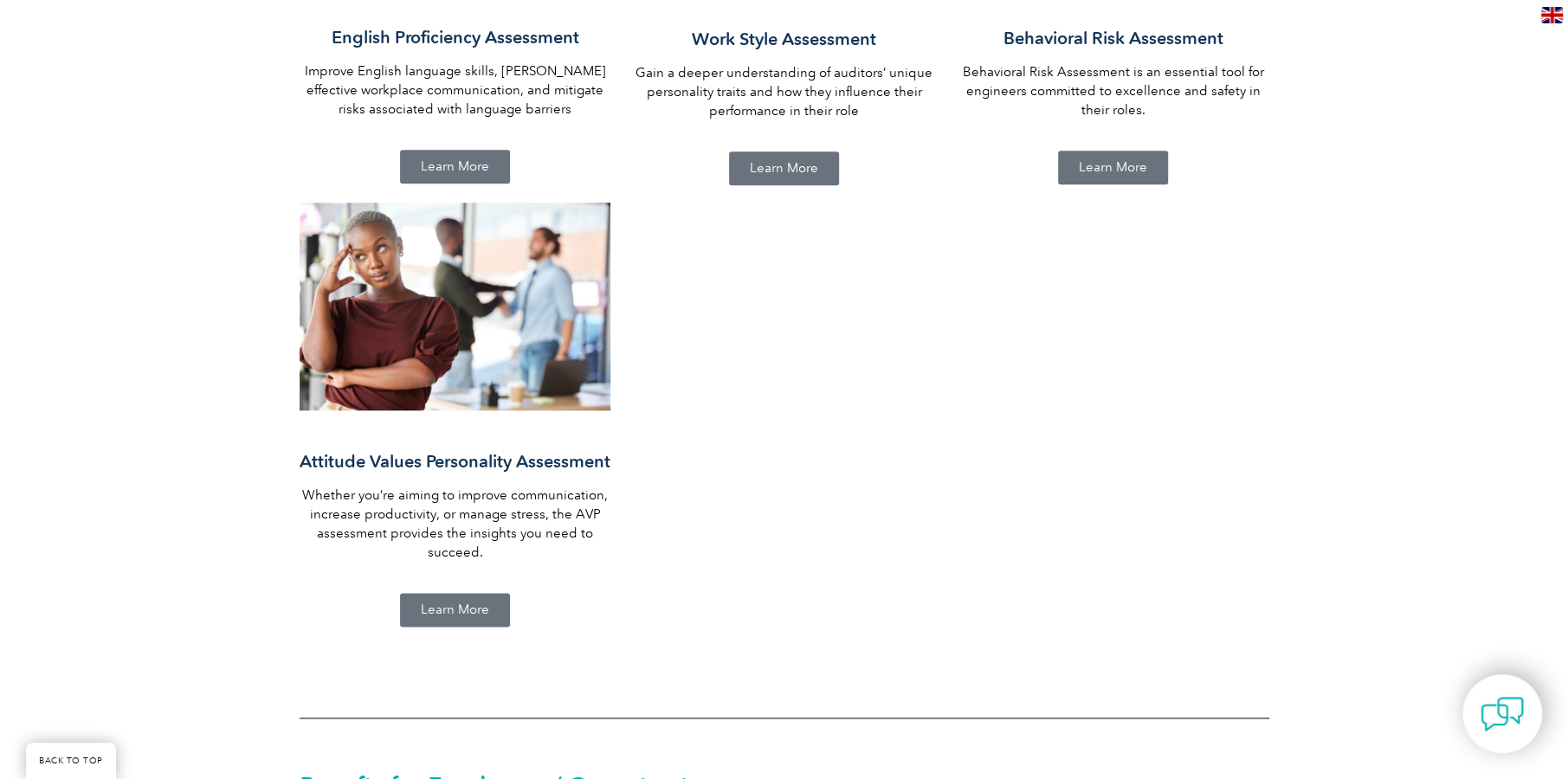
scroll to position [1471, 0]
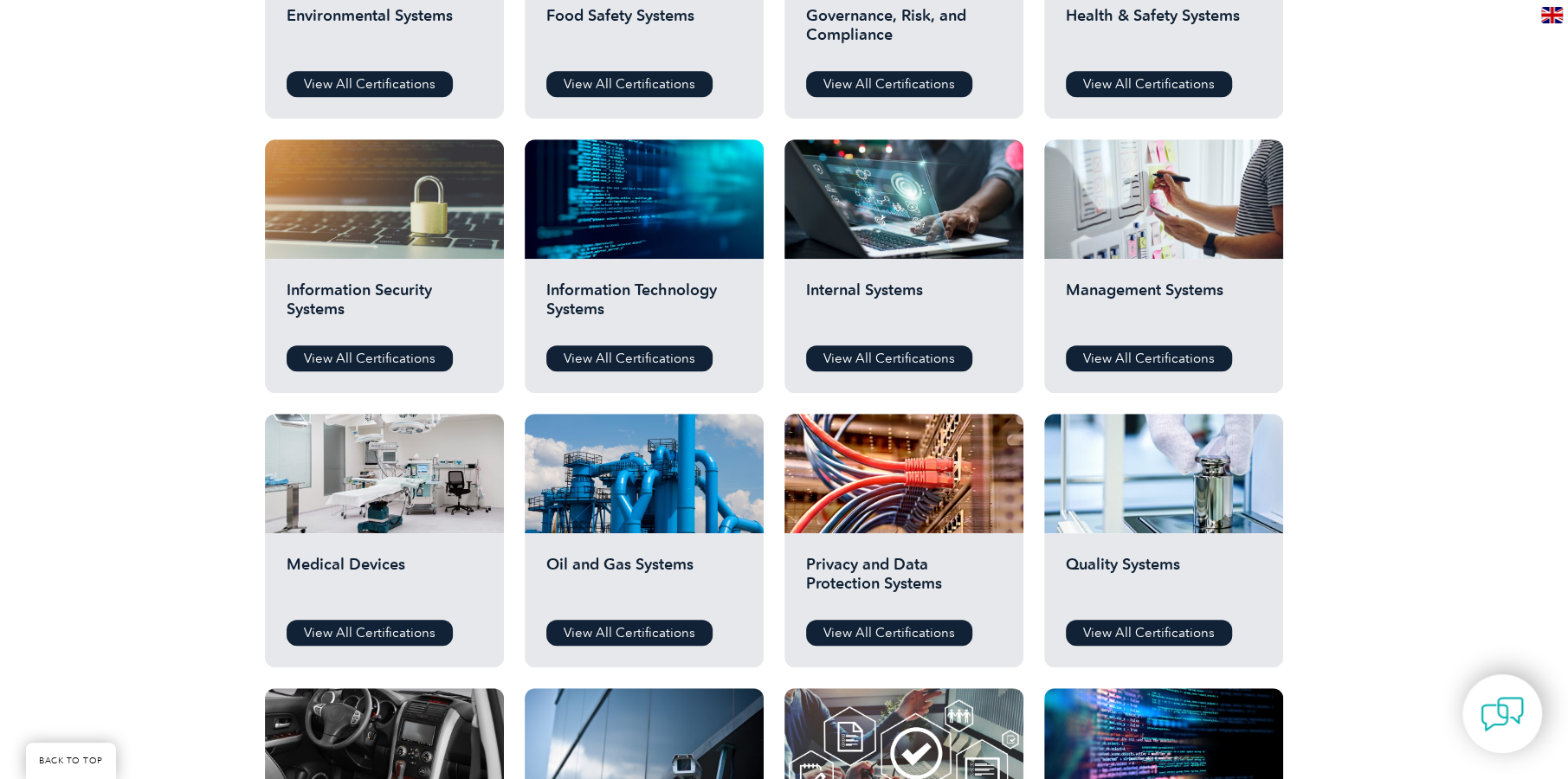
scroll to position [605, 0]
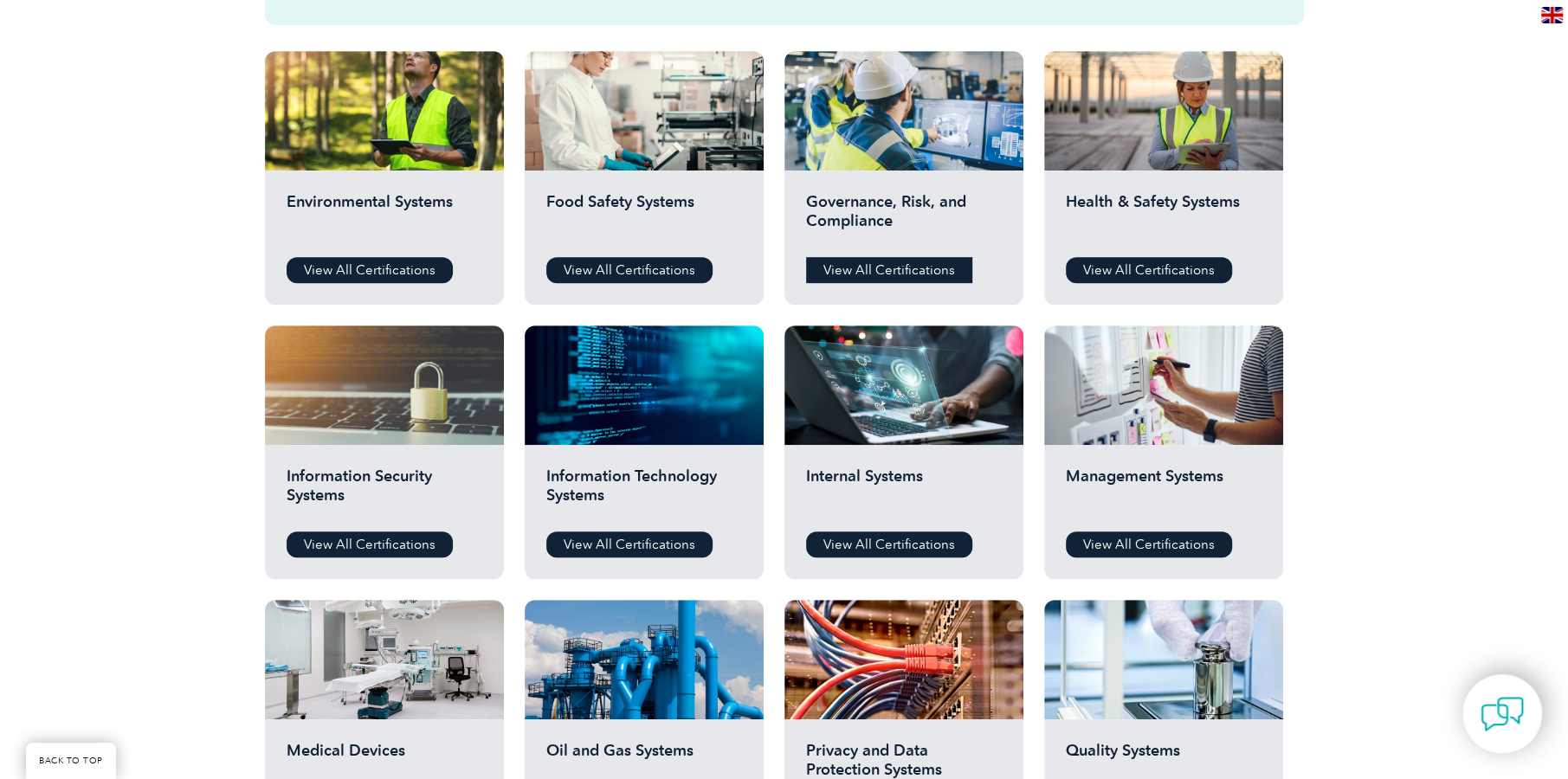
click at [919, 260] on link "View All Certifications" at bounding box center [890, 270] width 167 height 26
click at [1134, 174] on div "Health & Safety Systems View All Certifications" at bounding box center [1163, 237] width 239 height 134
click at [1145, 192] on h2 "Health & Safety Systems" at bounding box center [1163, 217] width 195 height 52
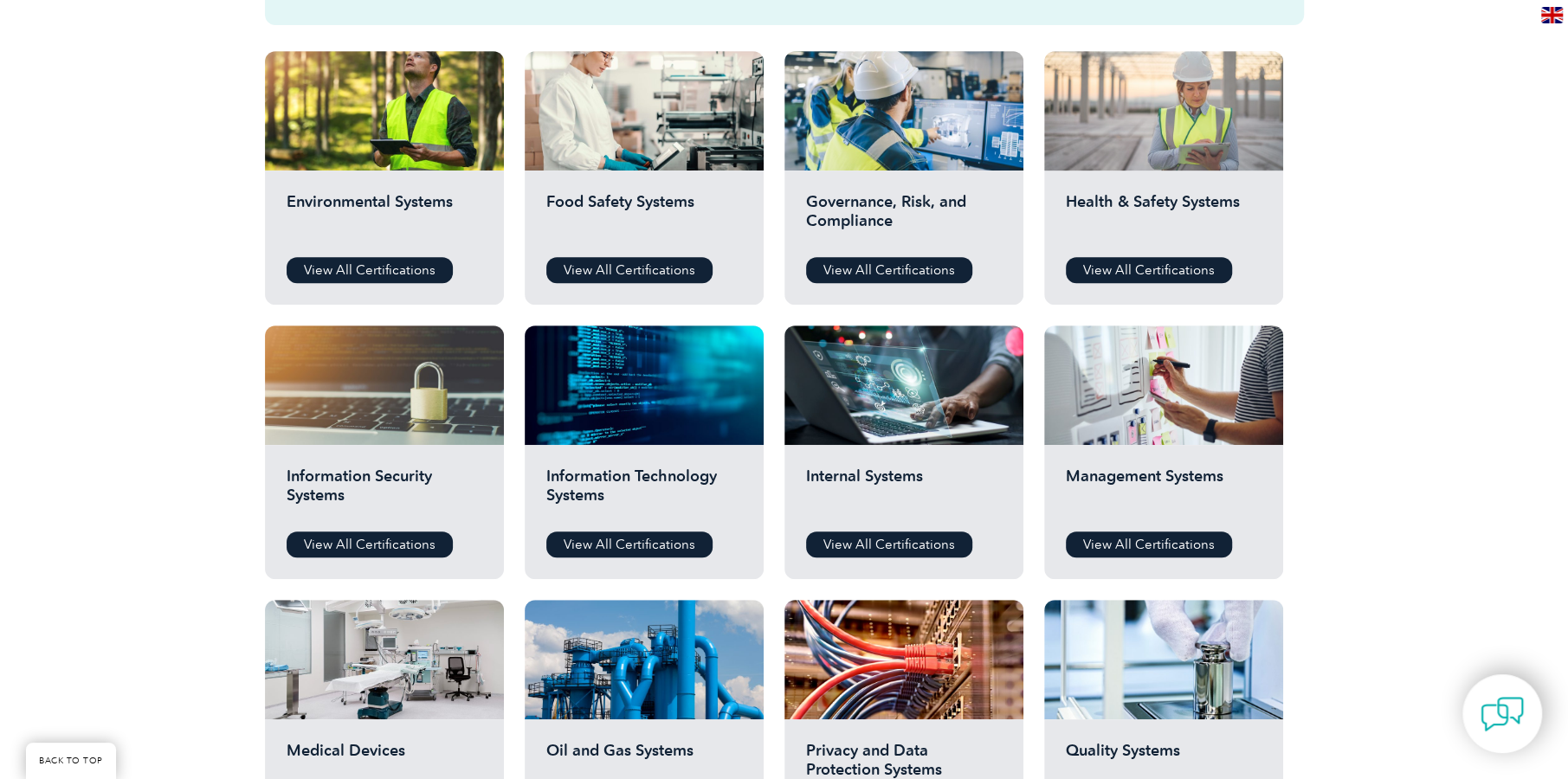
click at [1173, 159] on div at bounding box center [1163, 110] width 239 height 119
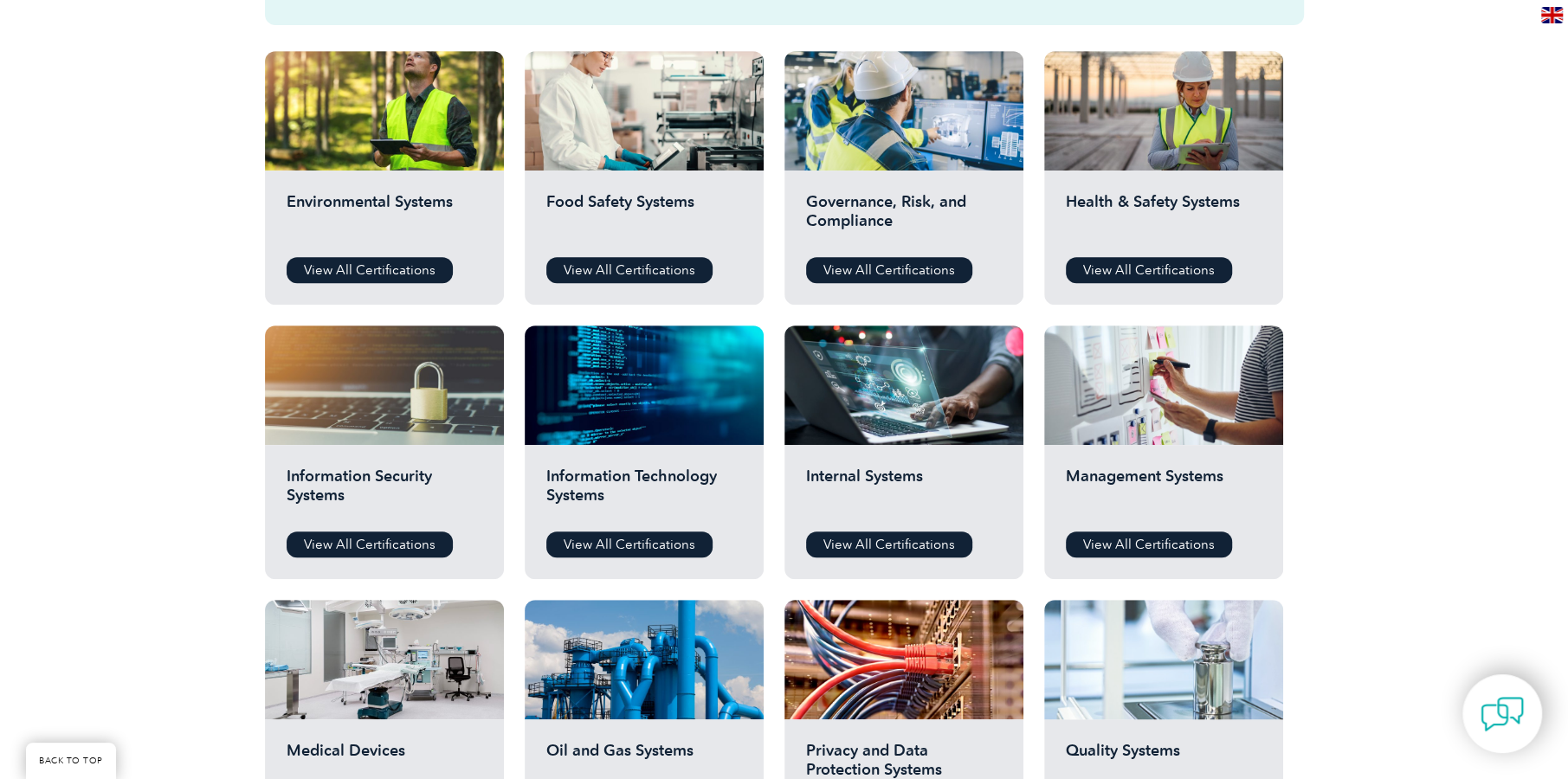
click at [1164, 605] on div at bounding box center [1163, 660] width 239 height 119
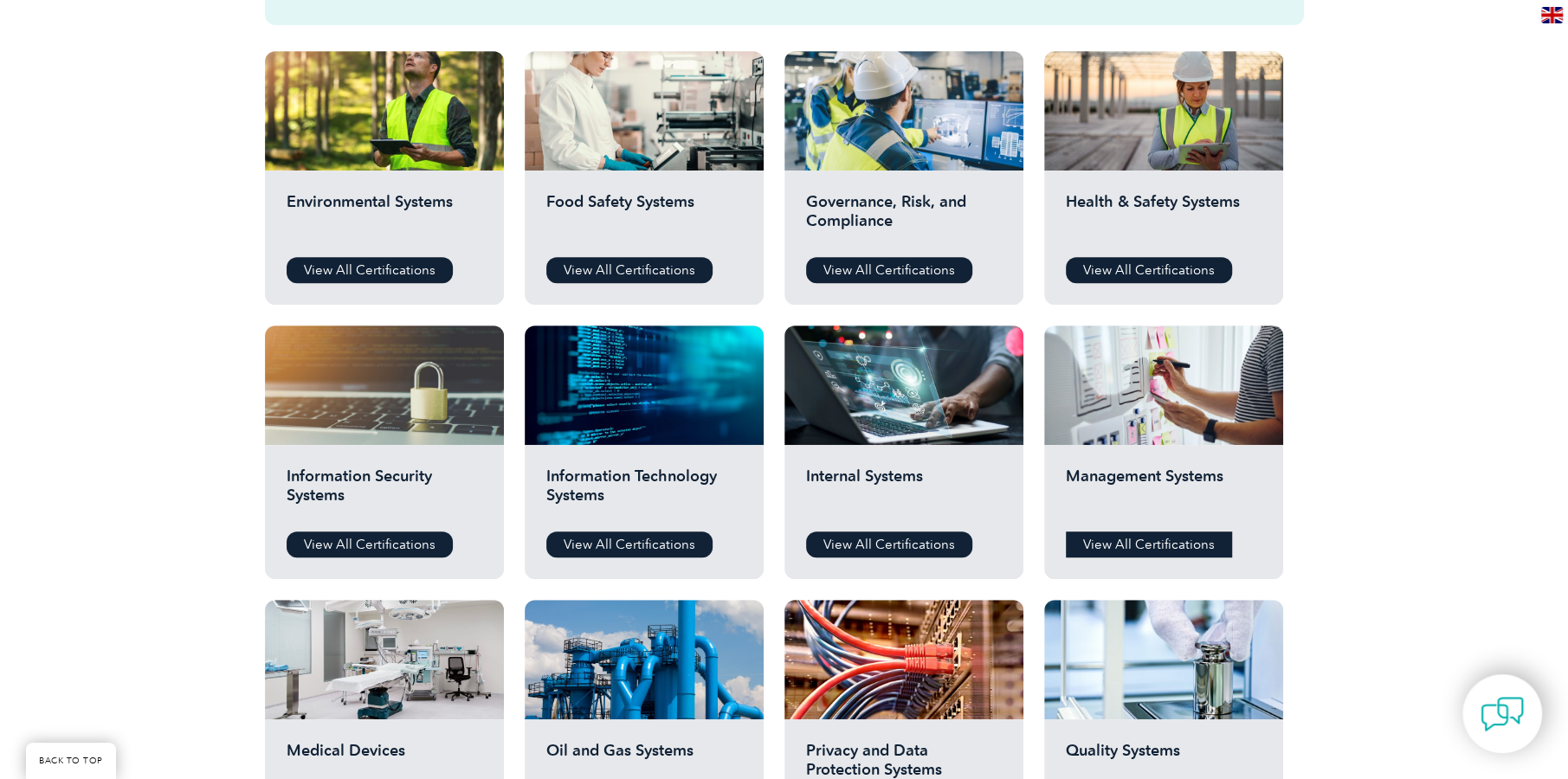
click at [1194, 532] on link "View All Certifications" at bounding box center [1149, 545] width 167 height 26
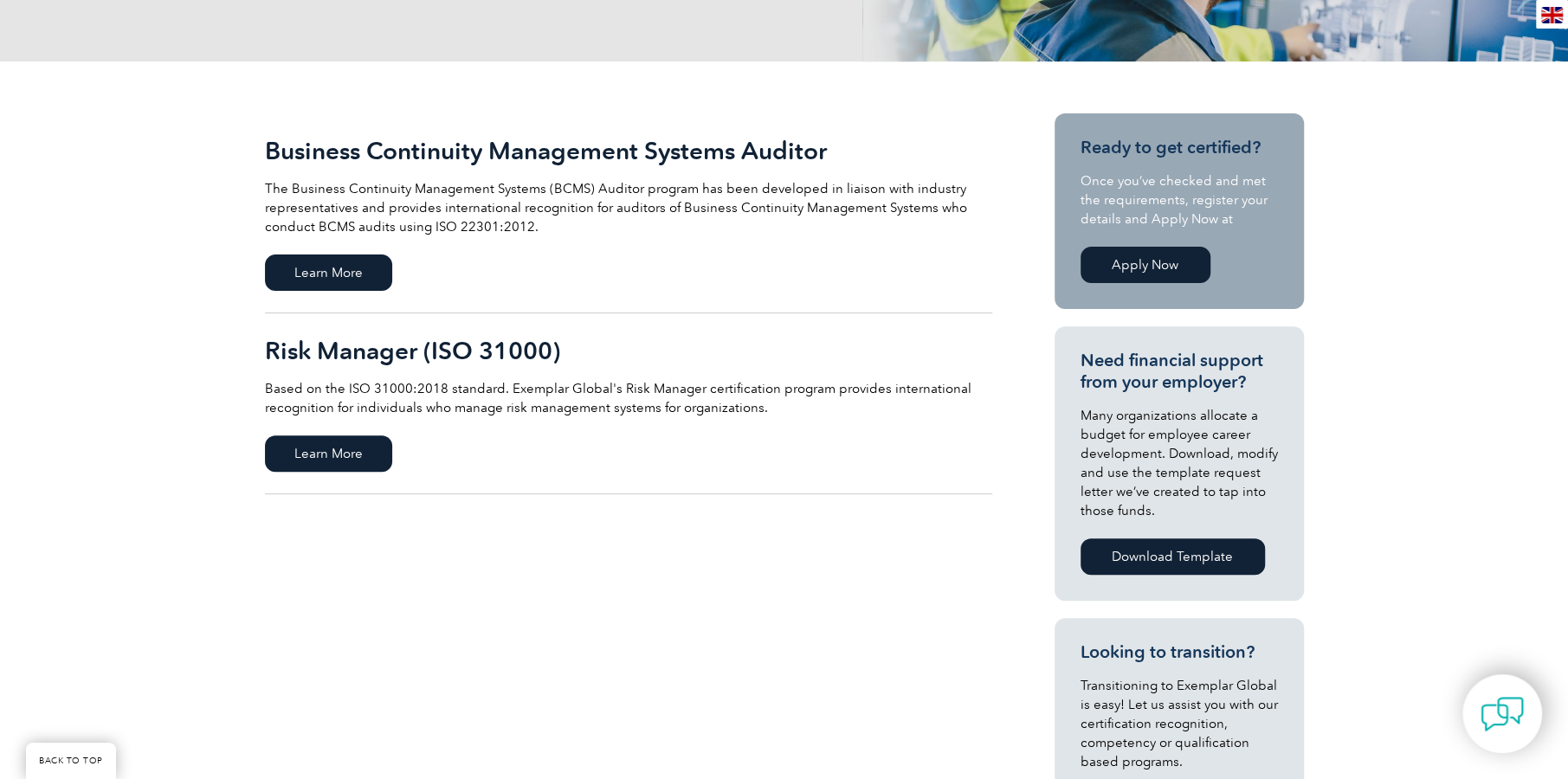
scroll to position [173, 0]
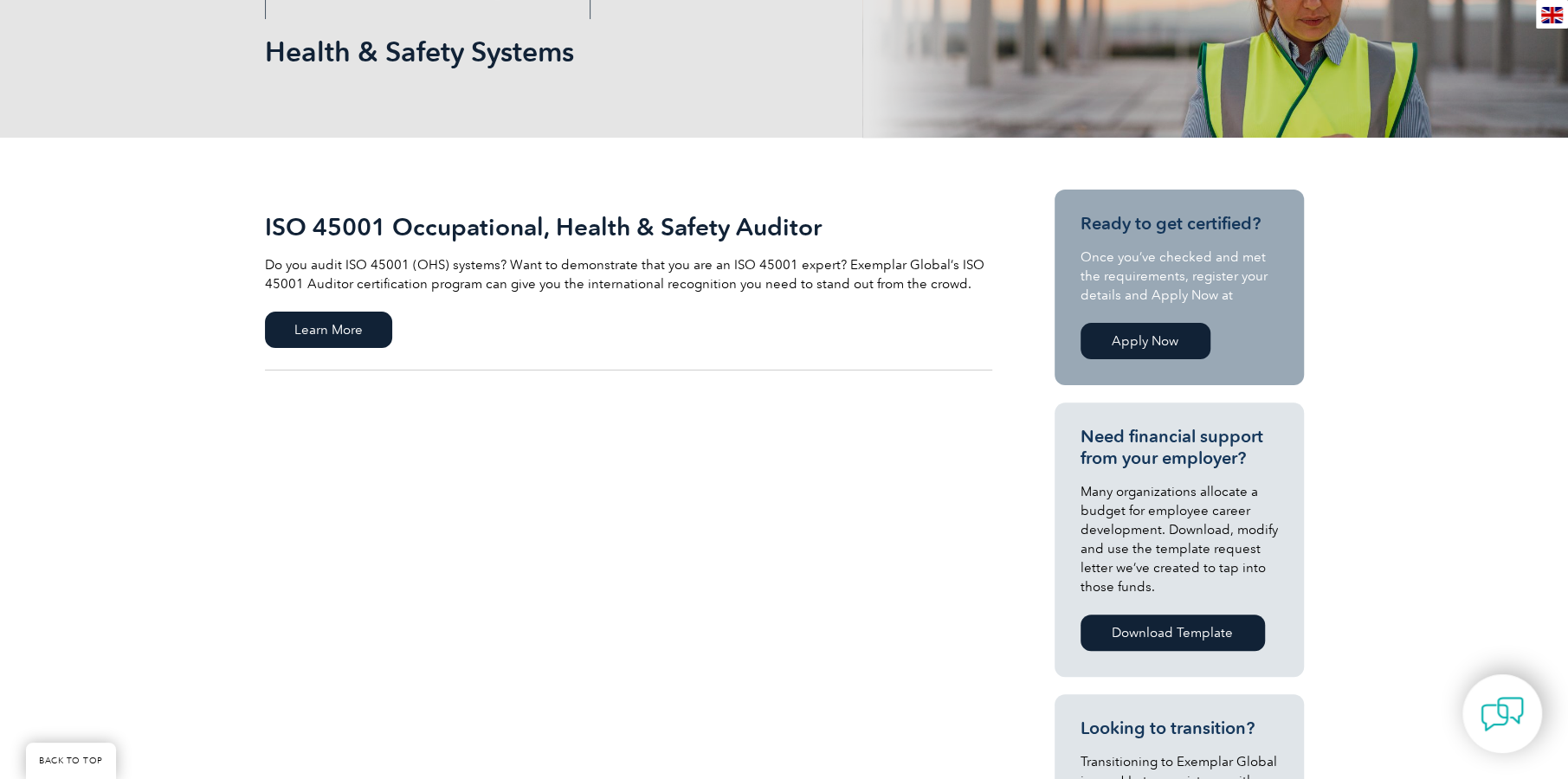
scroll to position [259, 0]
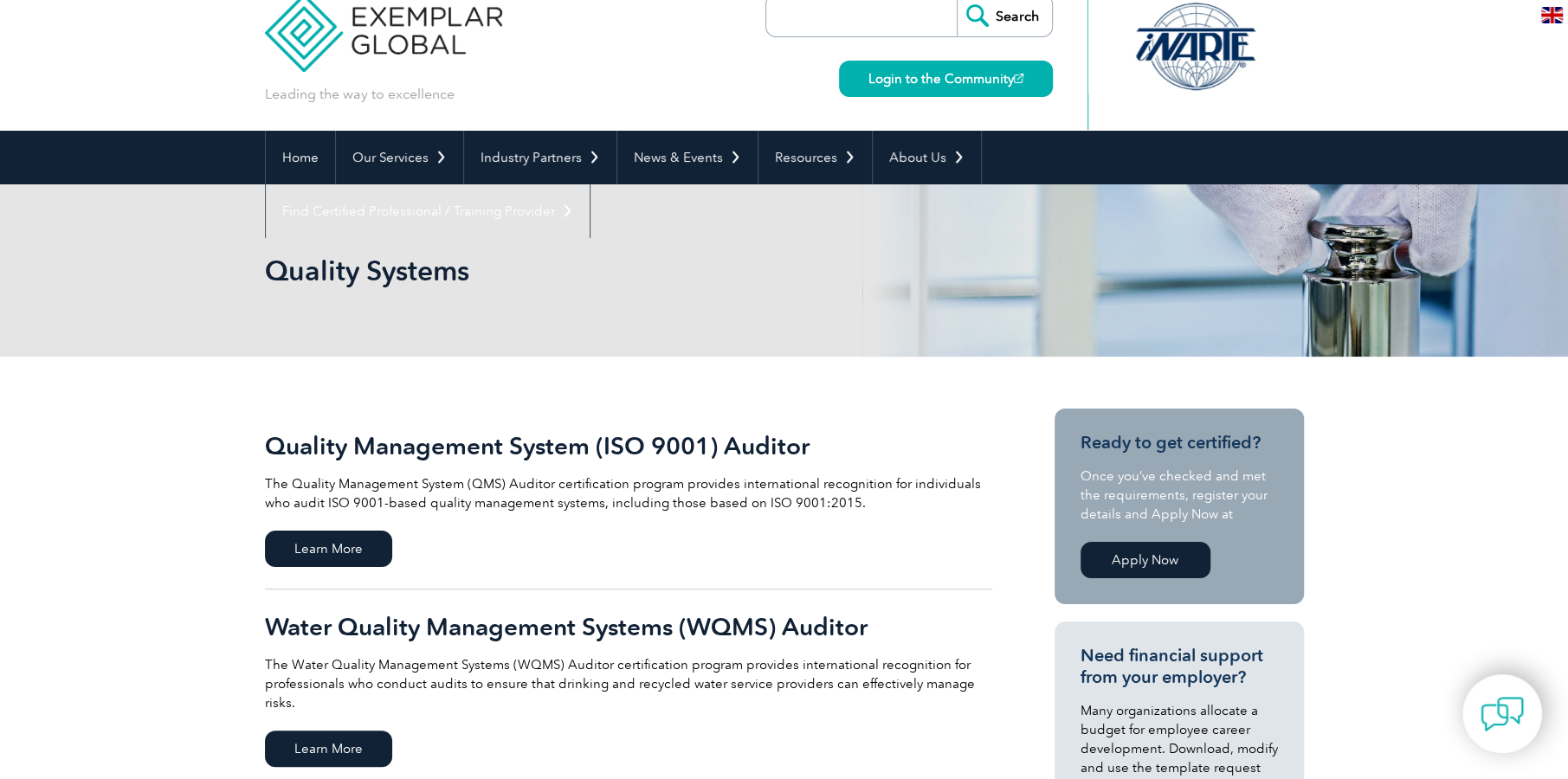
scroll to position [86, 0]
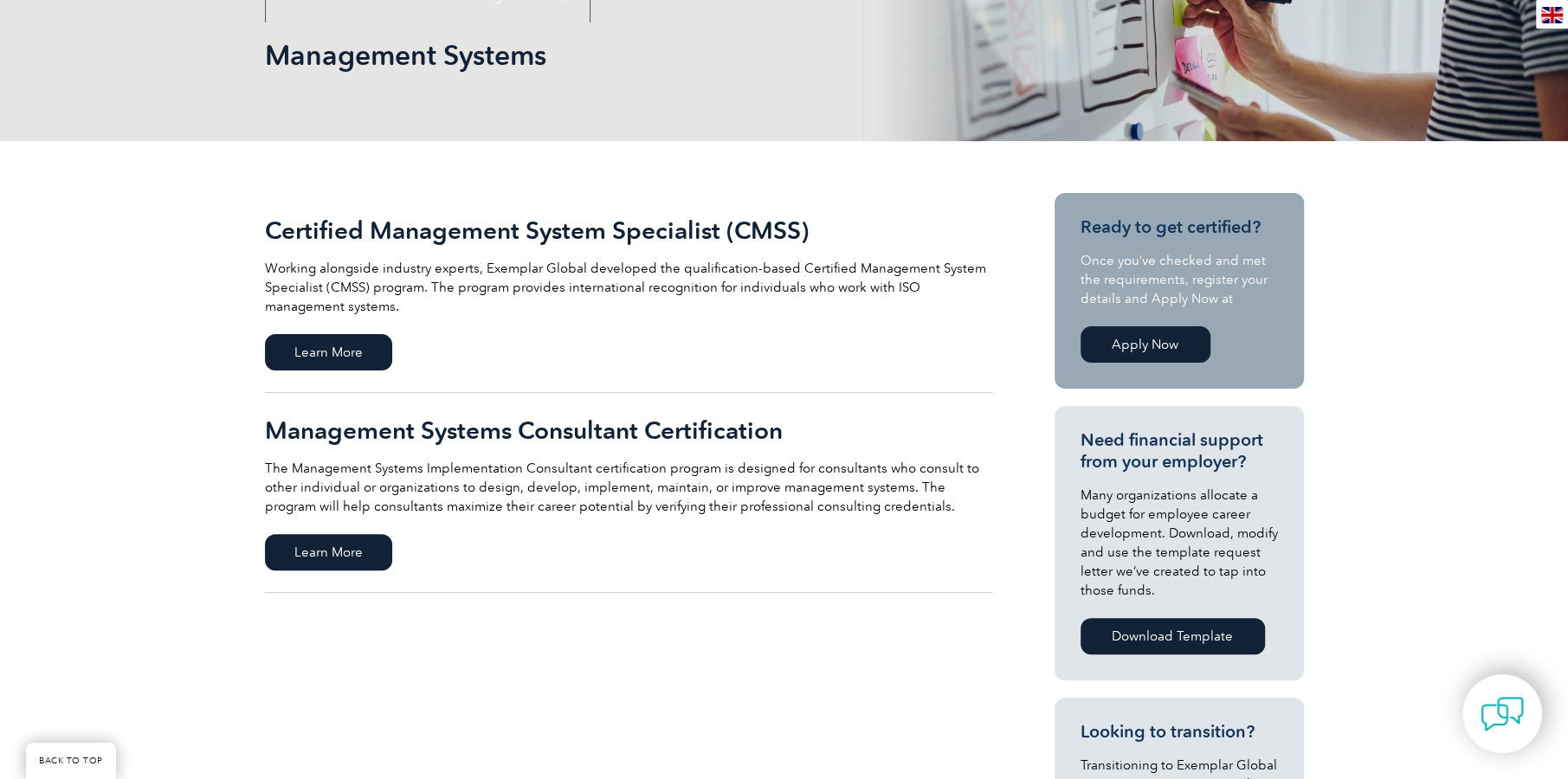
scroll to position [346, 0]
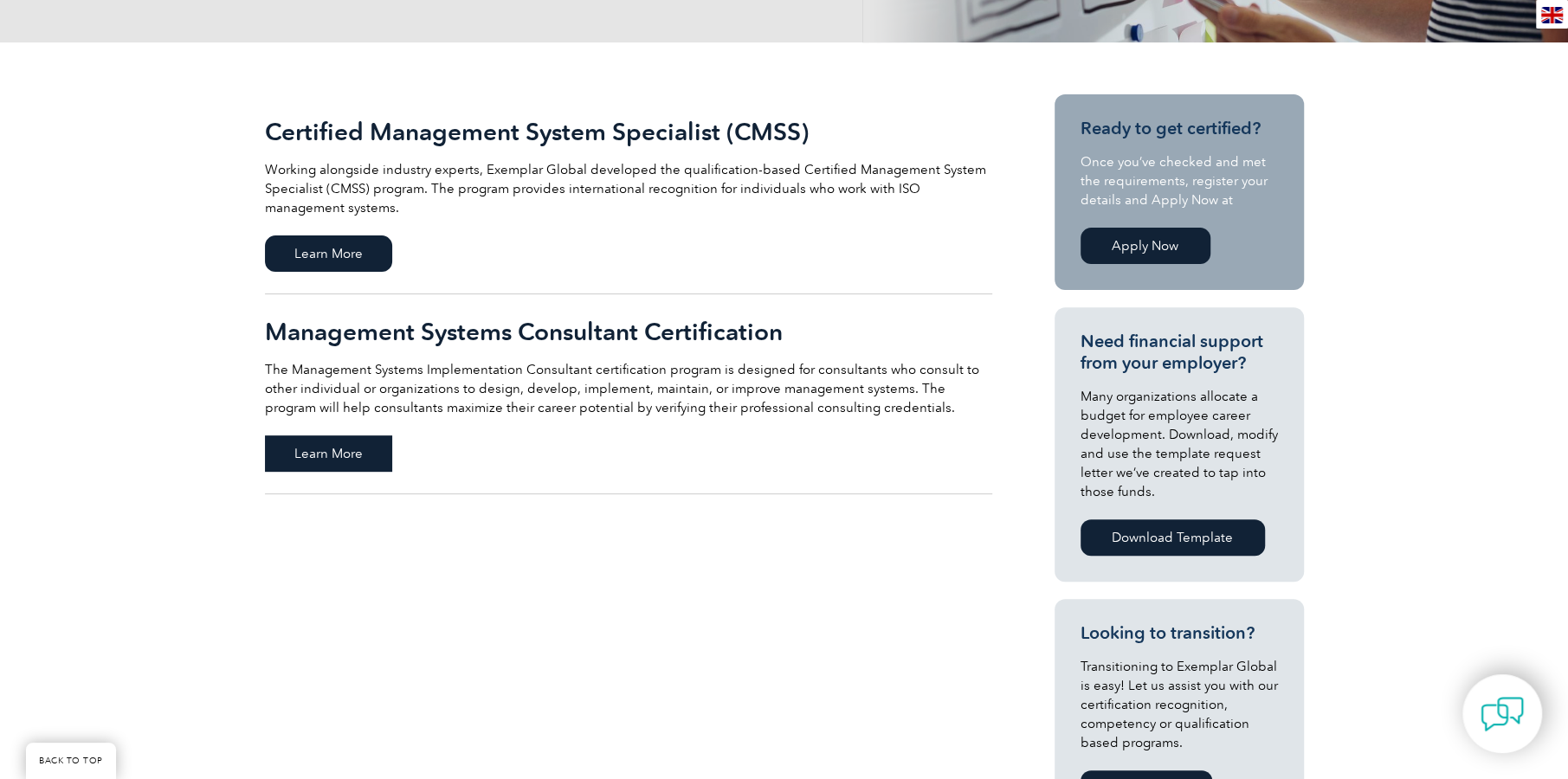
click at [290, 449] on span "Learn More" at bounding box center [328, 453] width 127 height 36
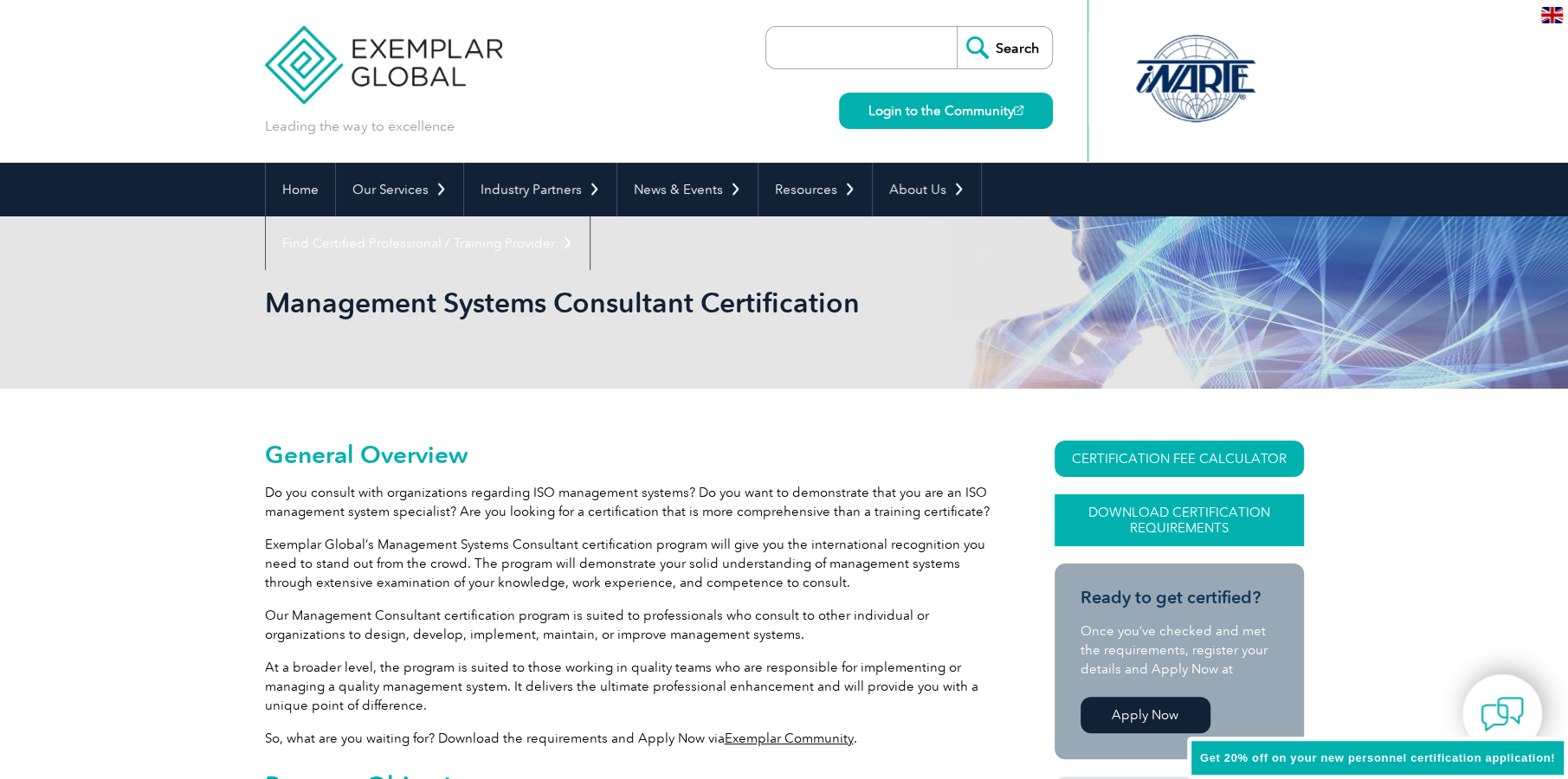
click at [1226, 523] on link "Download Certification Requirements" at bounding box center [1179, 520] width 250 height 52
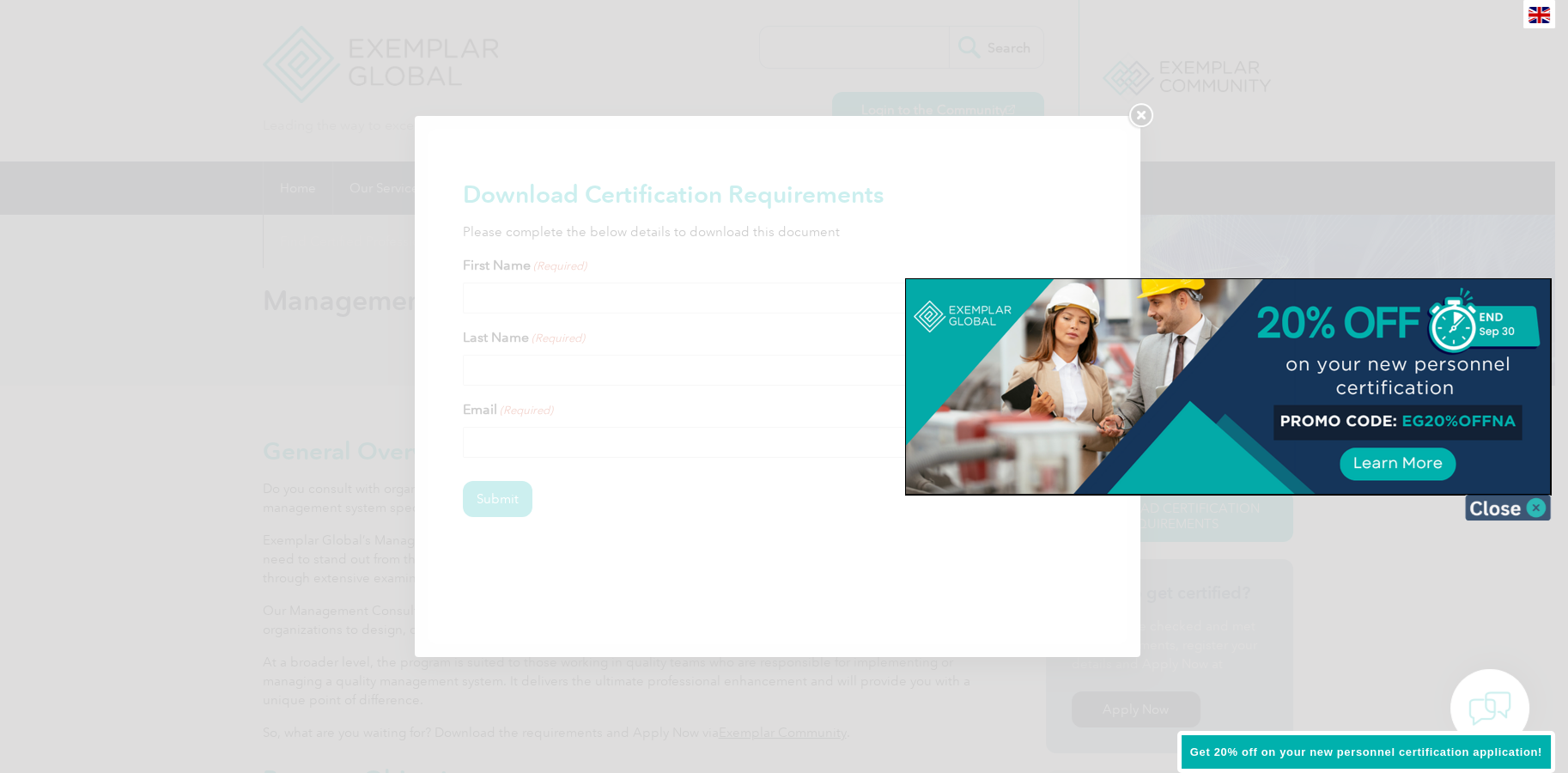
click at [1533, 510] on img at bounding box center [1507, 508] width 86 height 26
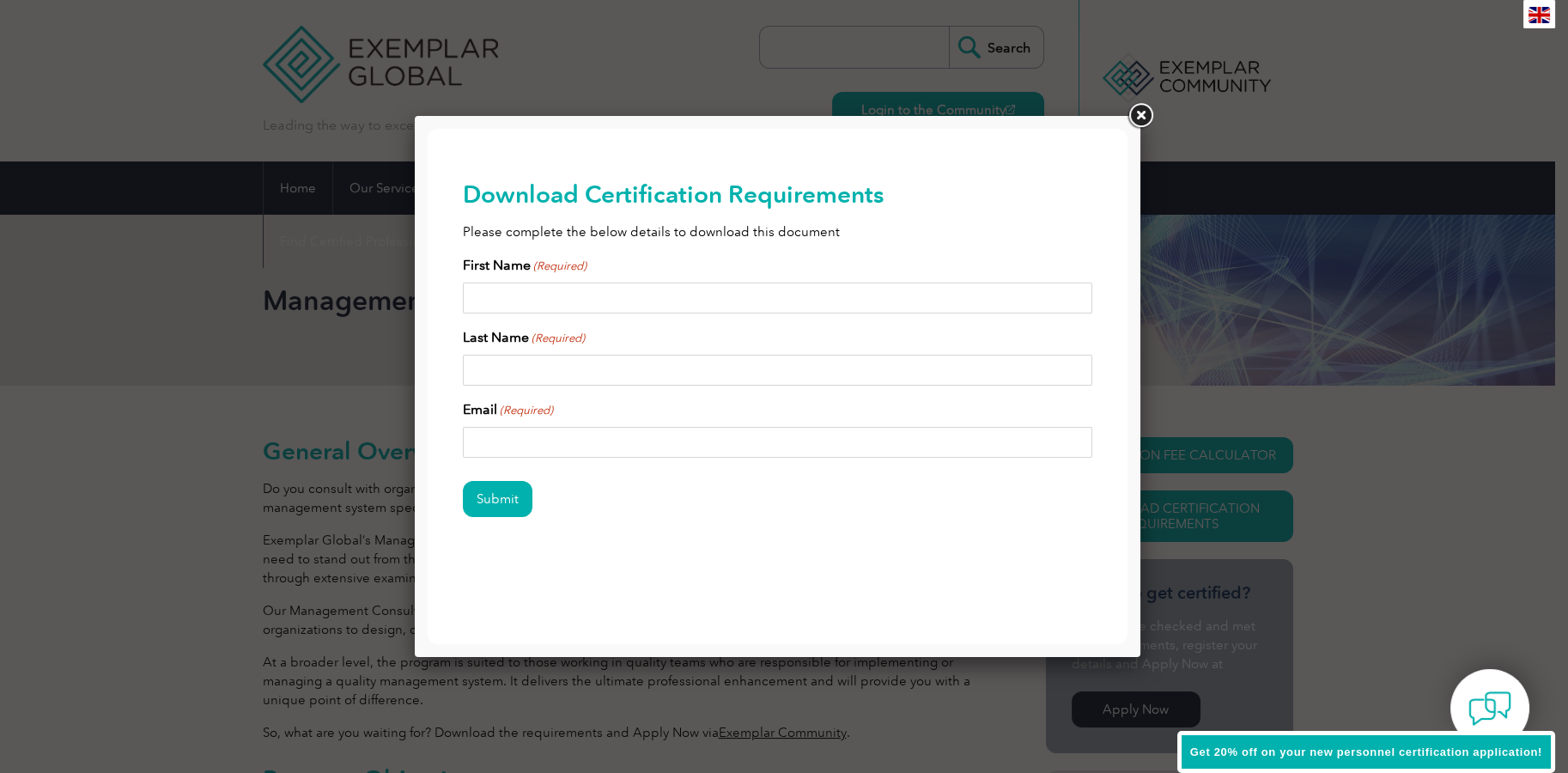
click at [712, 299] on input "First Name (Required)" at bounding box center [777, 298] width 630 height 31
type input "Jayden"
type input "Butcher"
click at [634, 441] on input "Email (Required)" at bounding box center [777, 443] width 630 height 31
type input "[EMAIL_ADDRESS][DOMAIN_NAME]"
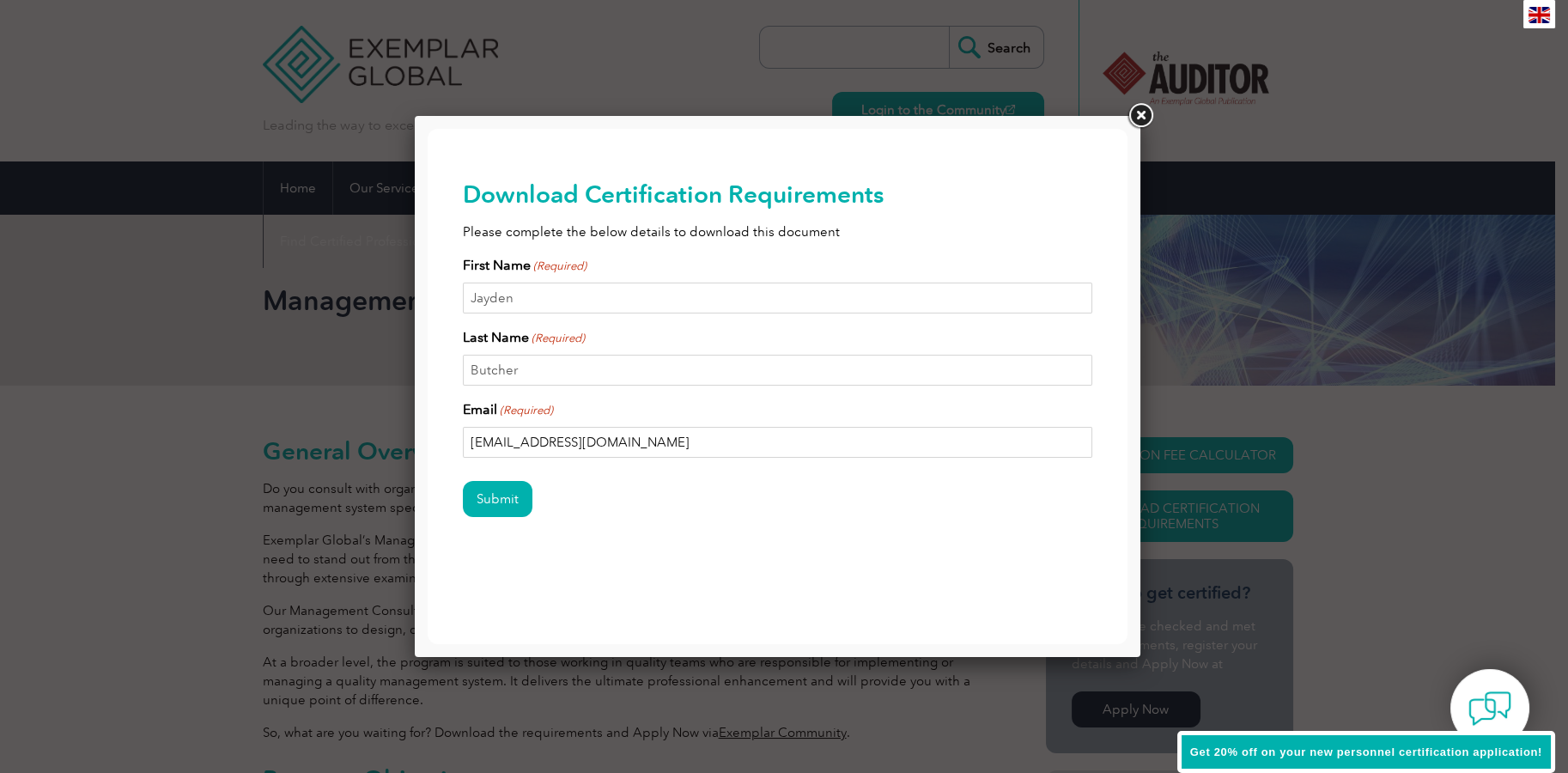
click at [462, 481] on input "Submit" at bounding box center [497, 498] width 70 height 36
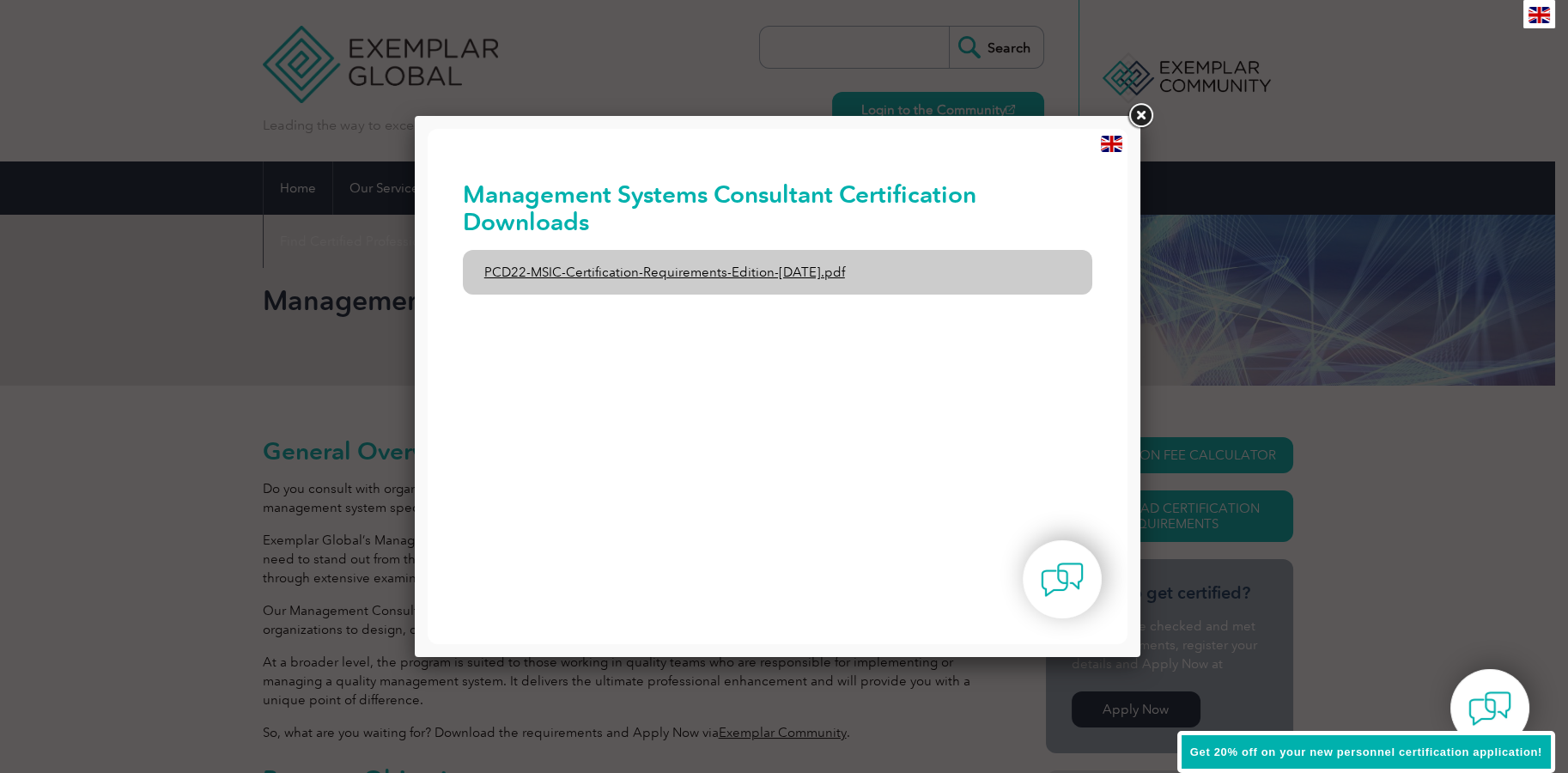
click at [828, 274] on link "PCD22-MSIC-Certification-Requirements-Edition-[DATE].pdf" at bounding box center [777, 271] width 630 height 44
